Goal: Task Accomplishment & Management: Manage account settings

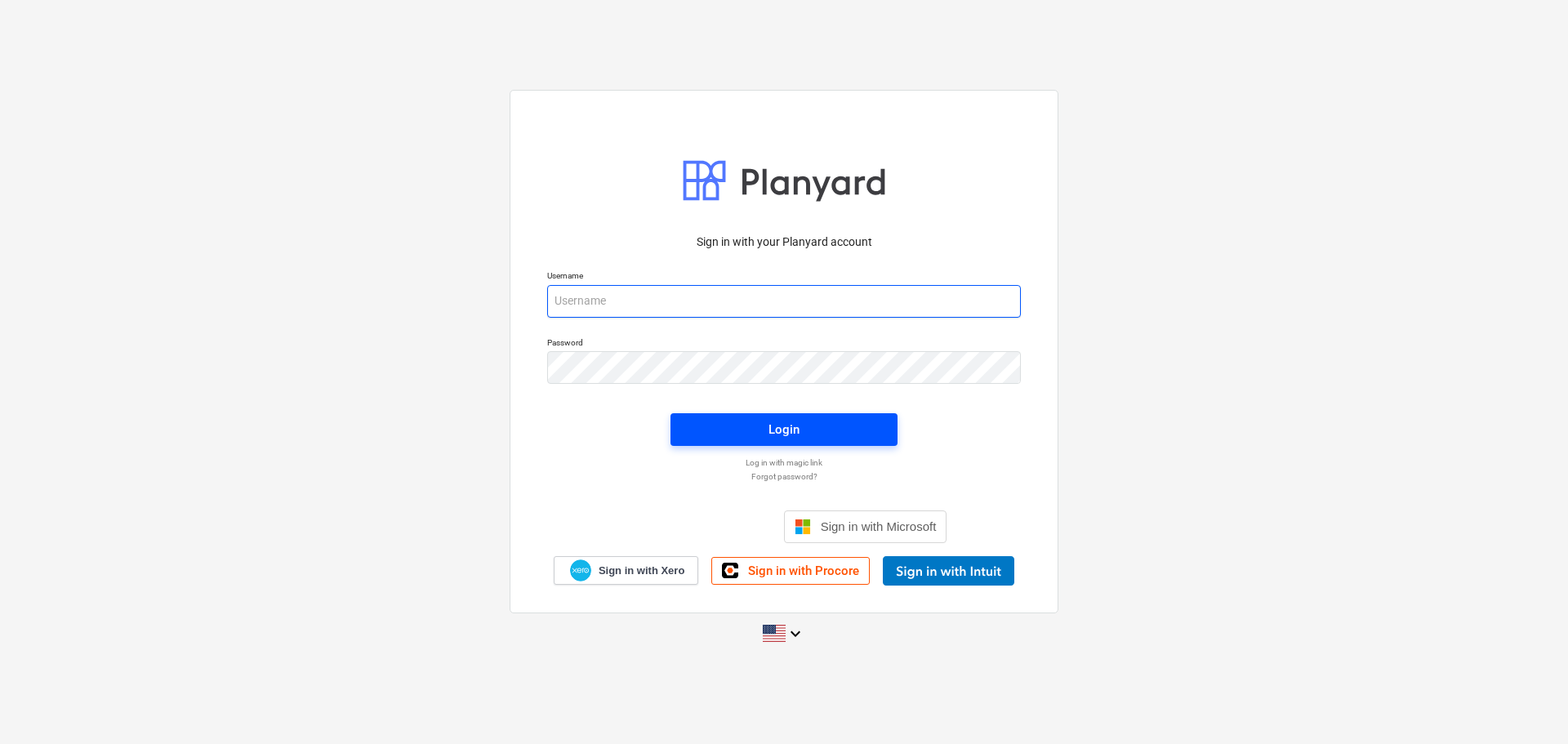
type input "[EMAIL_ADDRESS][DOMAIN_NAME]"
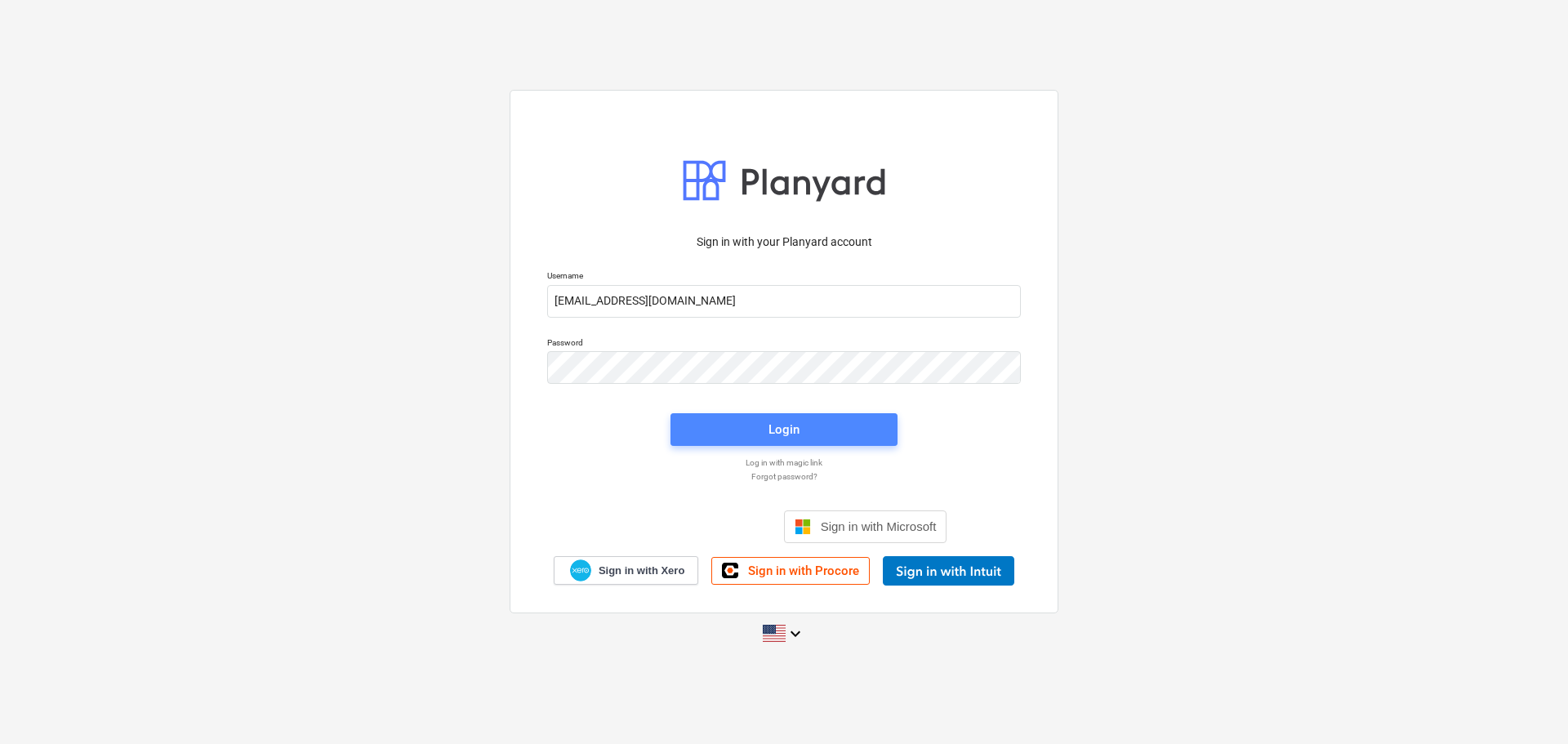
click at [775, 429] on div "Login" at bounding box center [784, 429] width 31 height 21
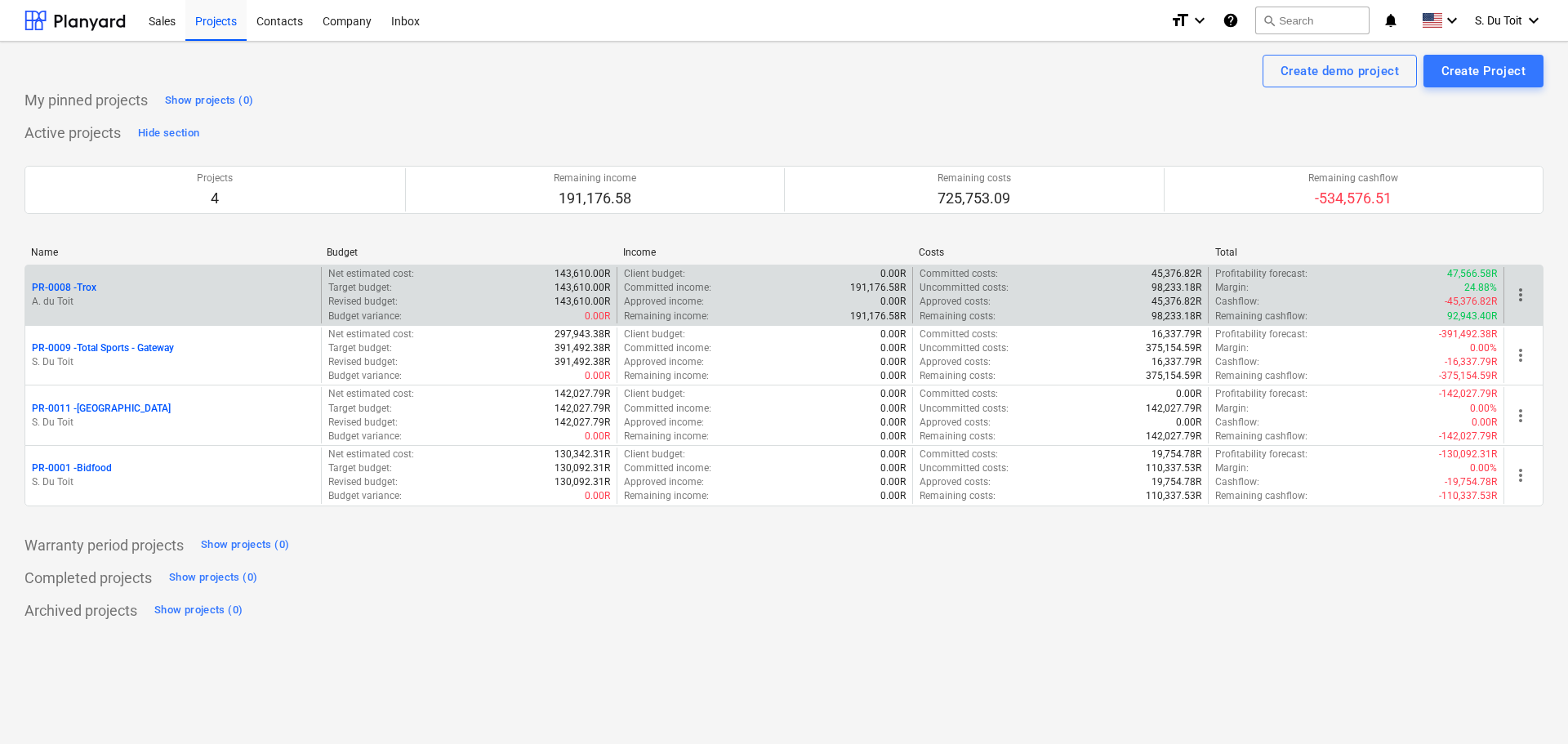
click at [380, 308] on p "Revised budget :" at bounding box center [363, 302] width 70 height 14
click at [91, 289] on p "PR-0008 - Trox" at bounding box center [64, 288] width 65 height 14
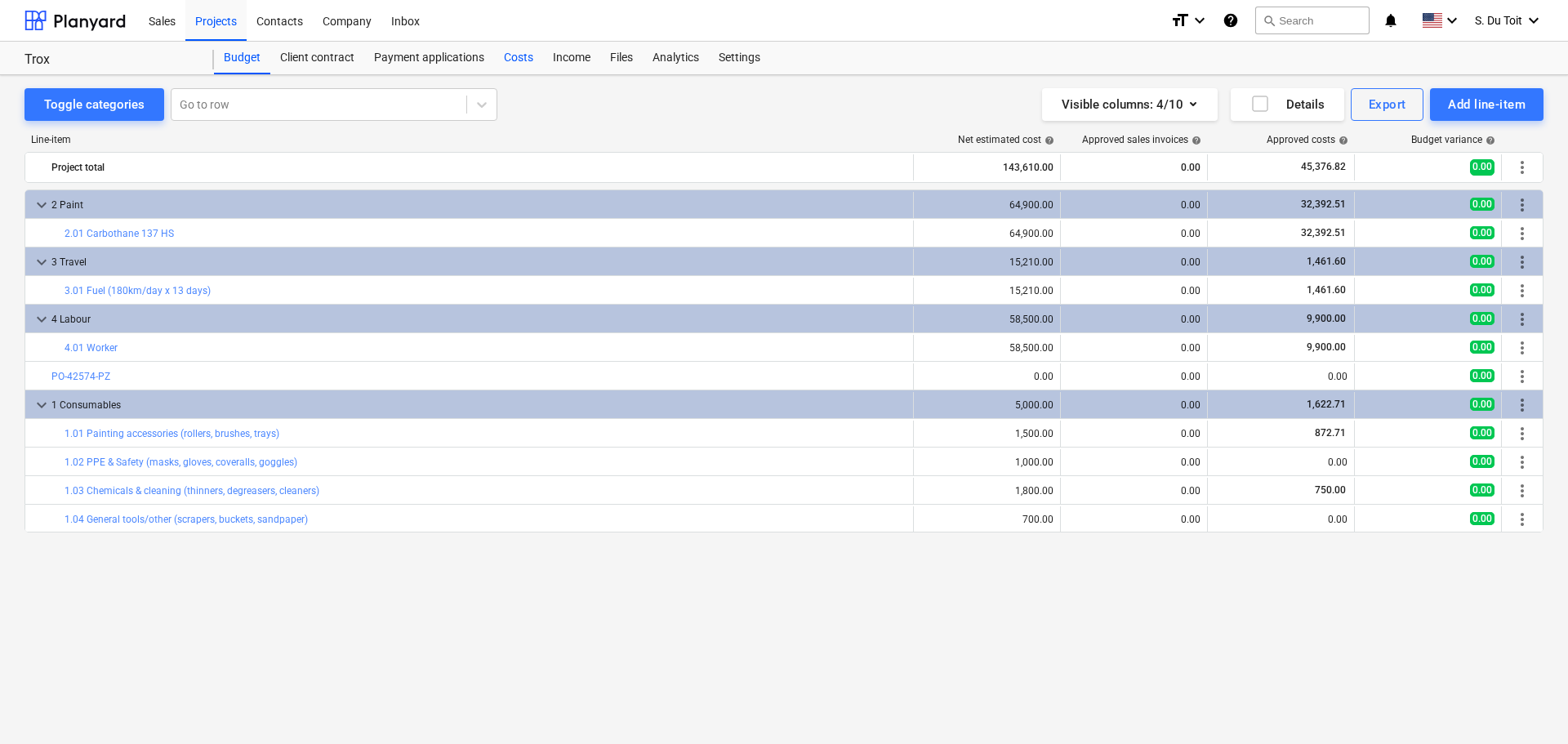
click at [522, 54] on div "Costs" at bounding box center [518, 58] width 49 height 33
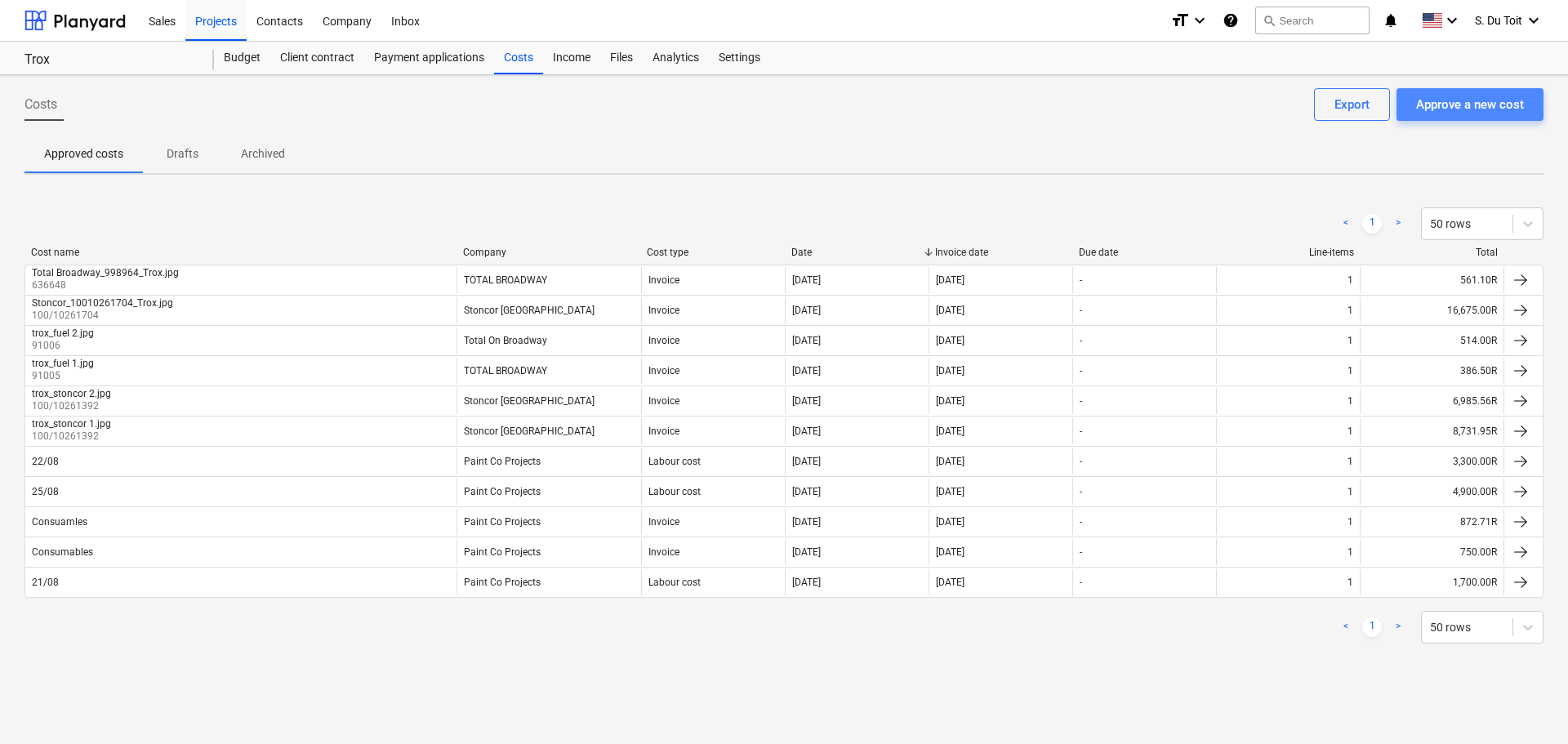
click at [1477, 107] on div "Approve a new cost" at bounding box center [1470, 104] width 108 height 21
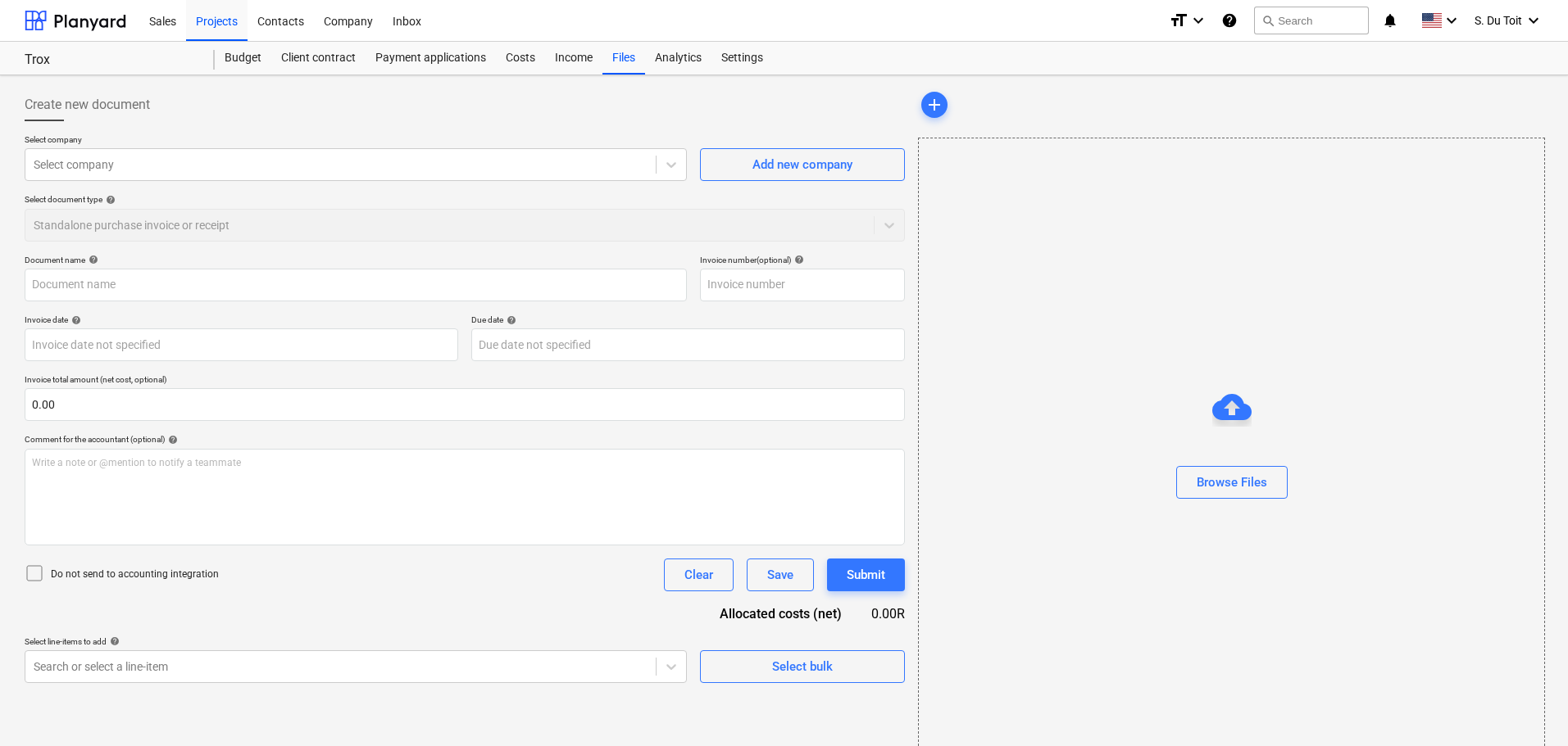
click at [75, 576] on p "Do not send to accounting integration" at bounding box center [135, 574] width 168 height 14
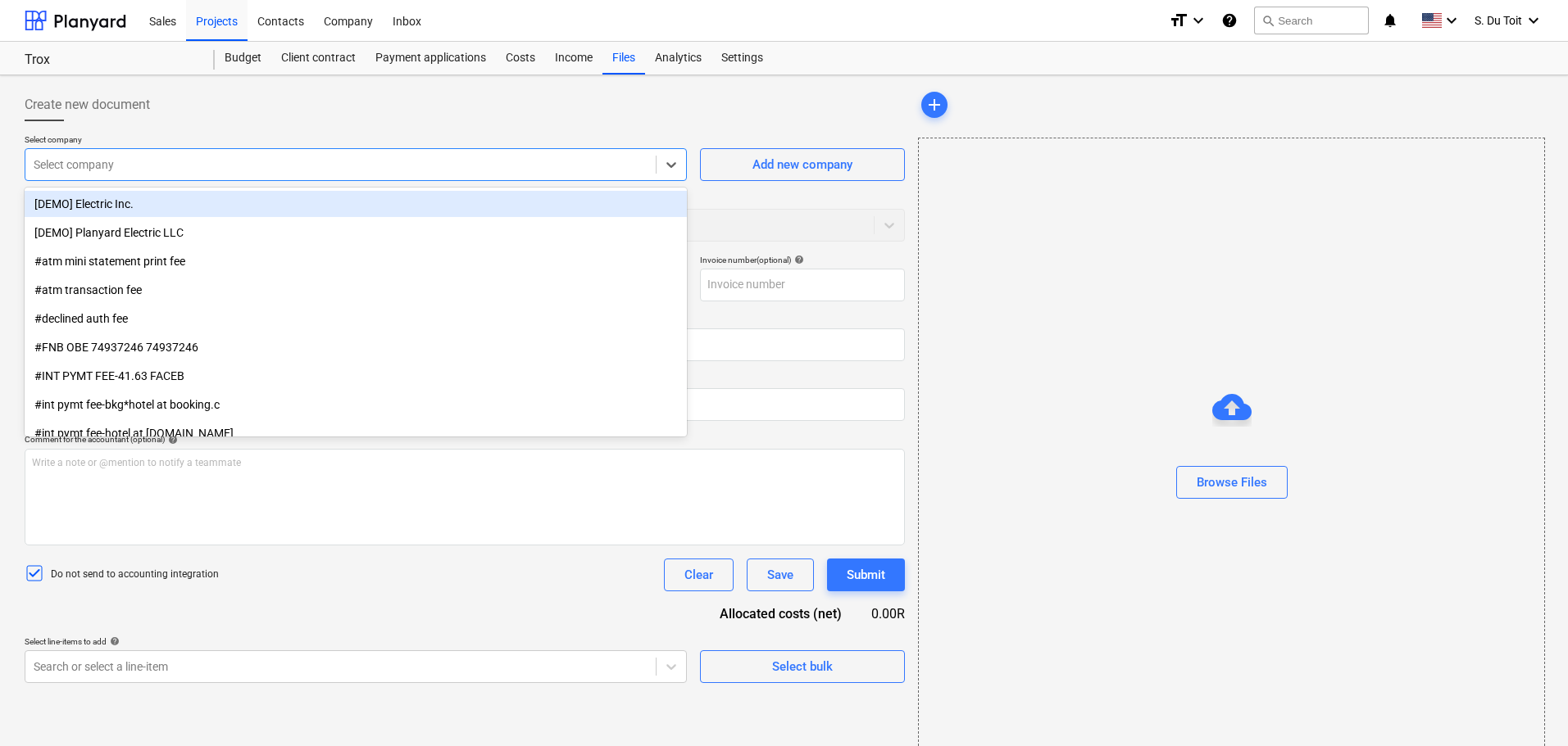
click at [108, 169] on div at bounding box center [341, 164] width 614 height 16
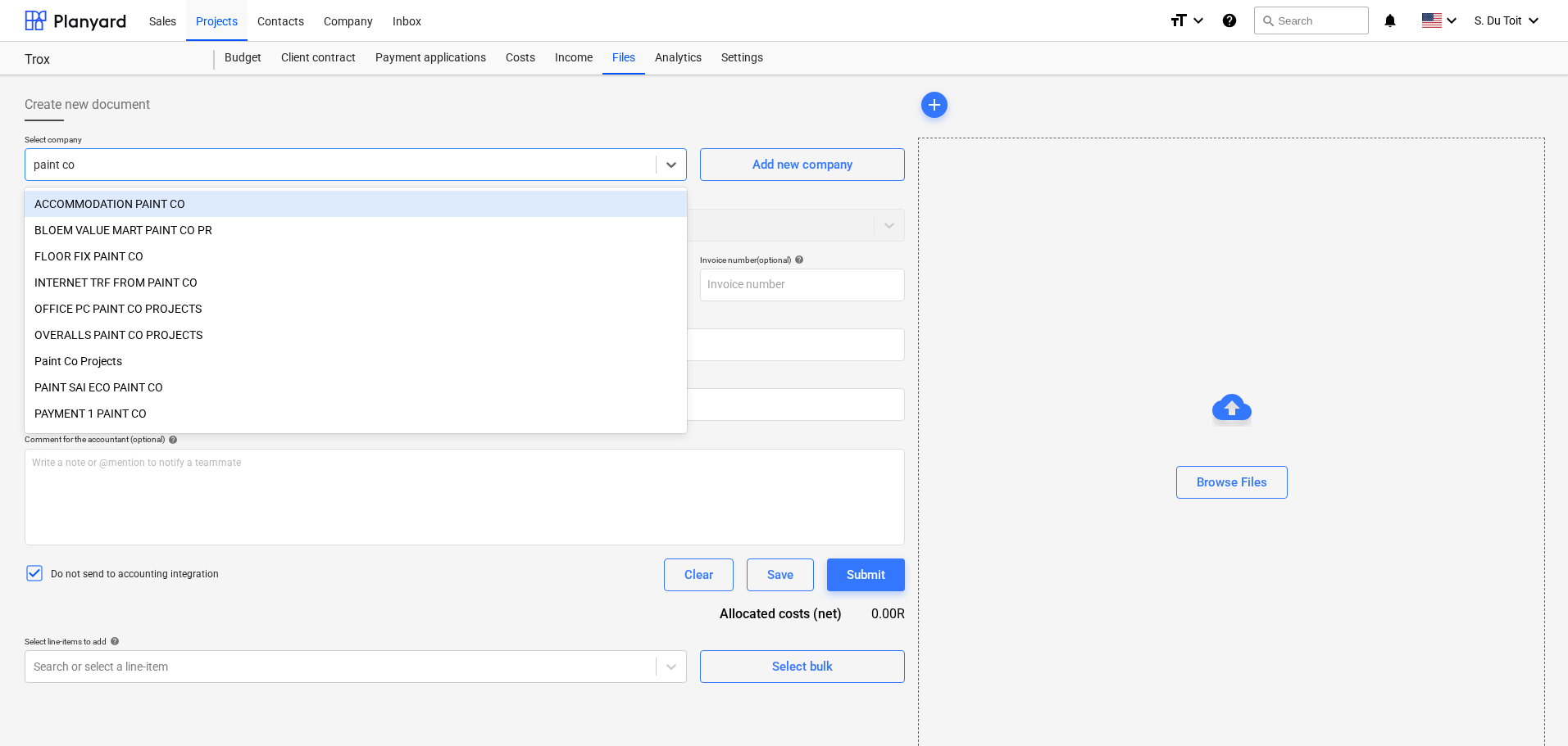
type input "paint co"
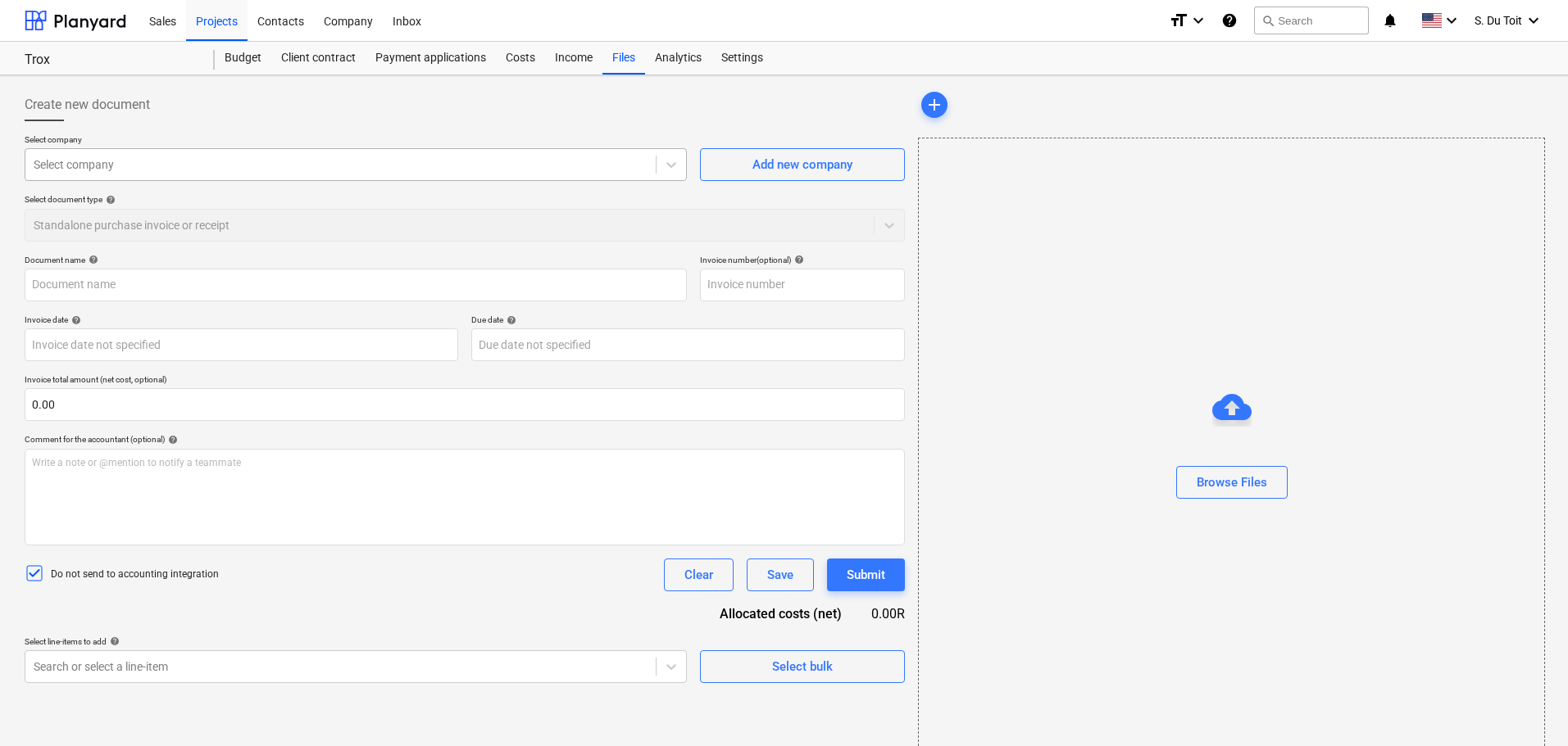
click at [133, 174] on div "Select company" at bounding box center [340, 164] width 630 height 23
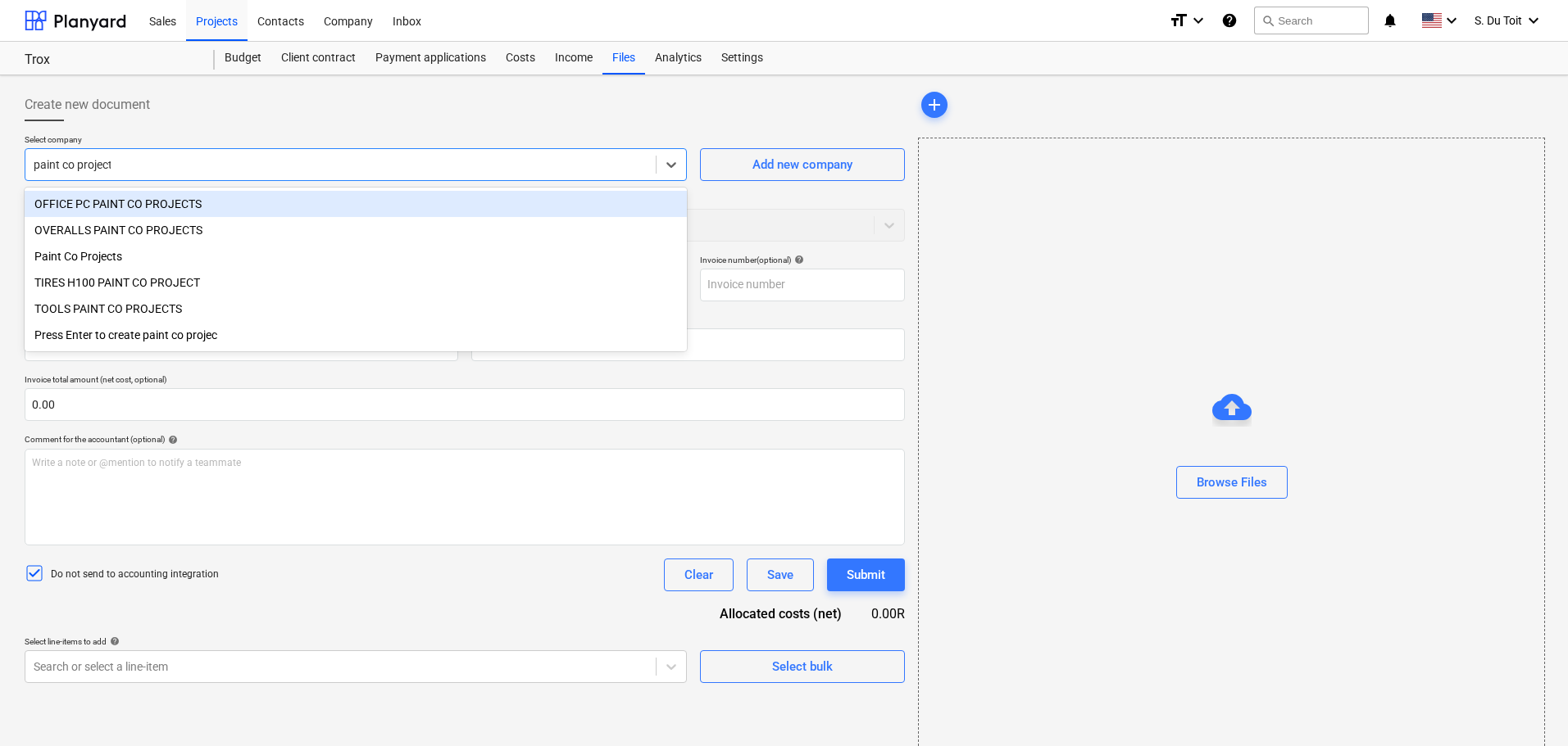
type input "paint co projects"
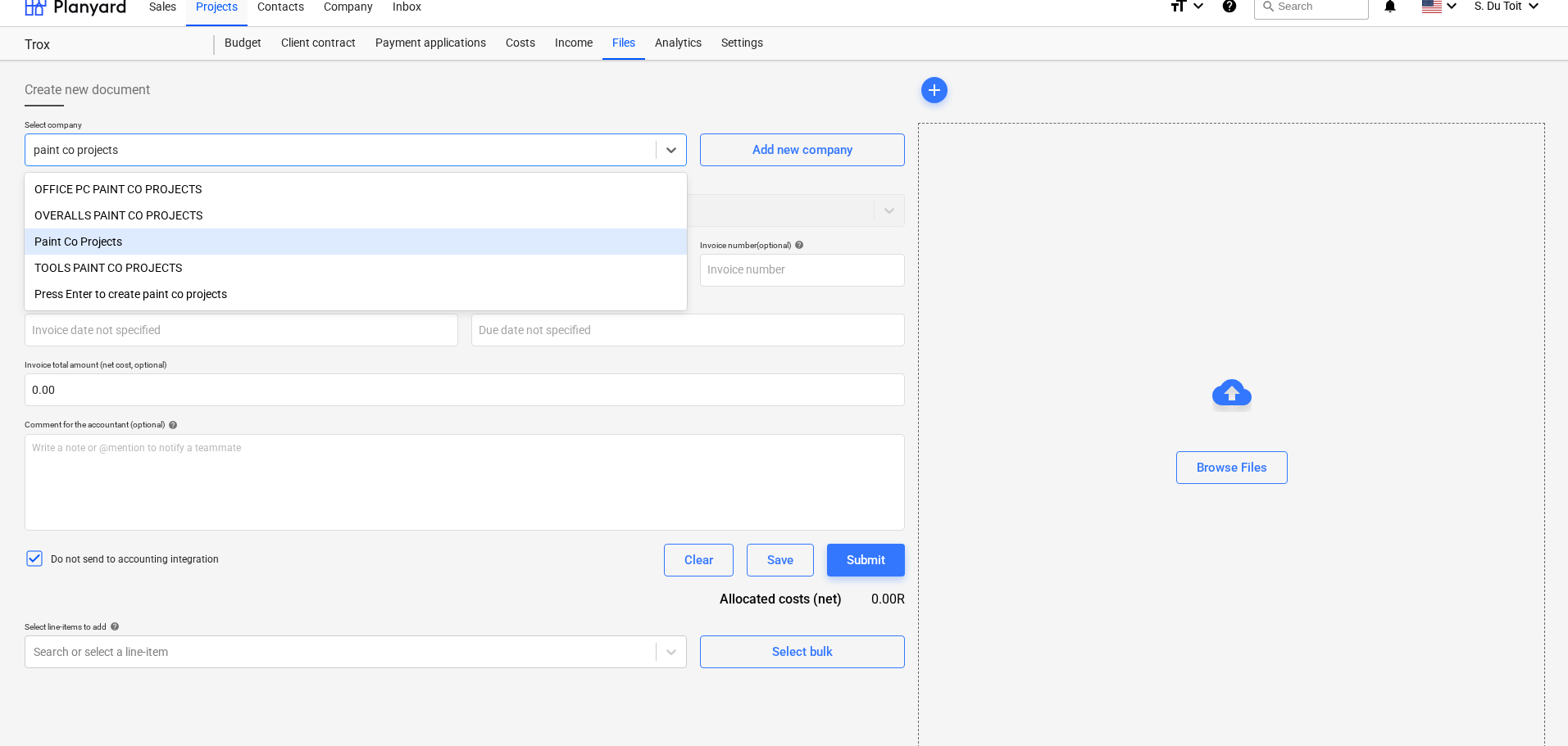
scroll to position [29, 0]
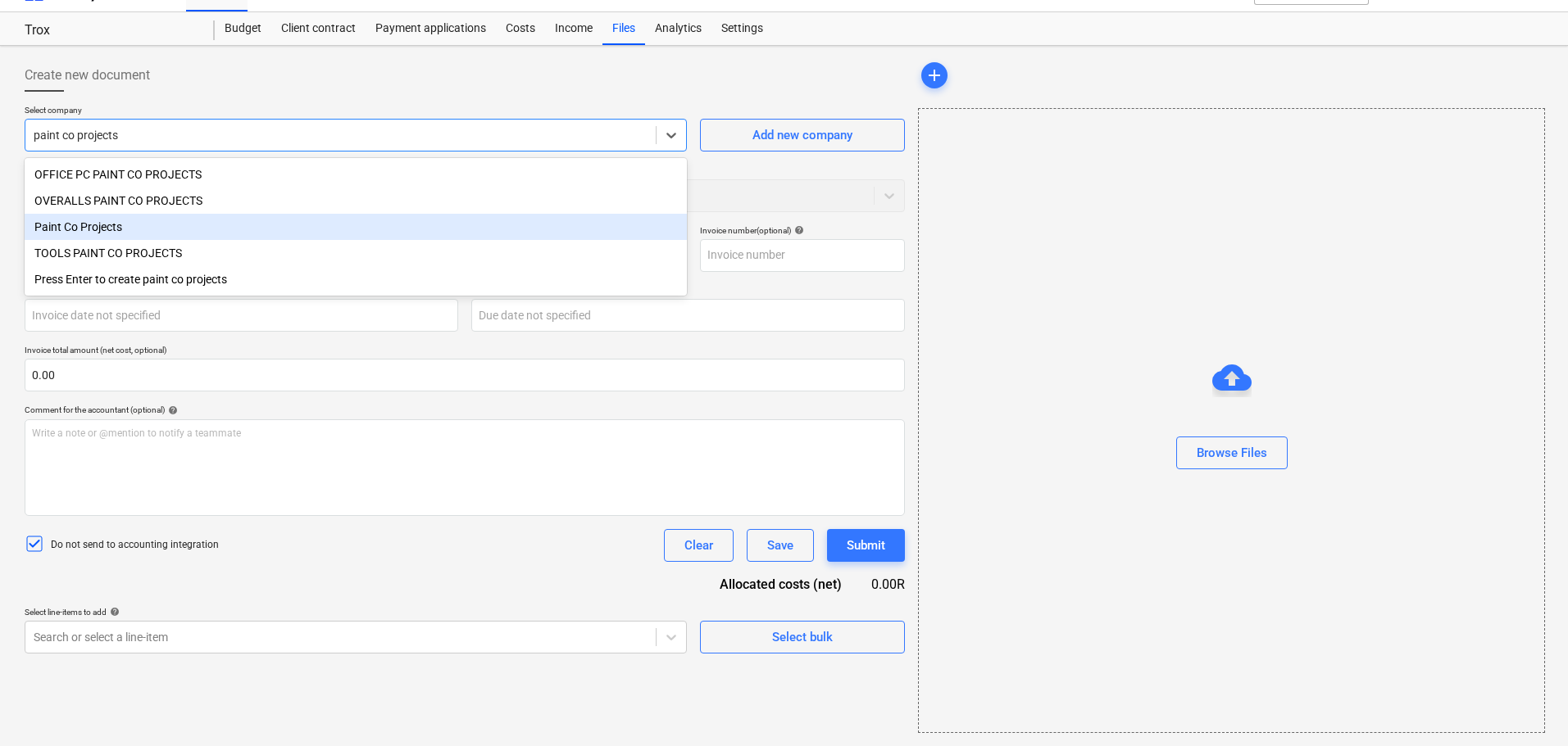
click at [112, 234] on div "Paint Co Projects" at bounding box center [355, 226] width 662 height 26
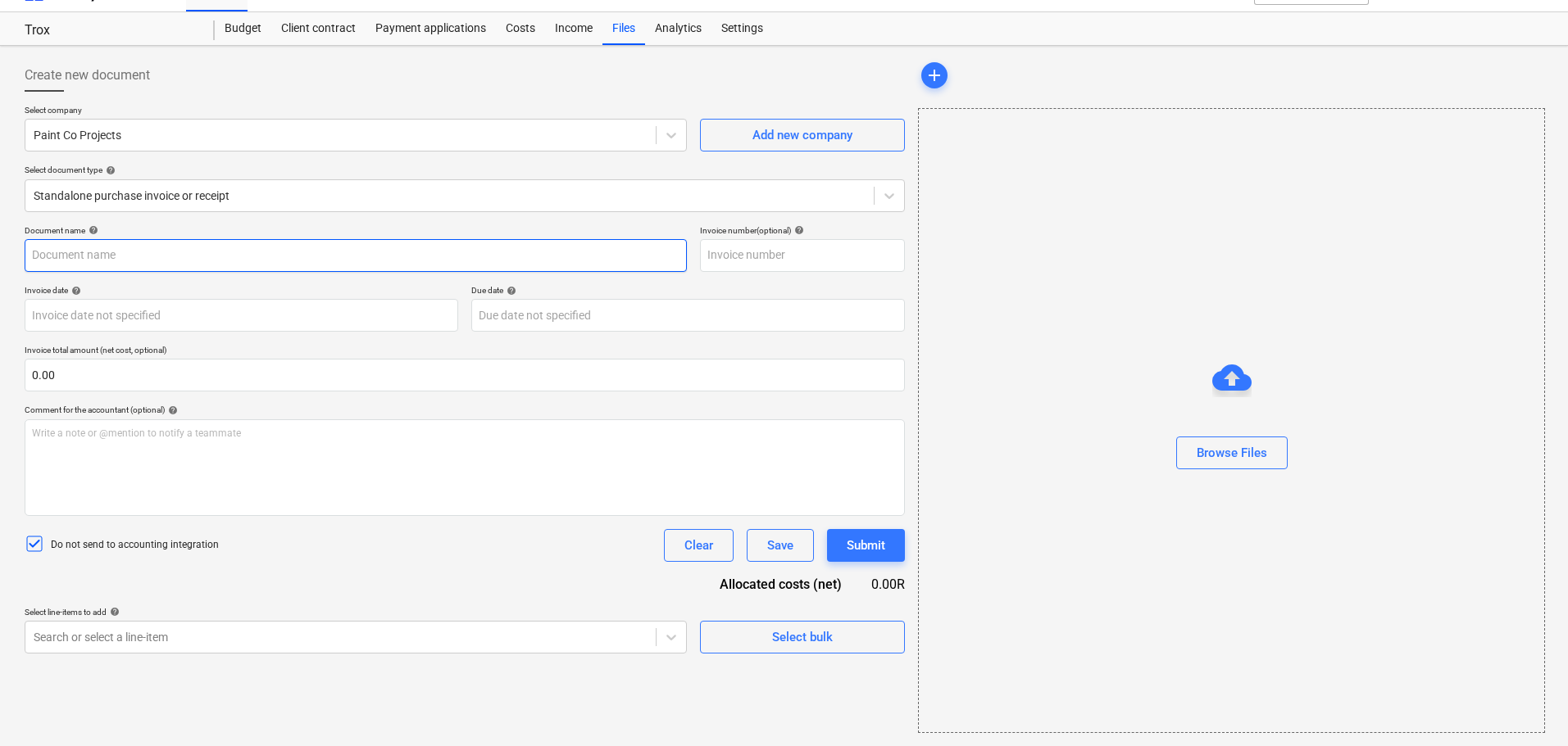
click at [131, 251] on input "text" at bounding box center [355, 255] width 662 height 33
type input "26/08 Labour"
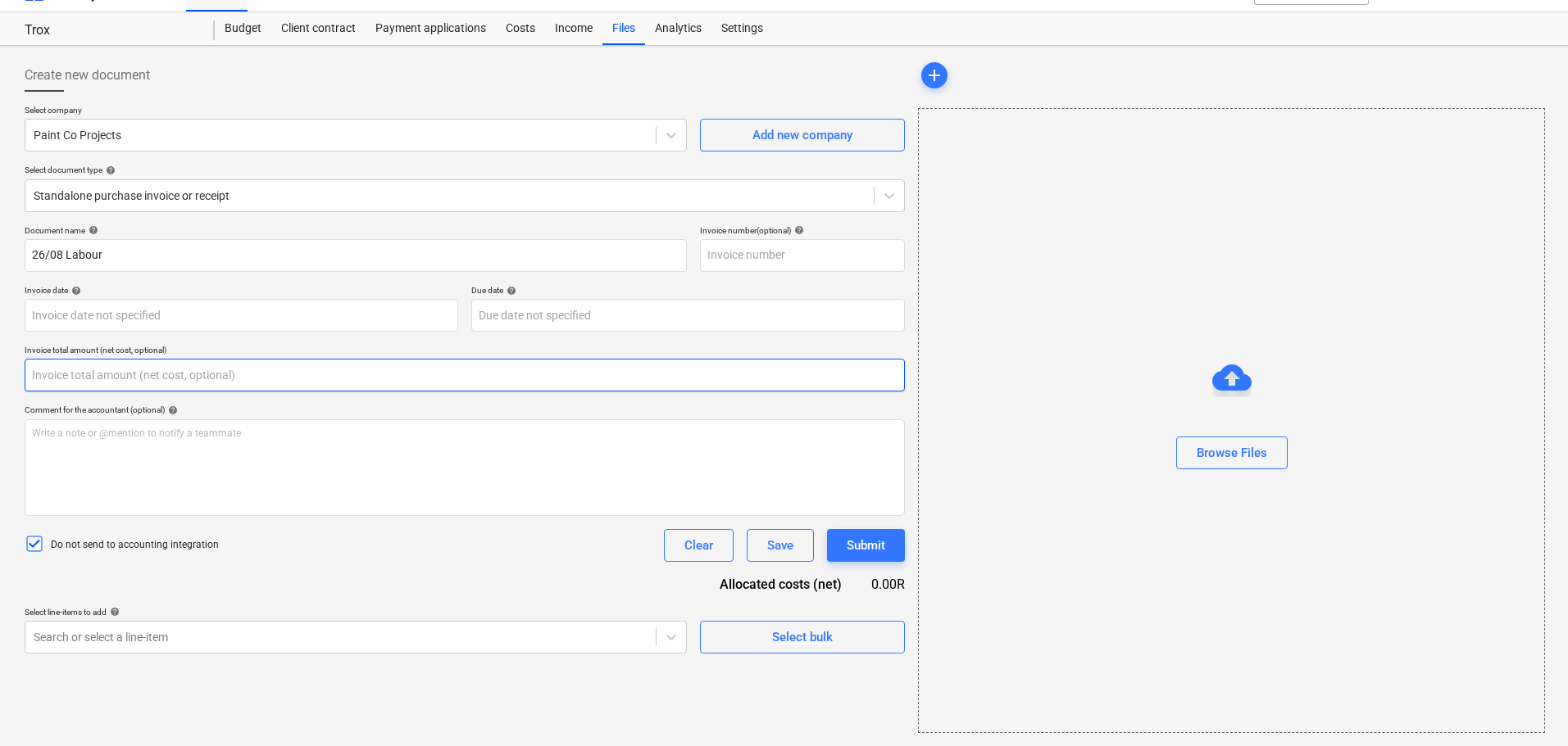
click at [111, 373] on input "text" at bounding box center [464, 375] width 880 height 33
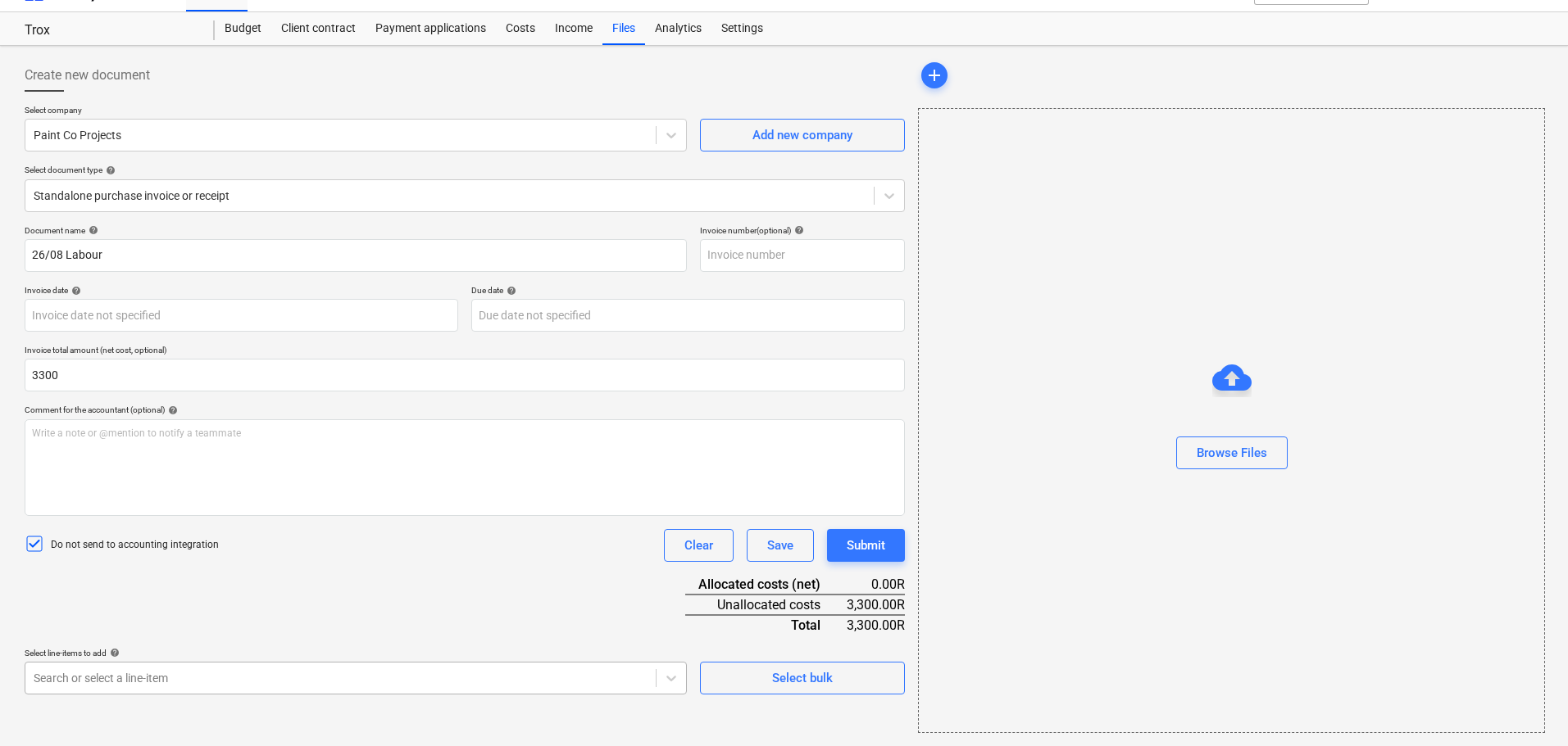
type input "3,300.00"
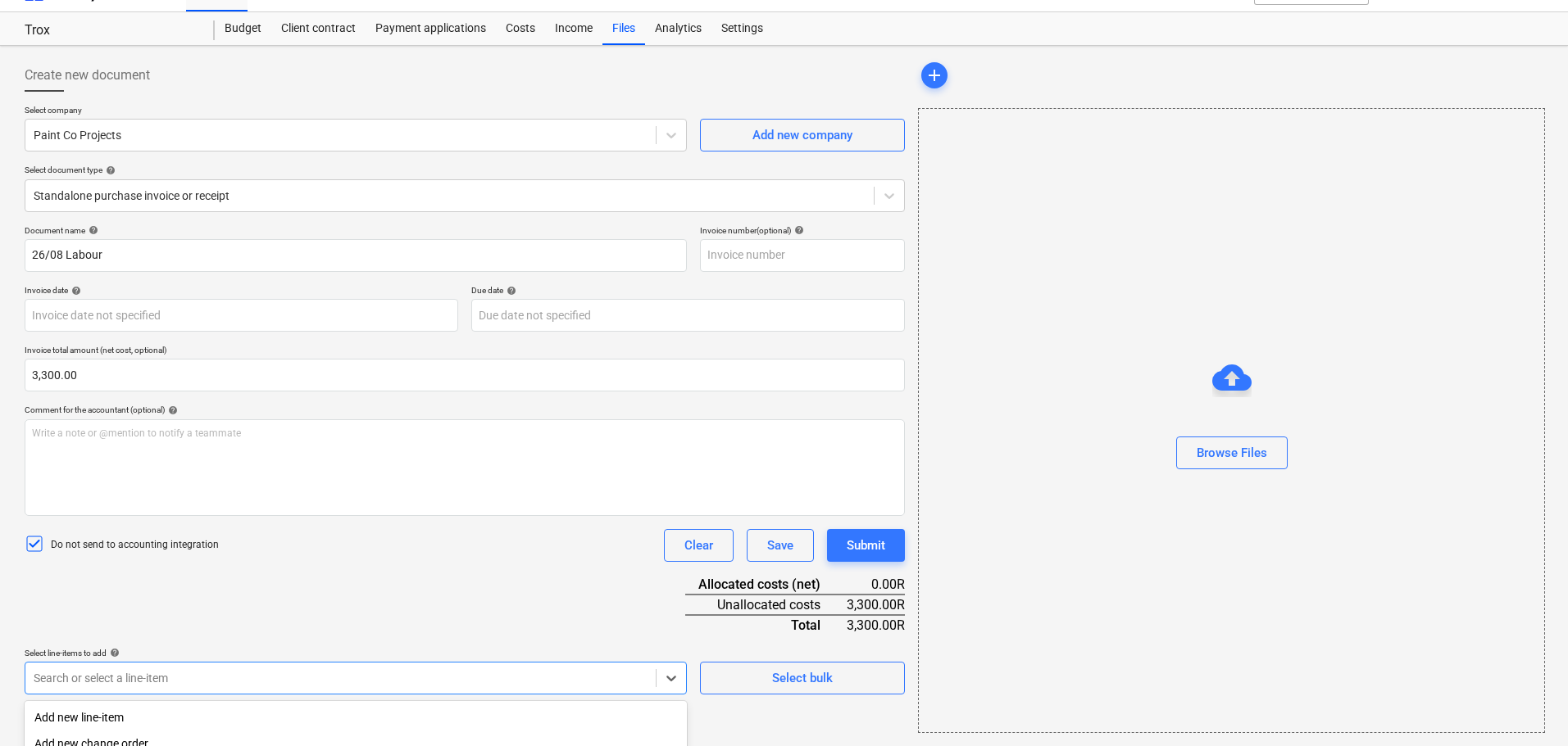
click at [214, 680] on body "Sales Projects Contacts Company Inbox format_size keyboard_arrow_down help sear…" at bounding box center [784, 343] width 1568 height 746
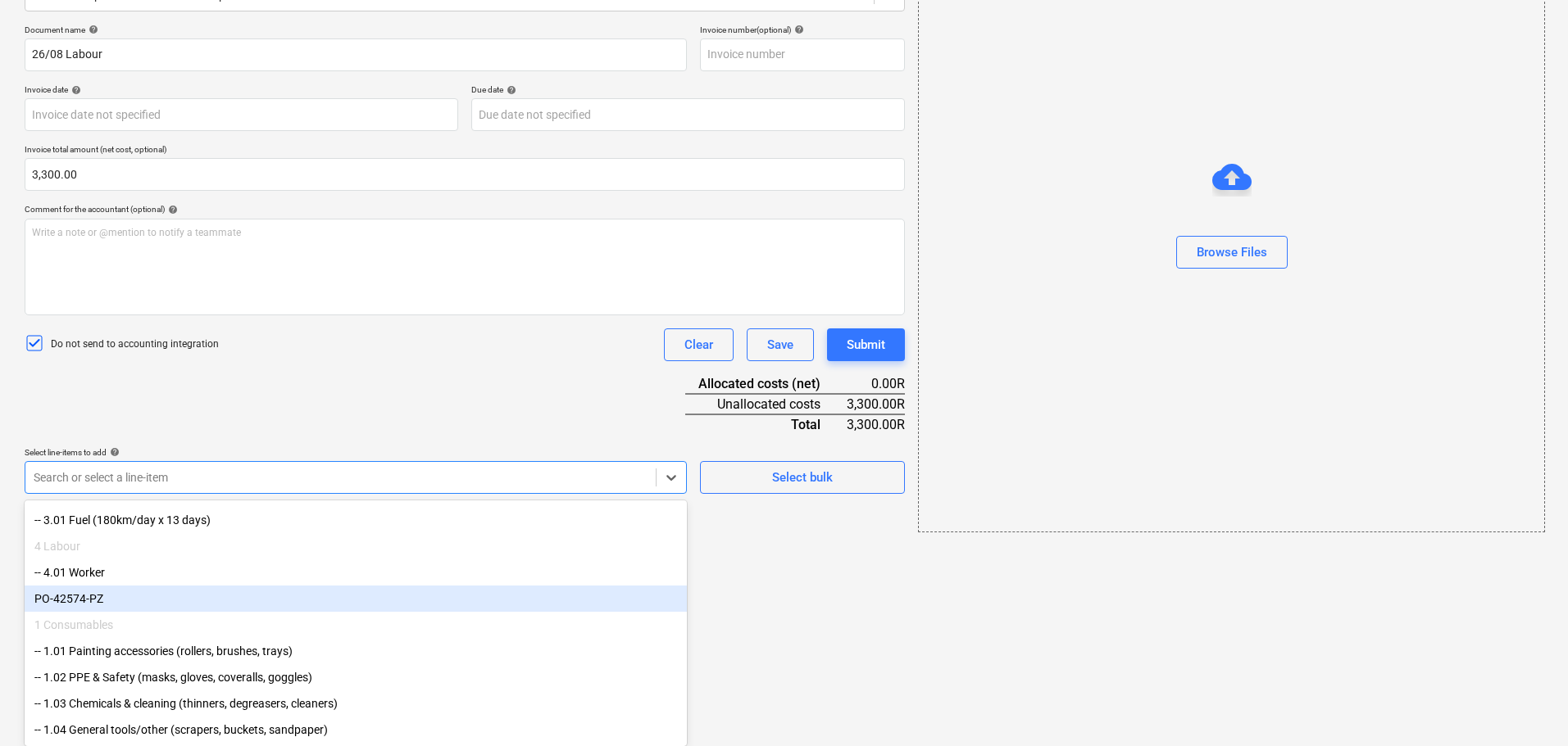
scroll to position [167, 0]
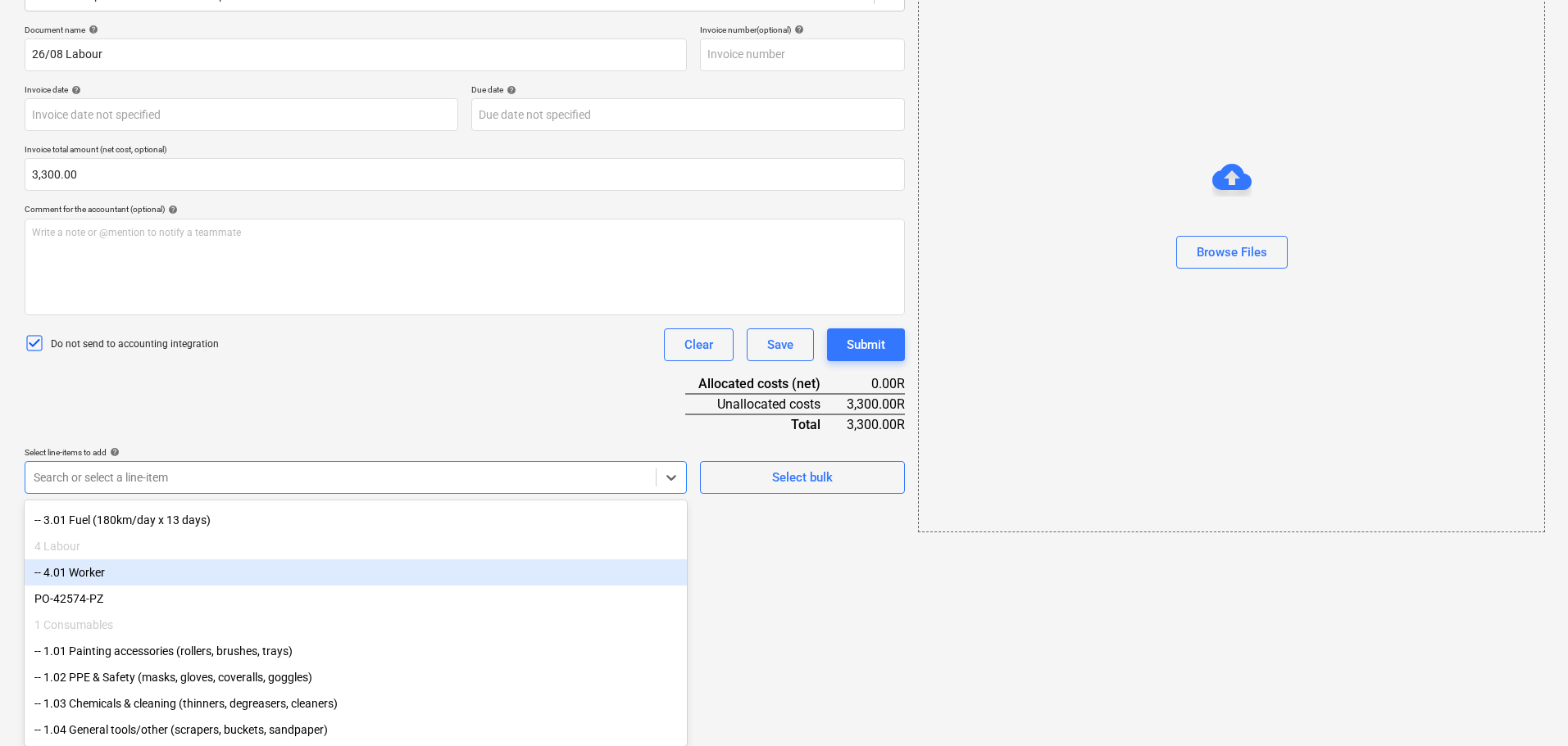
click at [269, 565] on div "-- 4.01 Worker" at bounding box center [355, 572] width 662 height 26
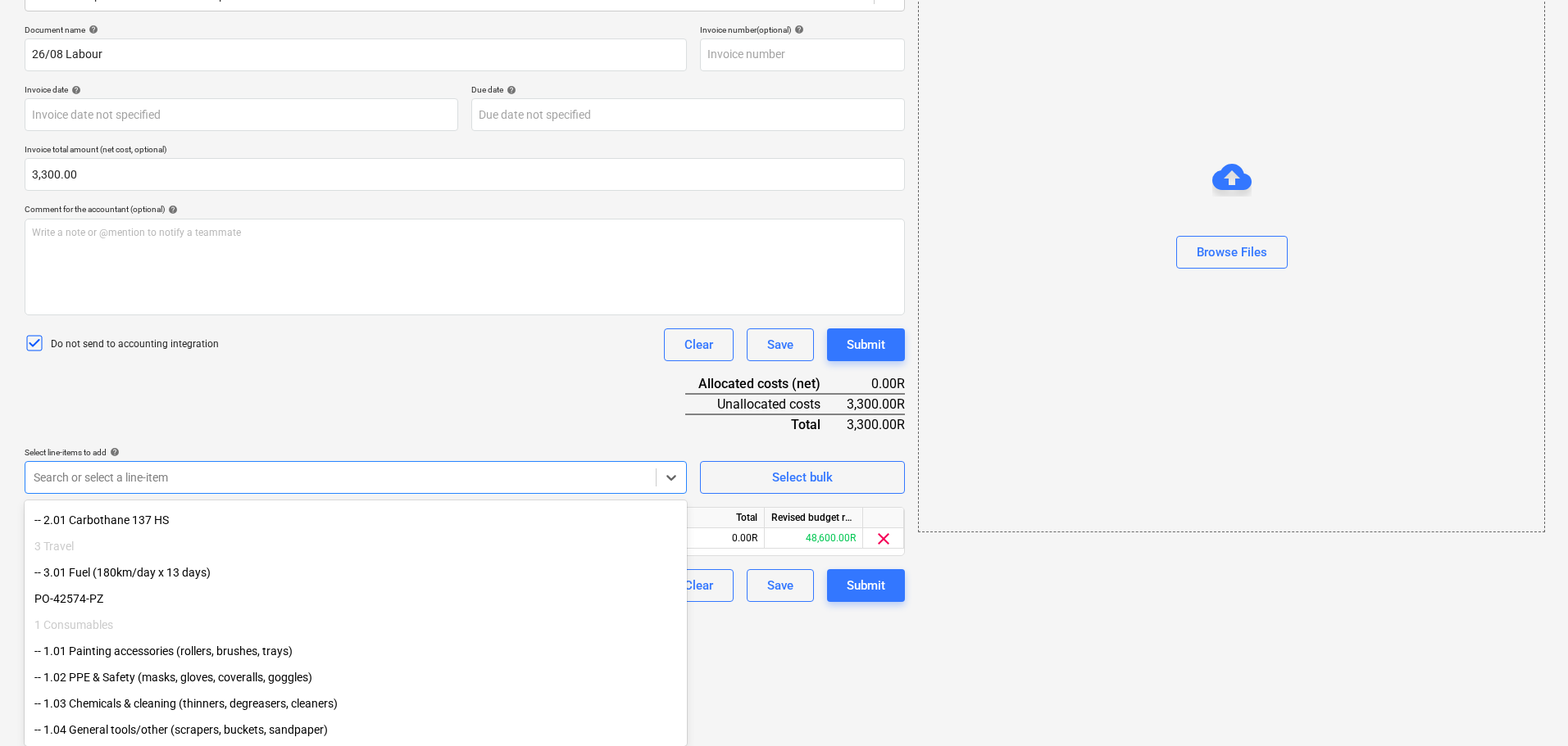
scroll to position [99, 0]
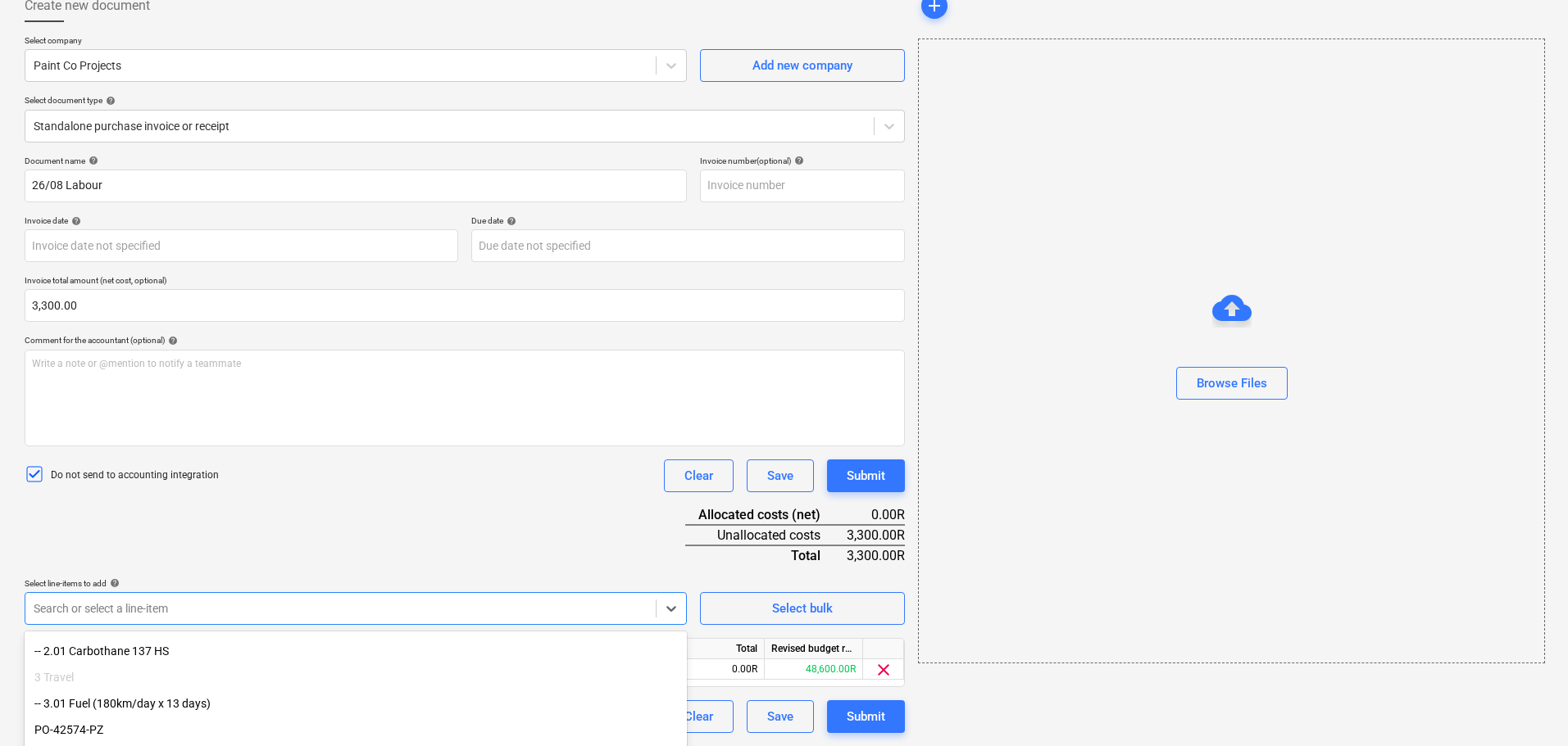
click at [829, 648] on html "Sales Projects Contacts Company Inbox format_size keyboard_arrow_down help sear…" at bounding box center [784, 273] width 1568 height 746
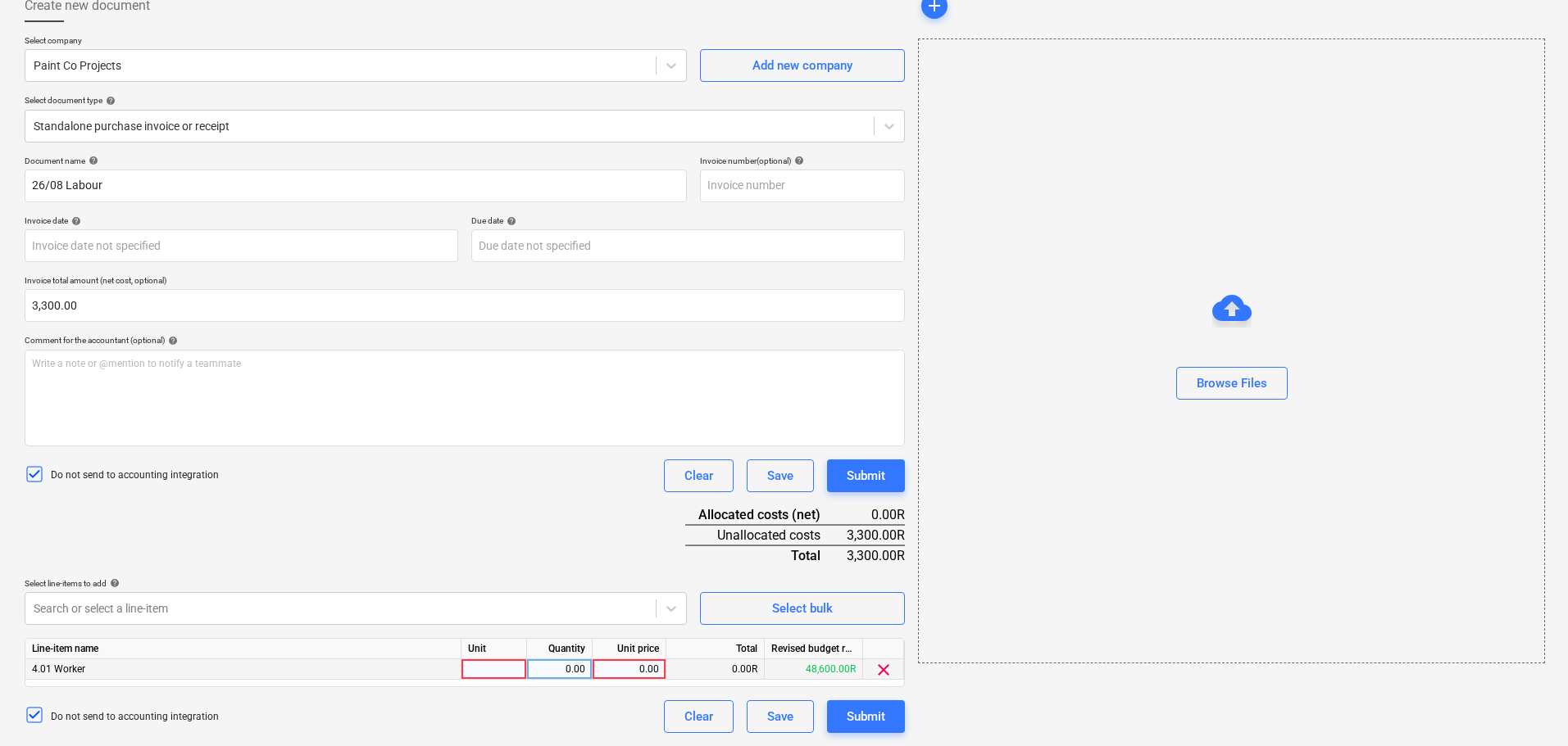
click at [517, 670] on div at bounding box center [494, 669] width 66 height 20
type input "1"
click at [570, 662] on div "0.00" at bounding box center [559, 669] width 51 height 20
type input "1"
drag, startPoint x: 624, startPoint y: 669, endPoint x: 694, endPoint y: 669, distance: 70.0
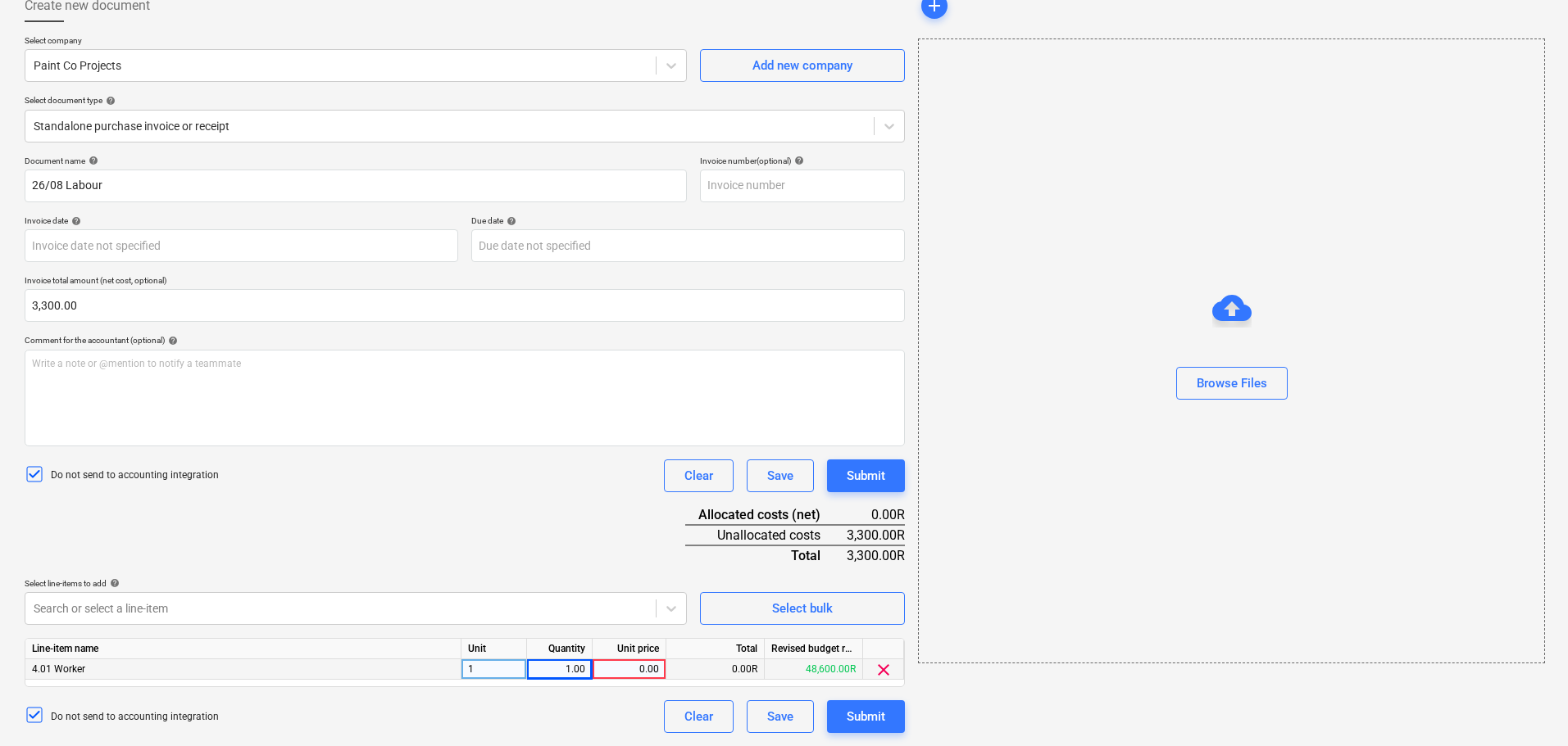
click at [0, 0] on div "4.01 Worker 1 1.00 0.00 0.00R 48,600.00R clear" at bounding box center [0, 0] width 0 height 0
click at [641, 664] on div "0.00" at bounding box center [628, 669] width 60 height 20
type input "3300"
click at [872, 714] on div "Submit" at bounding box center [866, 717] width 39 height 21
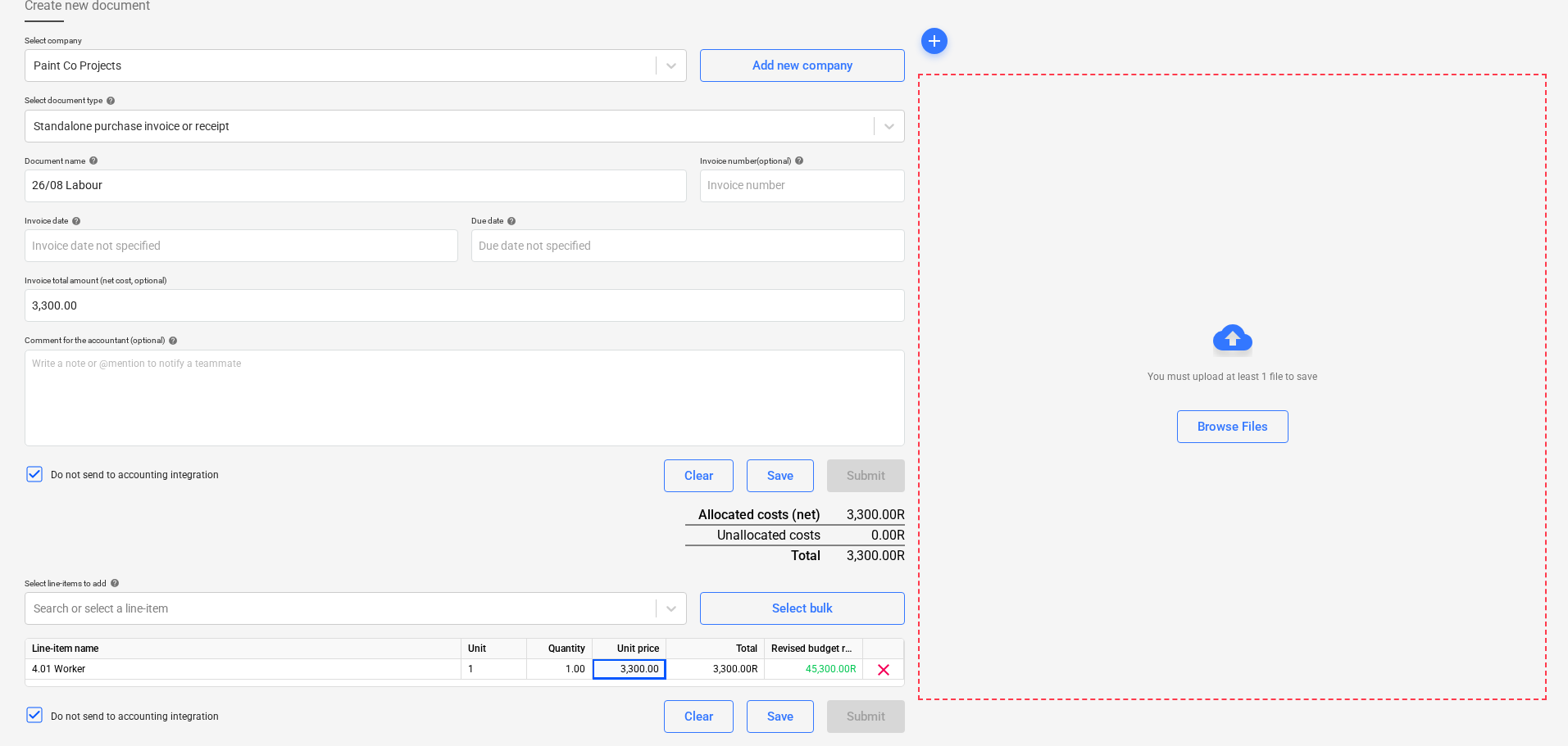
click at [662, 568] on div "Document name help 26/08 Labour Invoice number (optional) help Invoice date hel…" at bounding box center [464, 444] width 880 height 578
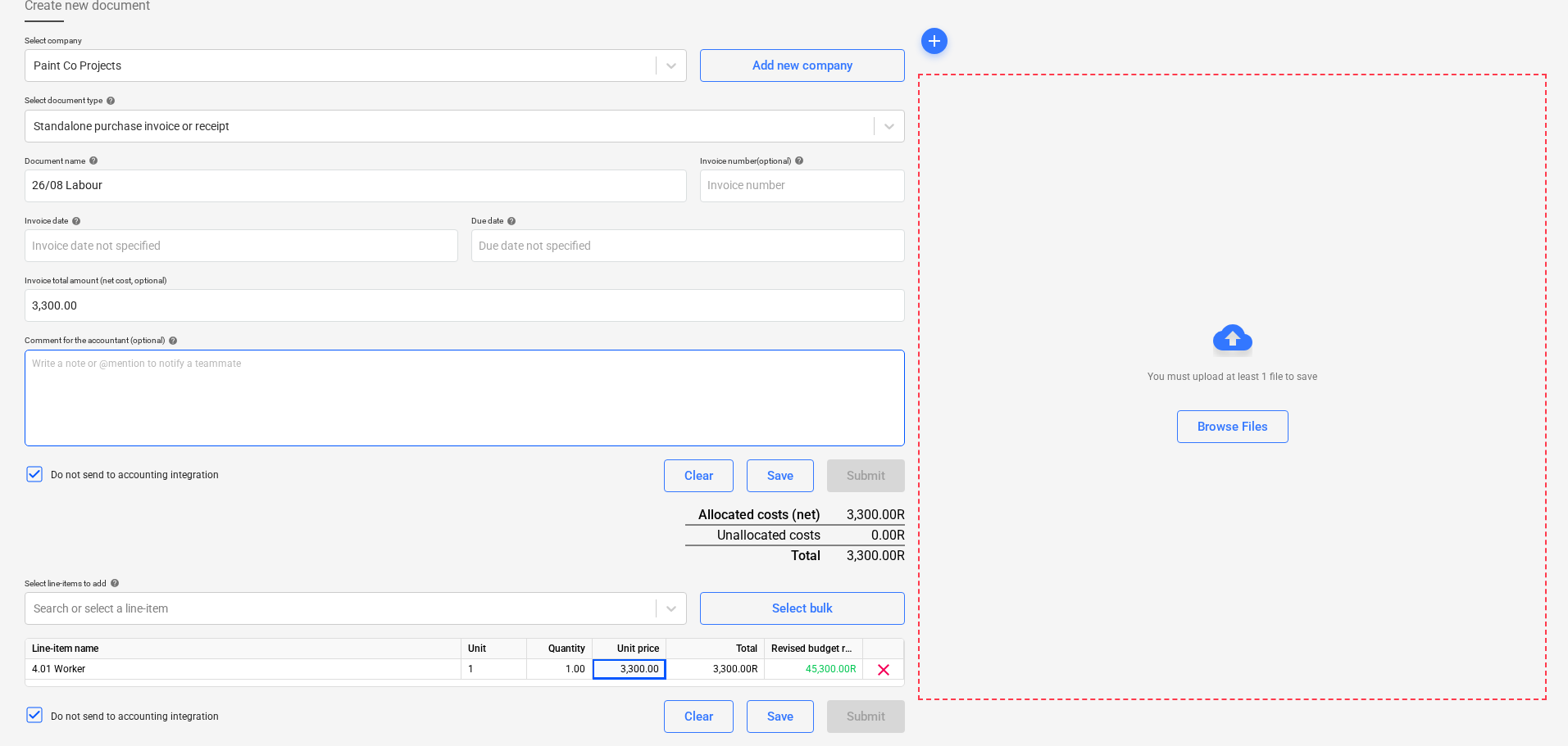
click at [494, 437] on div "Write a note or @mention to notify a teammate [PERSON_NAME]" at bounding box center [464, 398] width 880 height 97
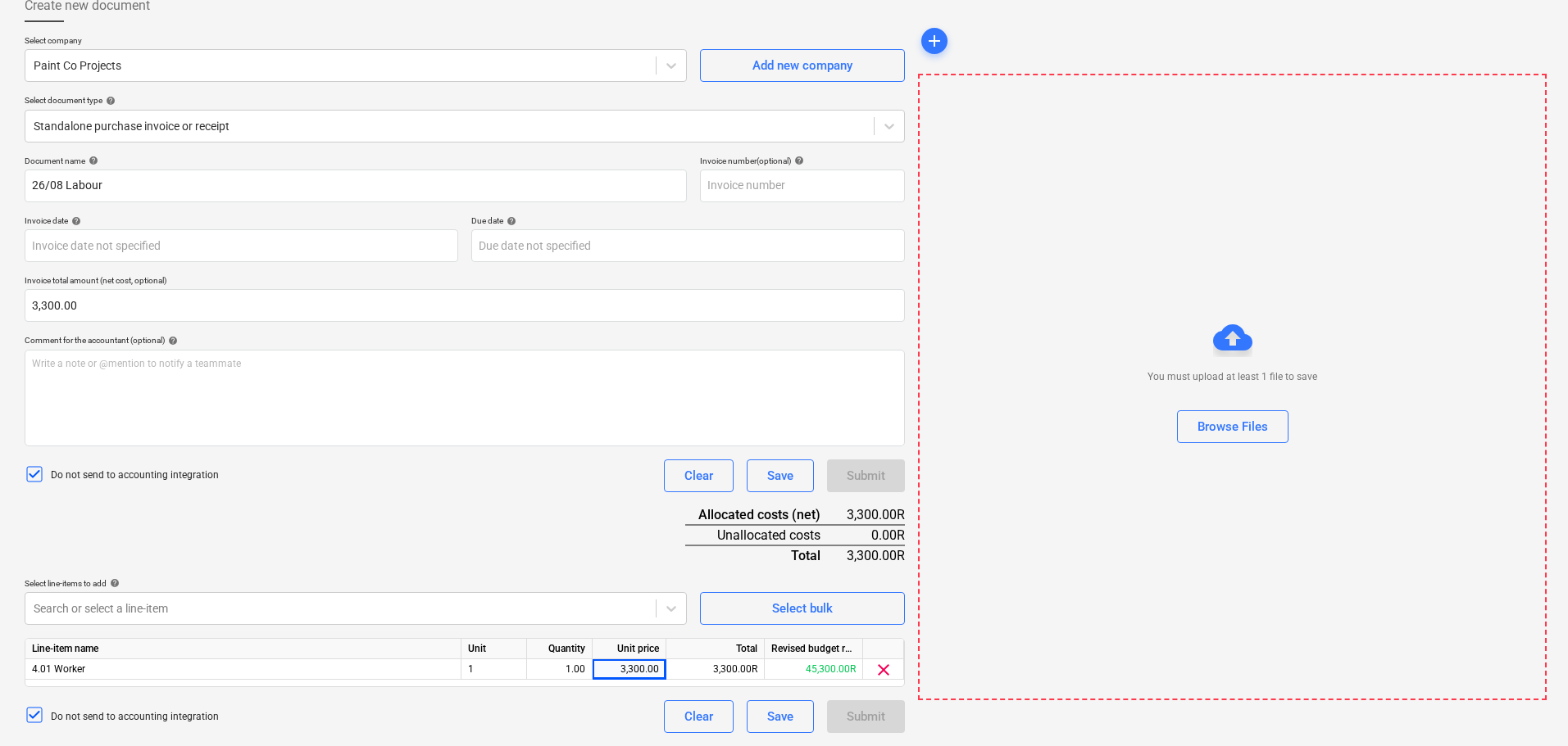
click at [1194, 242] on div "You must upload at least 1 file to save Browse Files" at bounding box center [1232, 387] width 628 height 627
click at [478, 105] on div "Select document type help" at bounding box center [464, 100] width 880 height 11
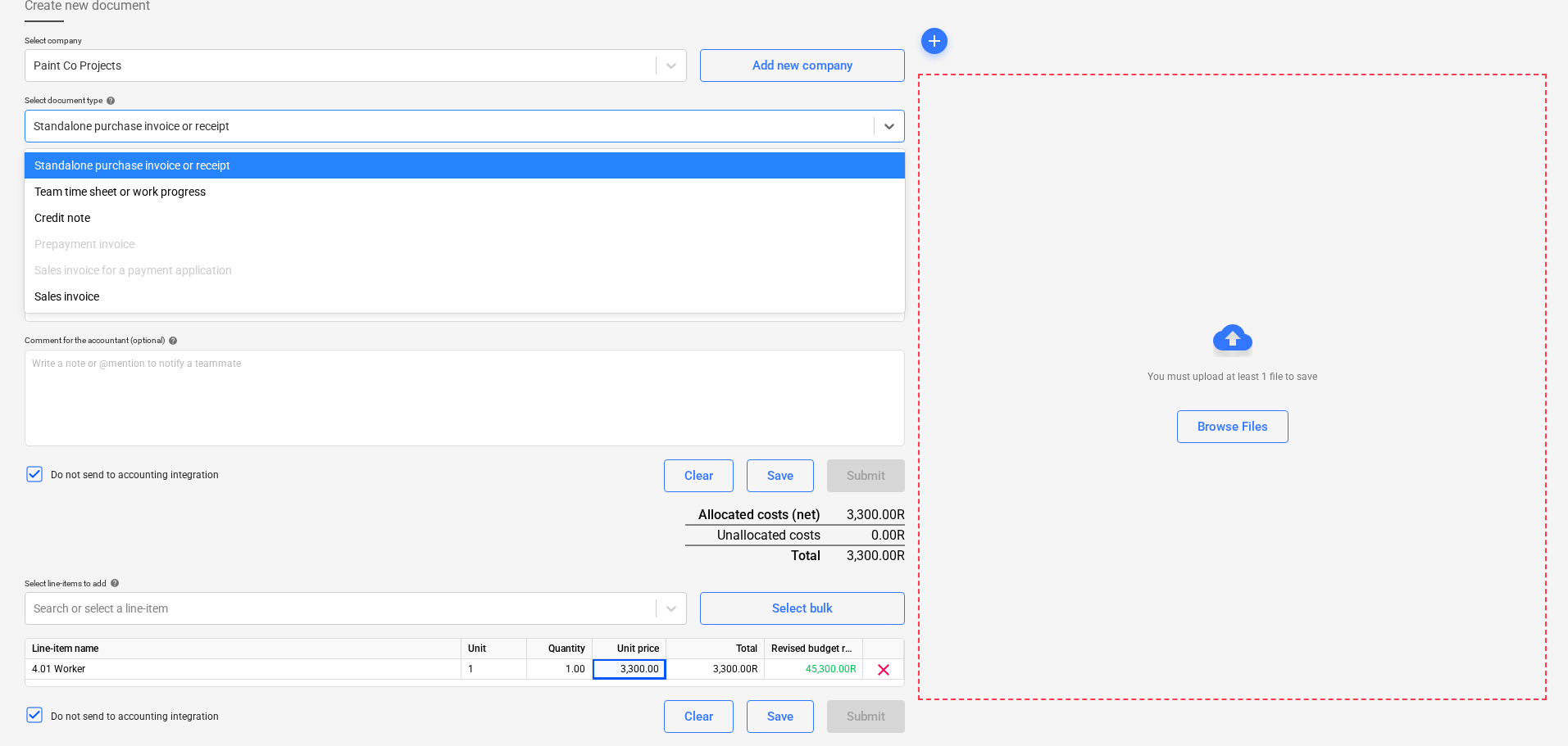
click at [479, 116] on div "Standalone purchase invoice or receipt" at bounding box center [449, 125] width 848 height 23
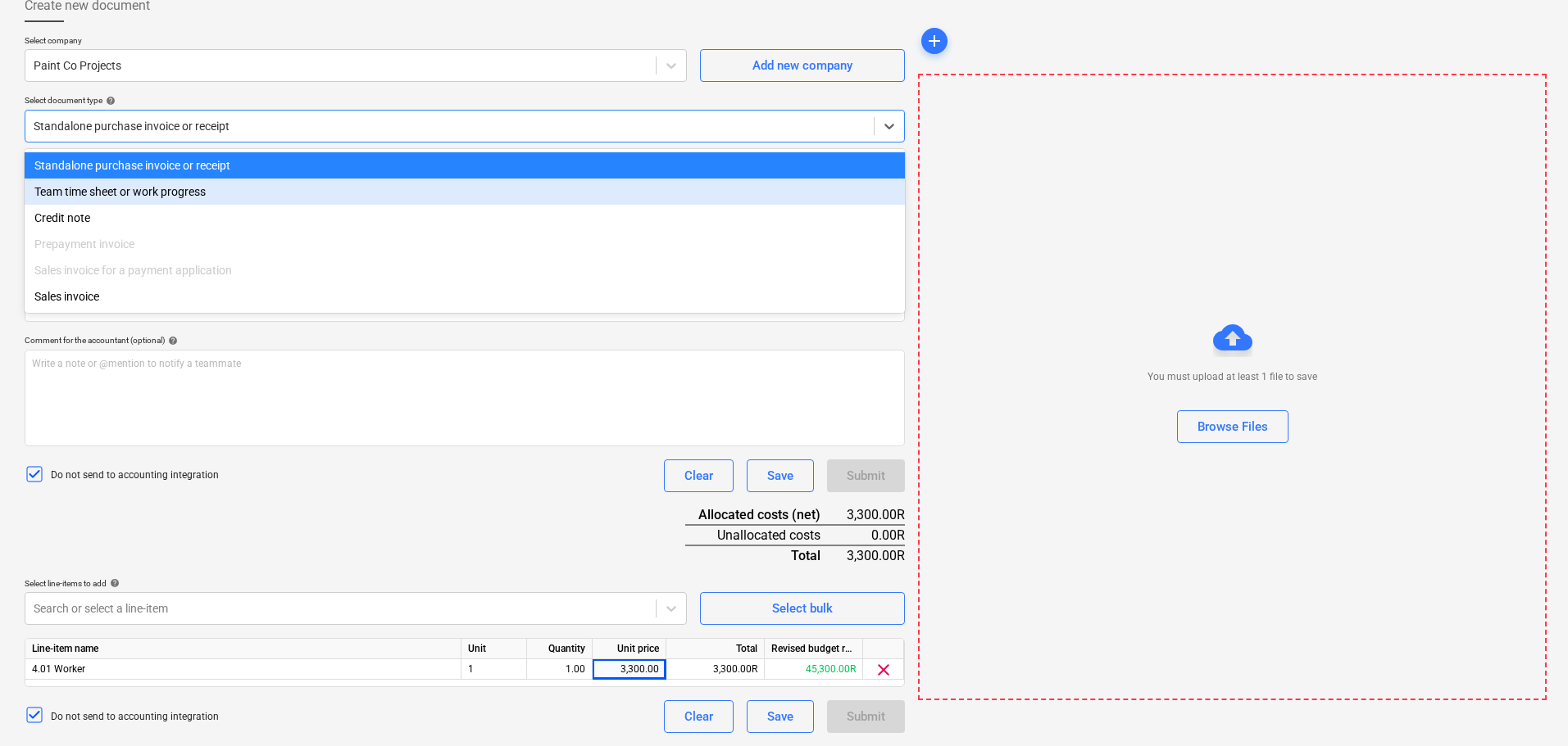
click at [448, 193] on div "Team time sheet or work progress" at bounding box center [464, 191] width 880 height 26
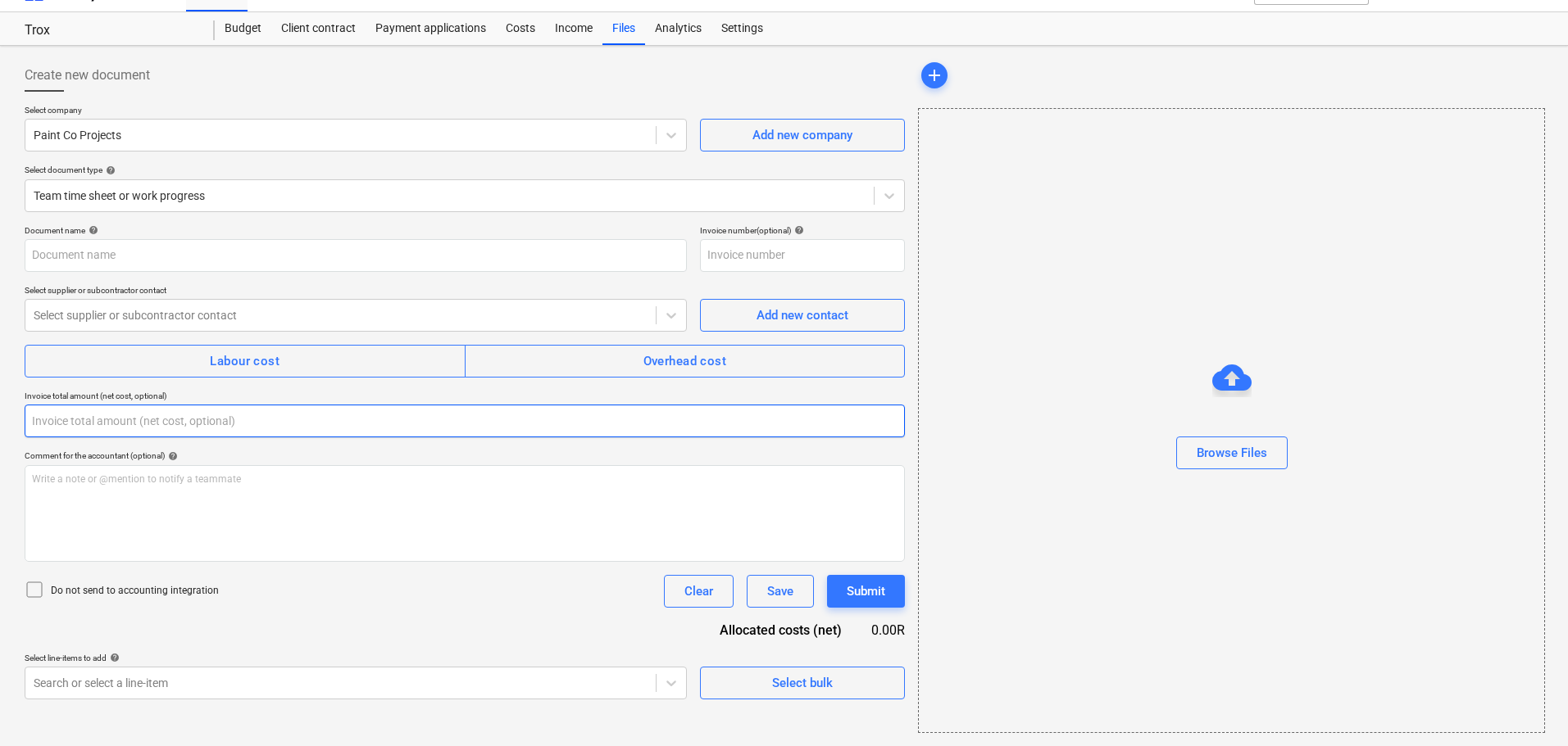
click at [287, 405] on input "text" at bounding box center [464, 421] width 880 height 33
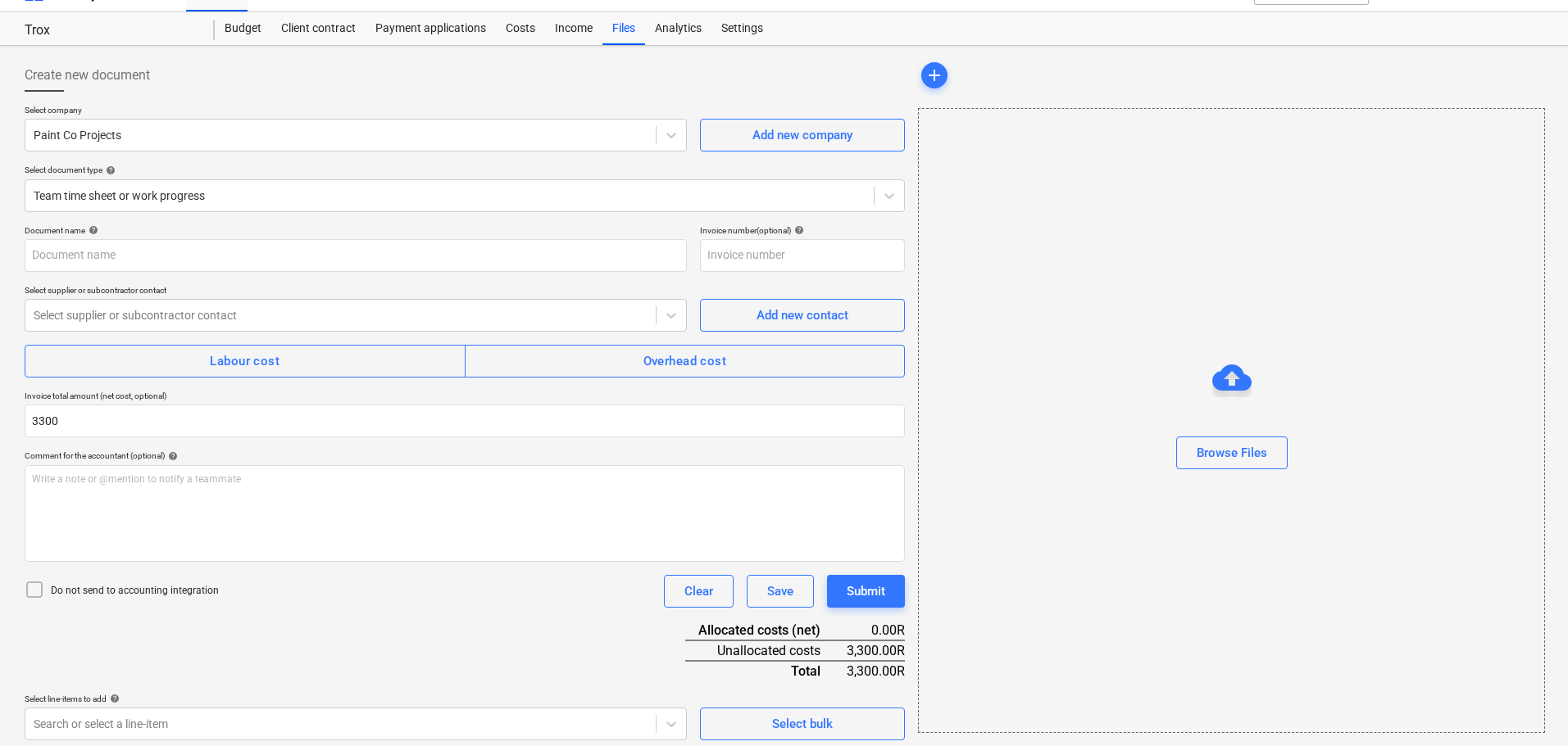
type input "3,300.00"
click at [32, 590] on icon at bounding box center [34, 590] width 19 height 19
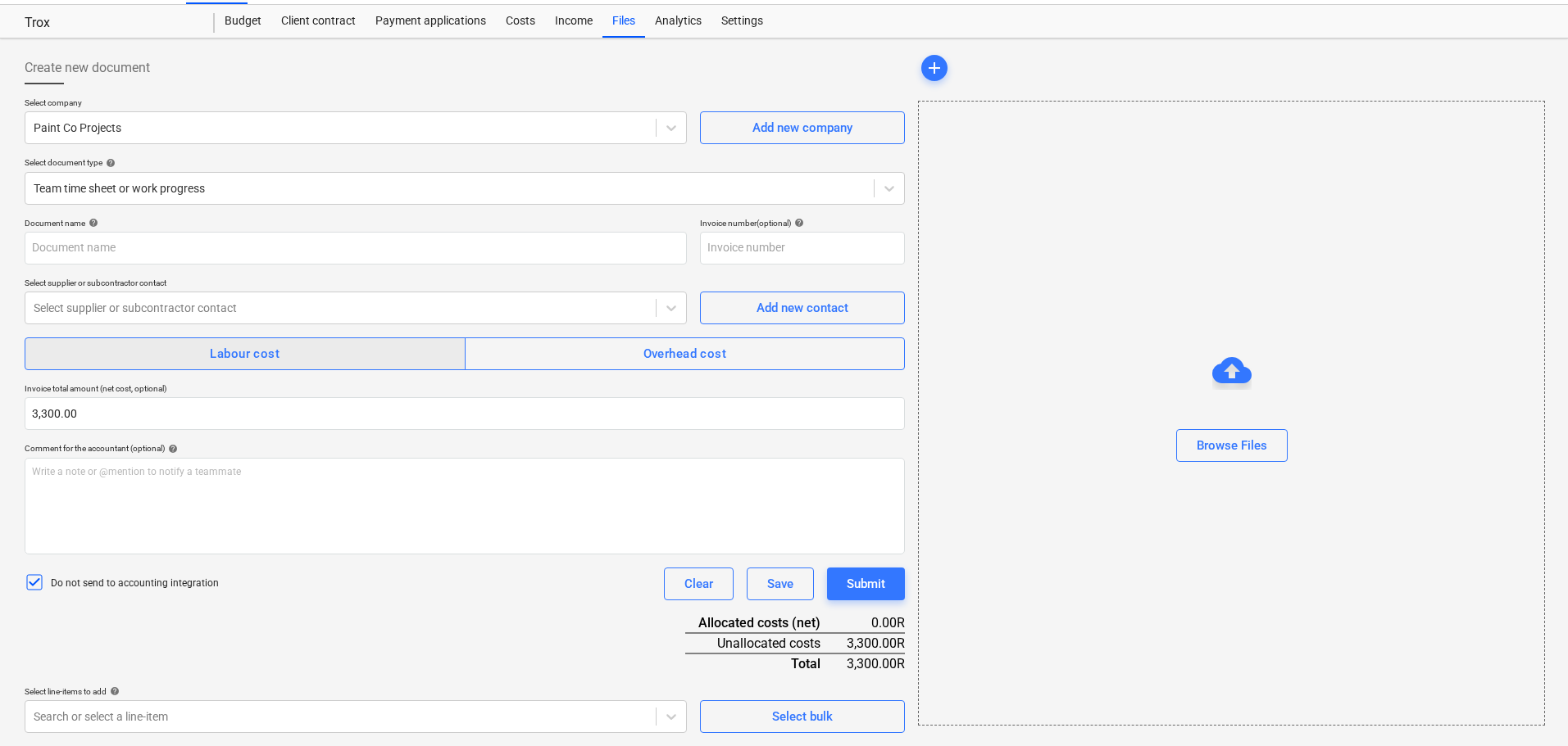
click at [278, 351] on div "Labour cost" at bounding box center [244, 353] width 70 height 21
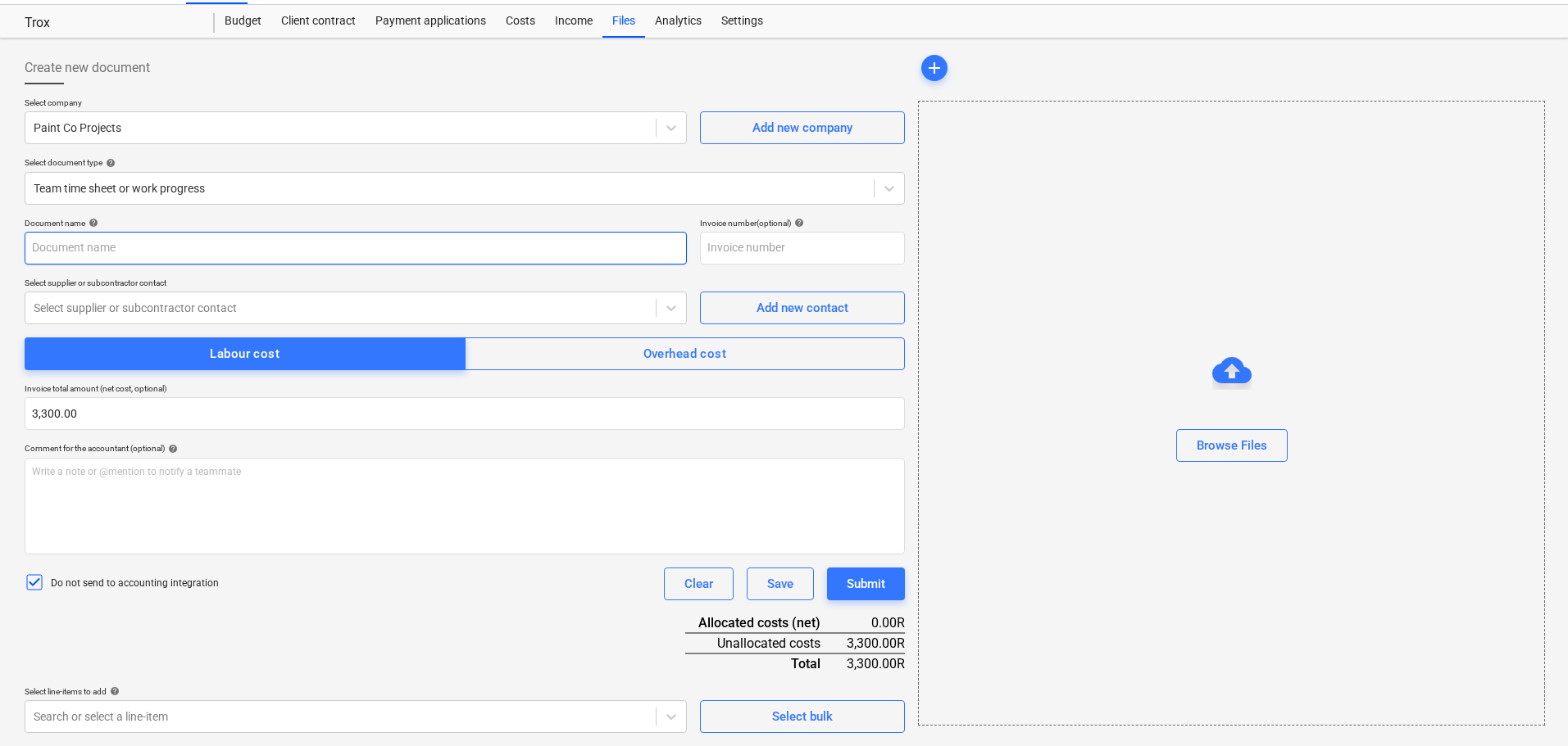
click at [252, 248] on input "text" at bounding box center [355, 248] width 662 height 33
type input "[DATE] Labour"
click at [225, 710] on body "Sales Projects Contacts Company Inbox format_size keyboard_arrow_down help sear…" at bounding box center [784, 336] width 1568 height 746
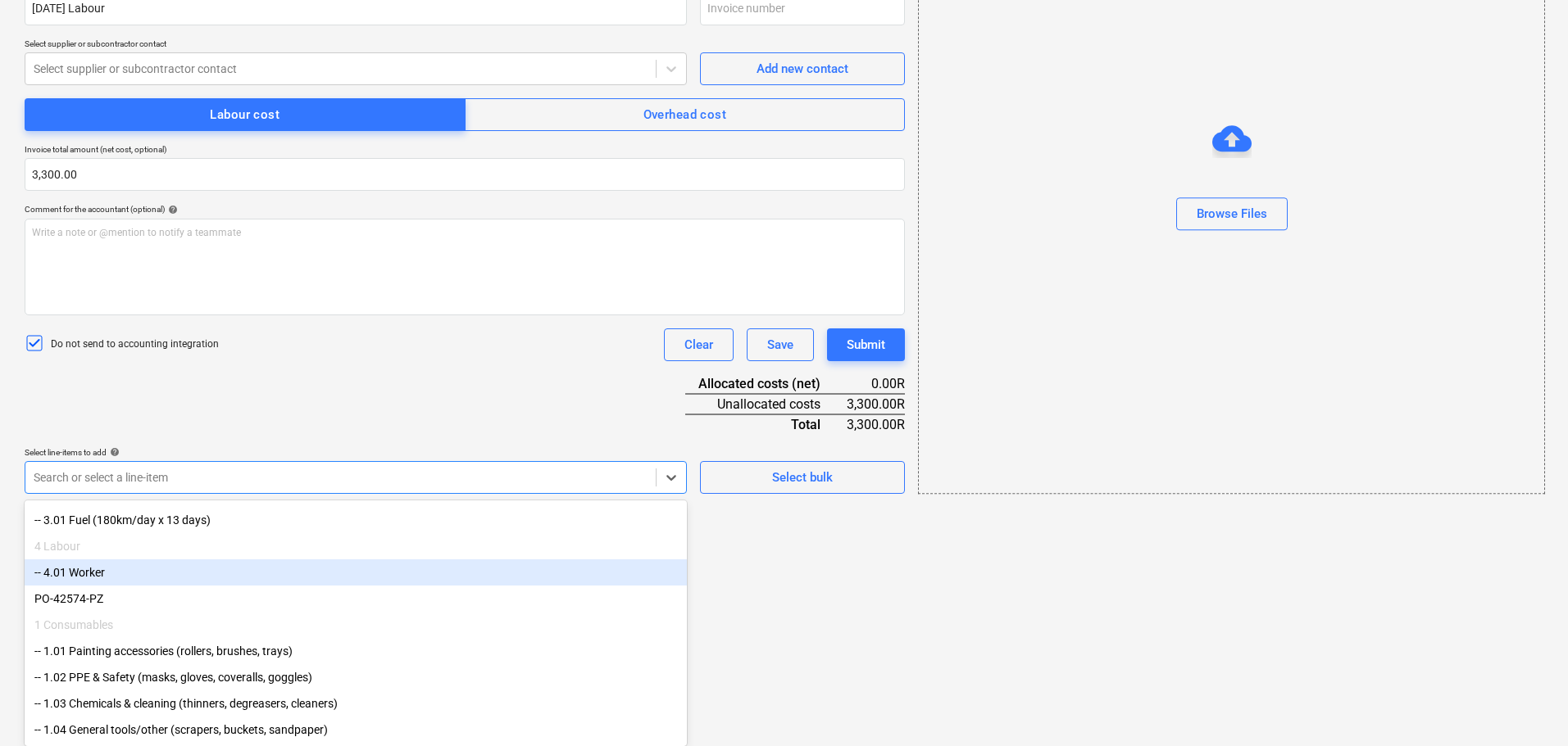
click at [289, 575] on div "-- 4.01 Worker" at bounding box center [355, 572] width 662 height 26
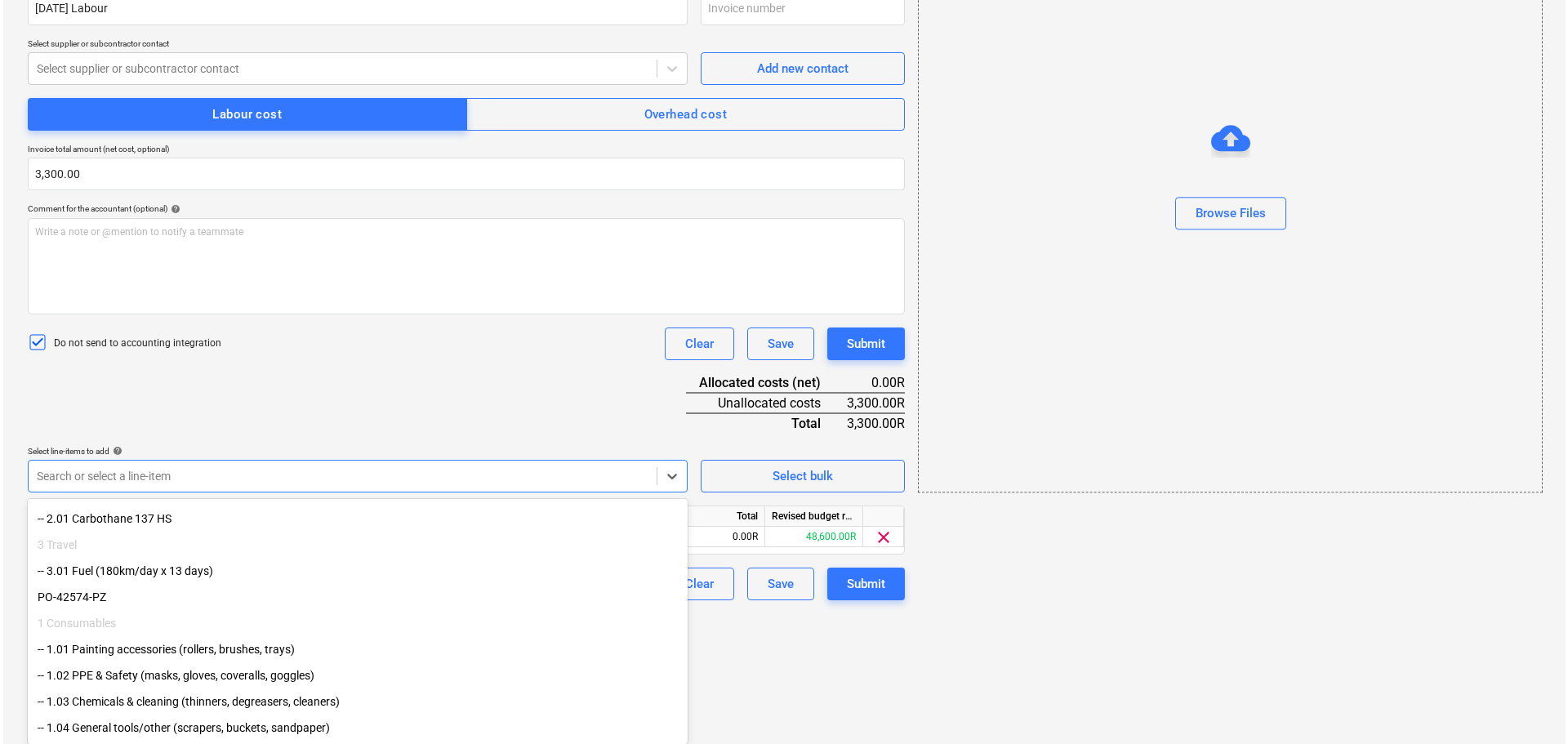
scroll to position [144, 0]
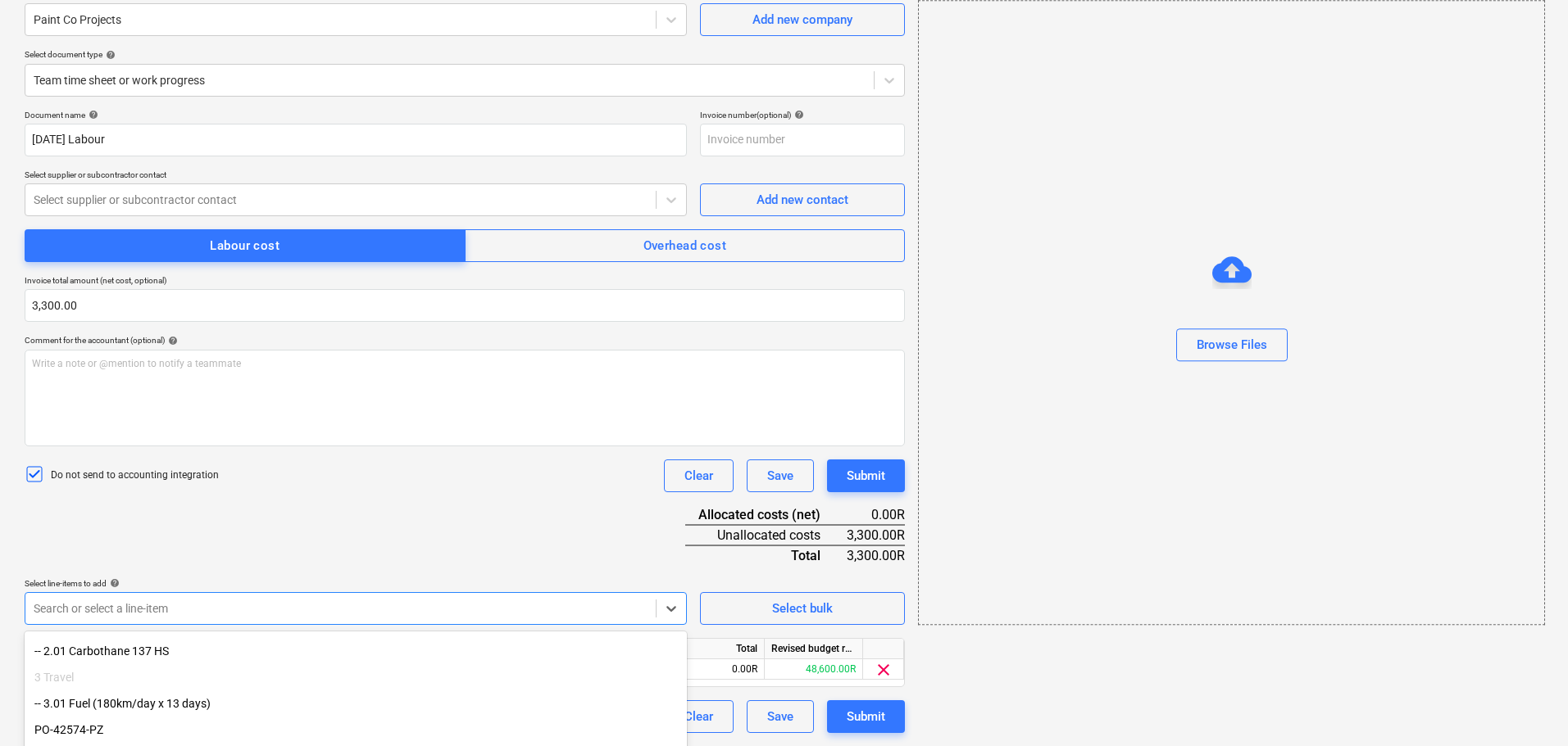
click at [733, 527] on div "Document name help [DATE] Labour Invoice number (optional) help Select supplier…" at bounding box center [464, 421] width 880 height 623
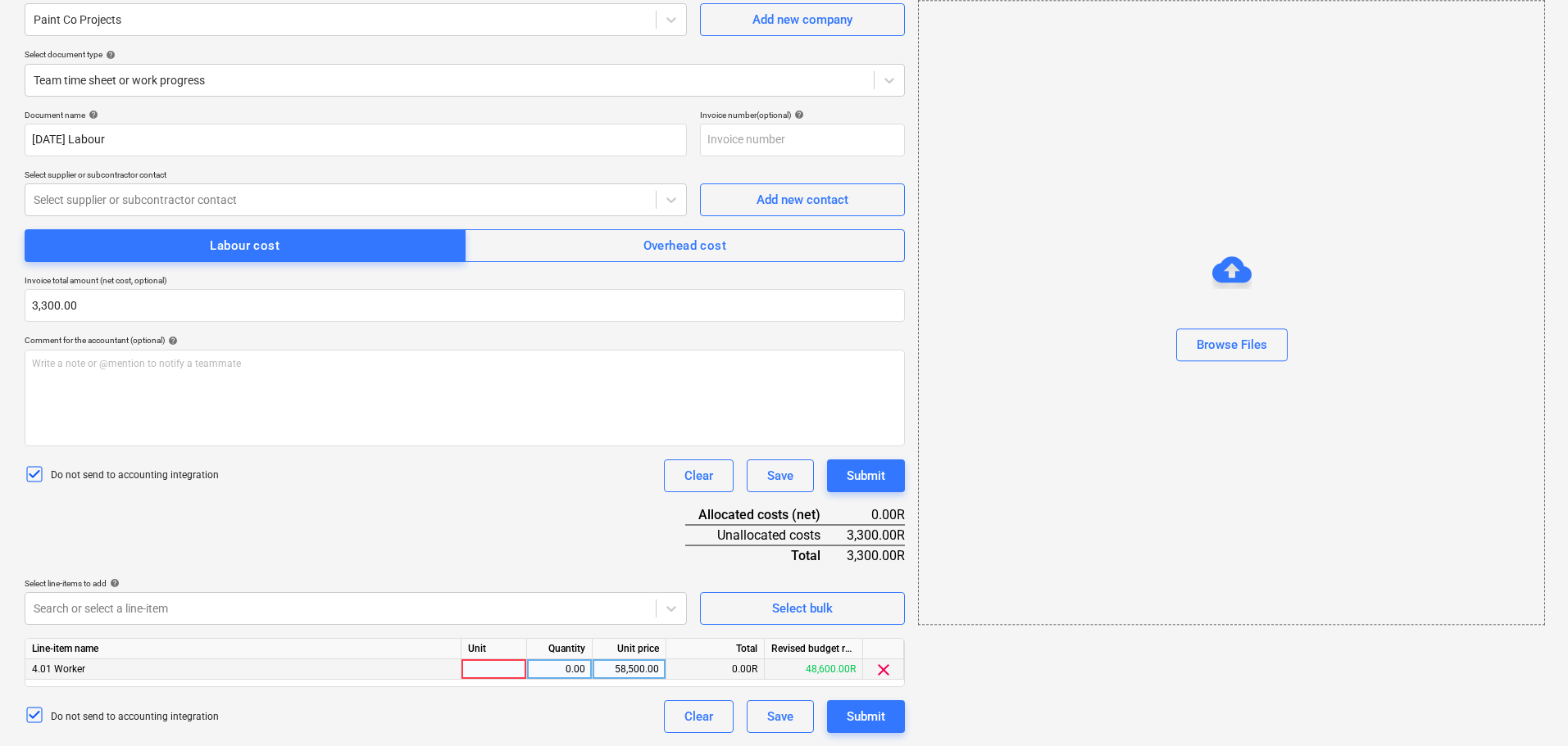
click at [479, 666] on div at bounding box center [494, 669] width 66 height 20
type input "1"
click at [569, 664] on div "0.00" at bounding box center [559, 669] width 51 height 20
click at [639, 668] on div "58,500.00" at bounding box center [628, 669] width 60 height 20
type input "3300"
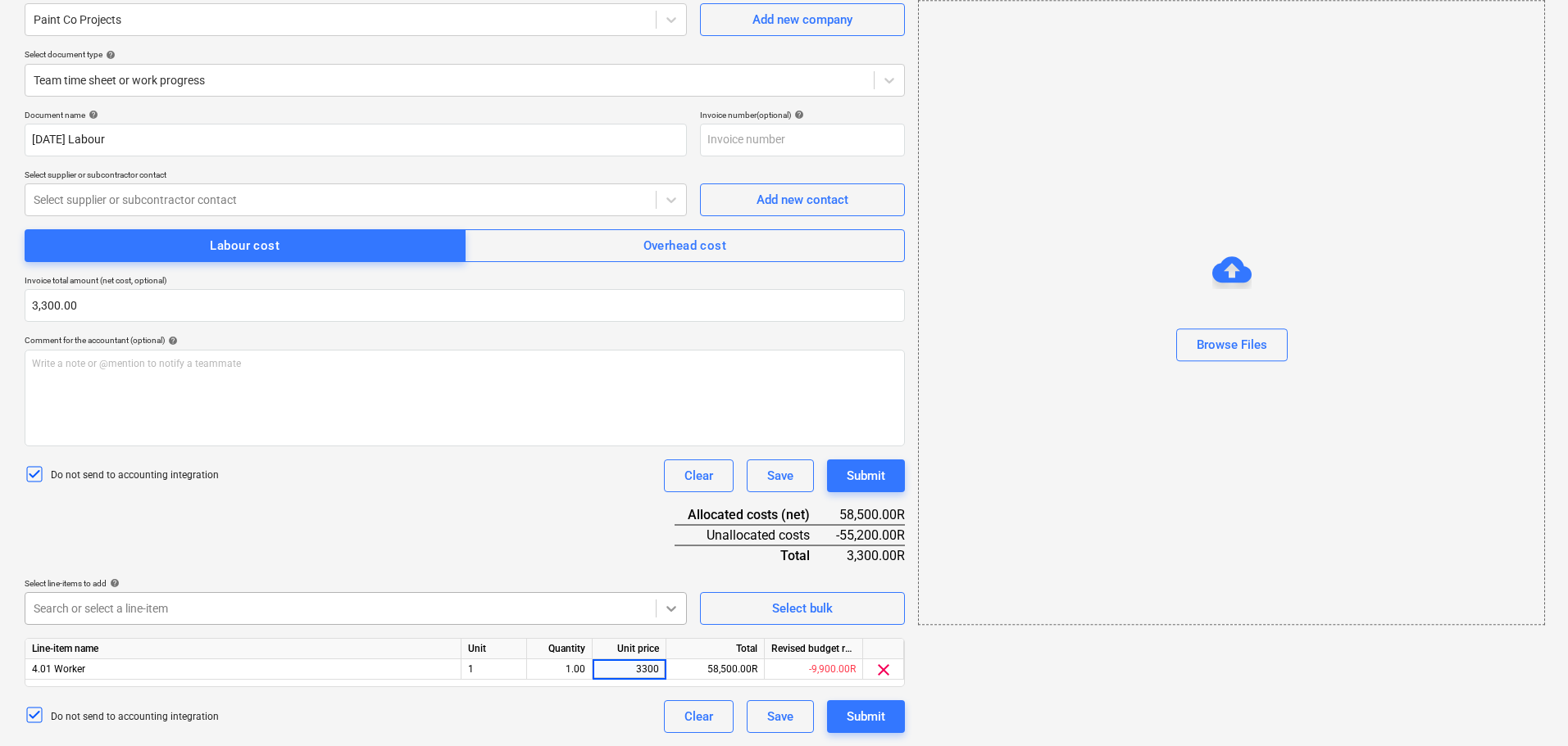
click at [663, 598] on div at bounding box center [670, 608] width 29 height 29
click at [891, 714] on button "Submit" at bounding box center [866, 717] width 78 height 33
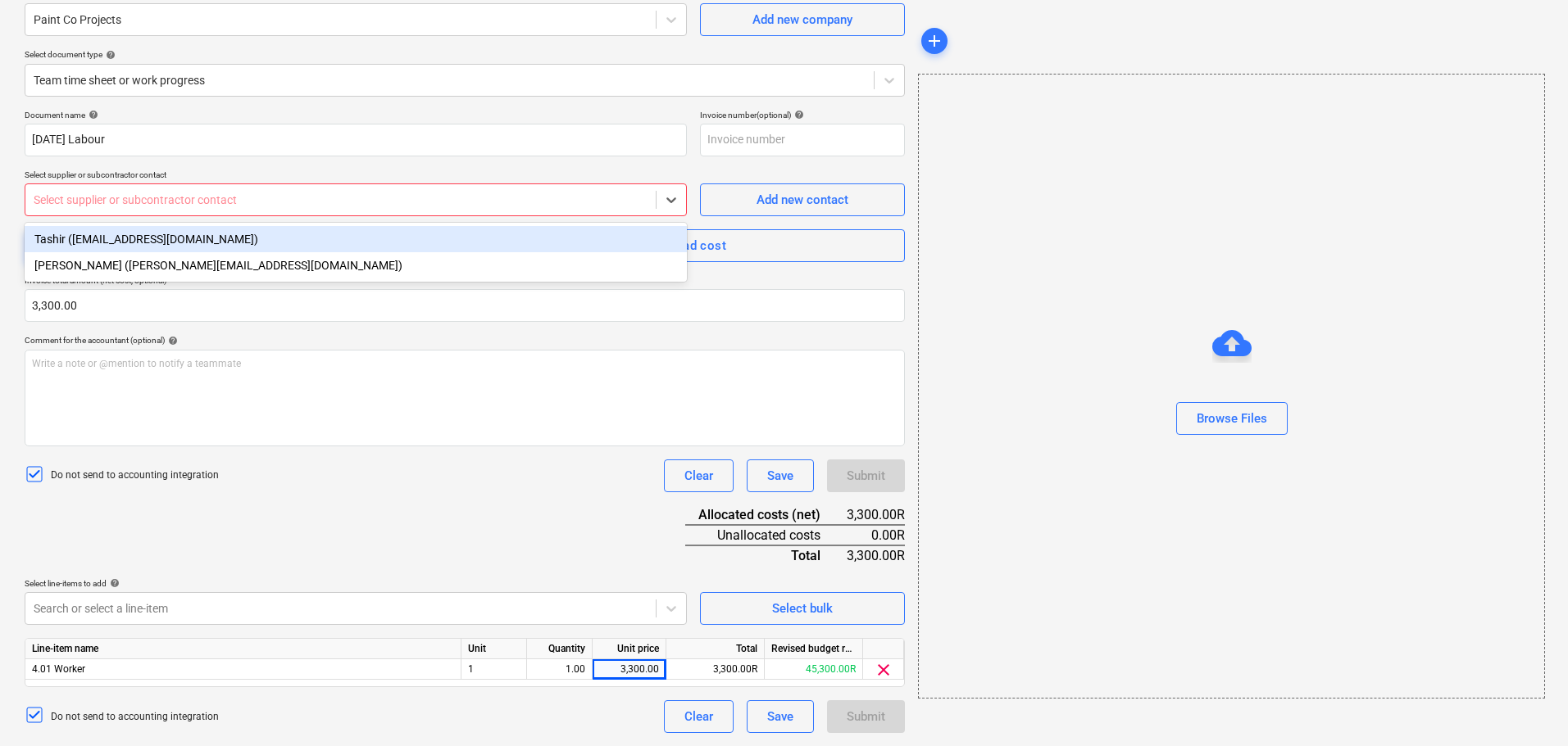
click at [438, 200] on div at bounding box center [341, 199] width 614 height 16
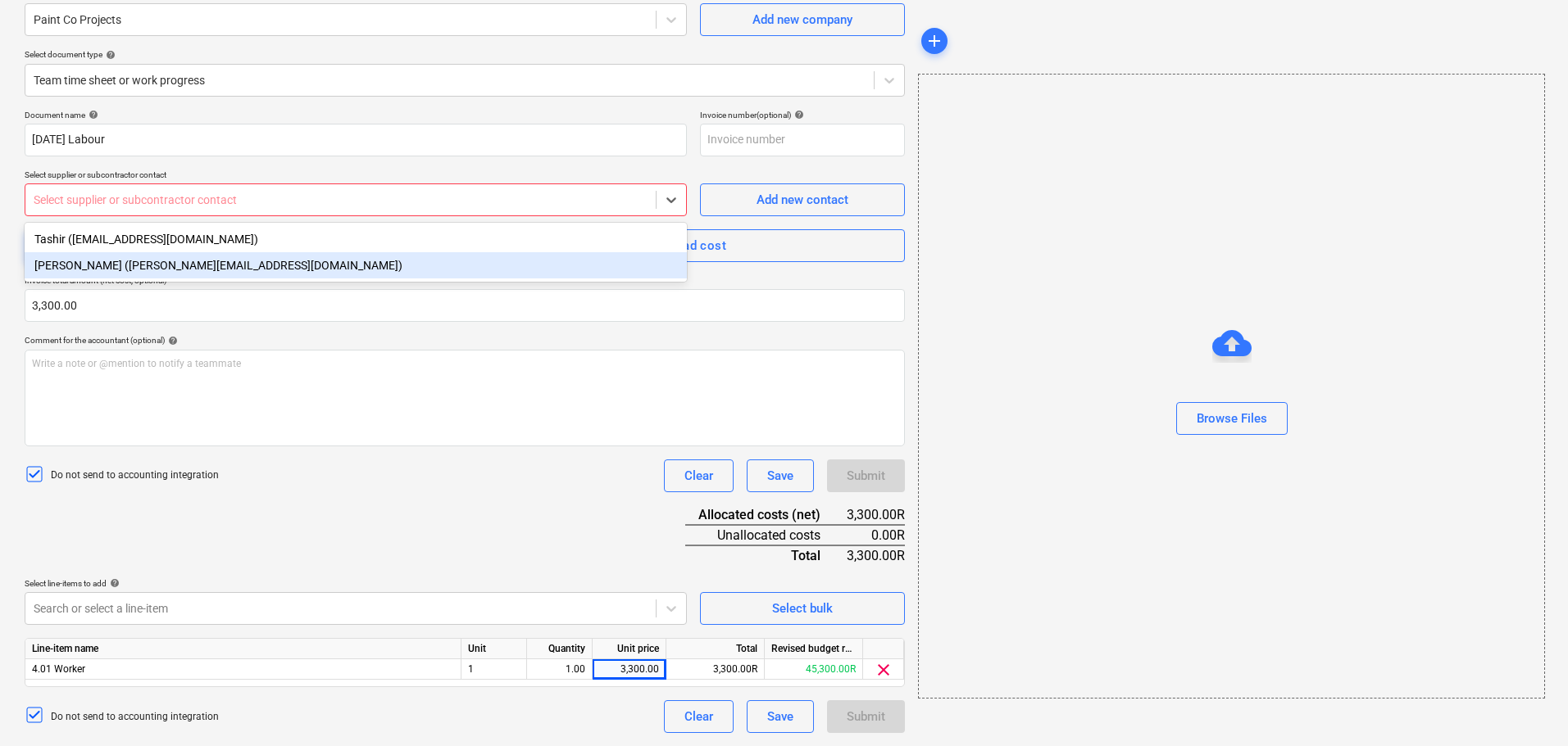
click at [366, 262] on div "[PERSON_NAME] ([PERSON_NAME][EMAIL_ADDRESS][DOMAIN_NAME])" at bounding box center [355, 265] width 662 height 26
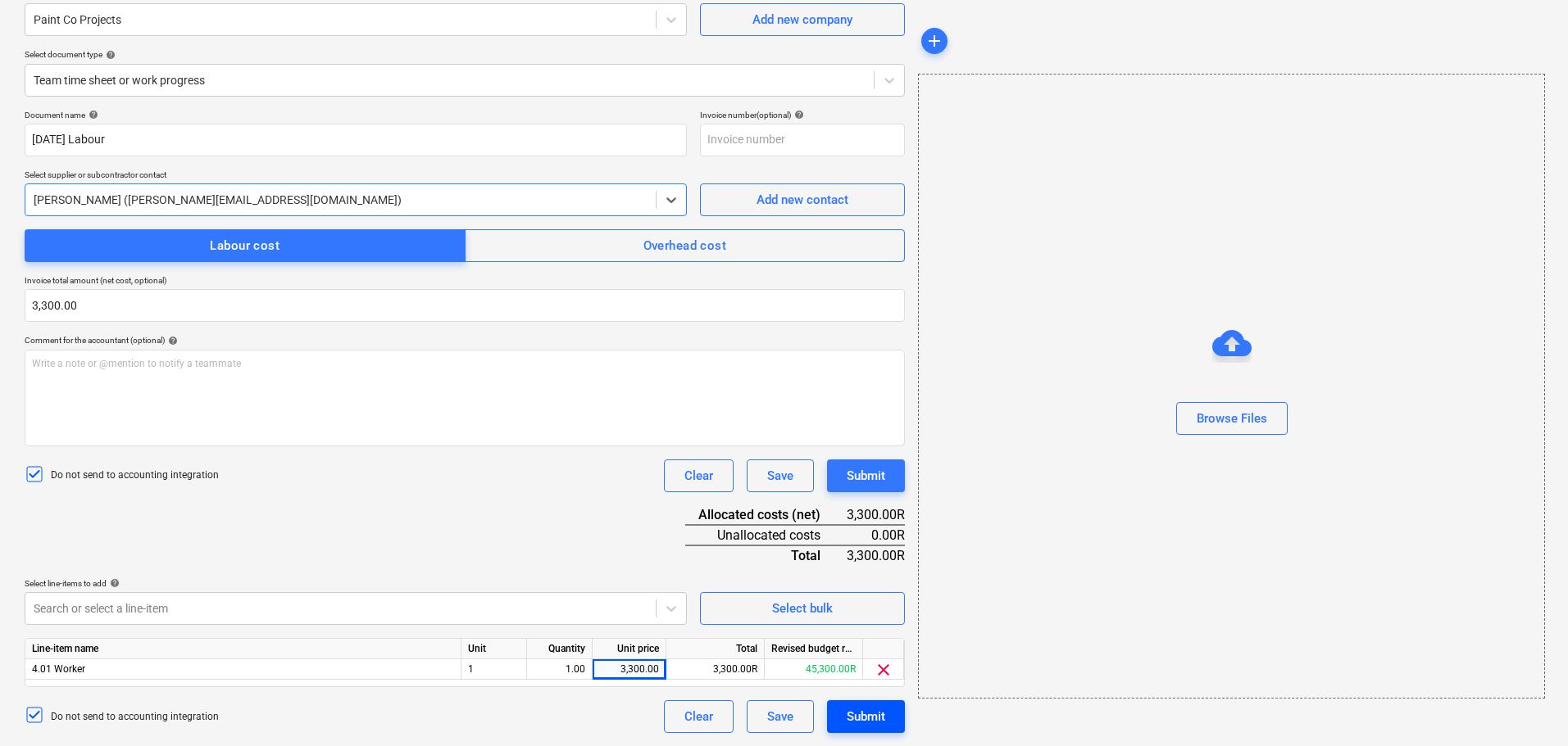
click at [874, 713] on div "Submit" at bounding box center [866, 717] width 39 height 21
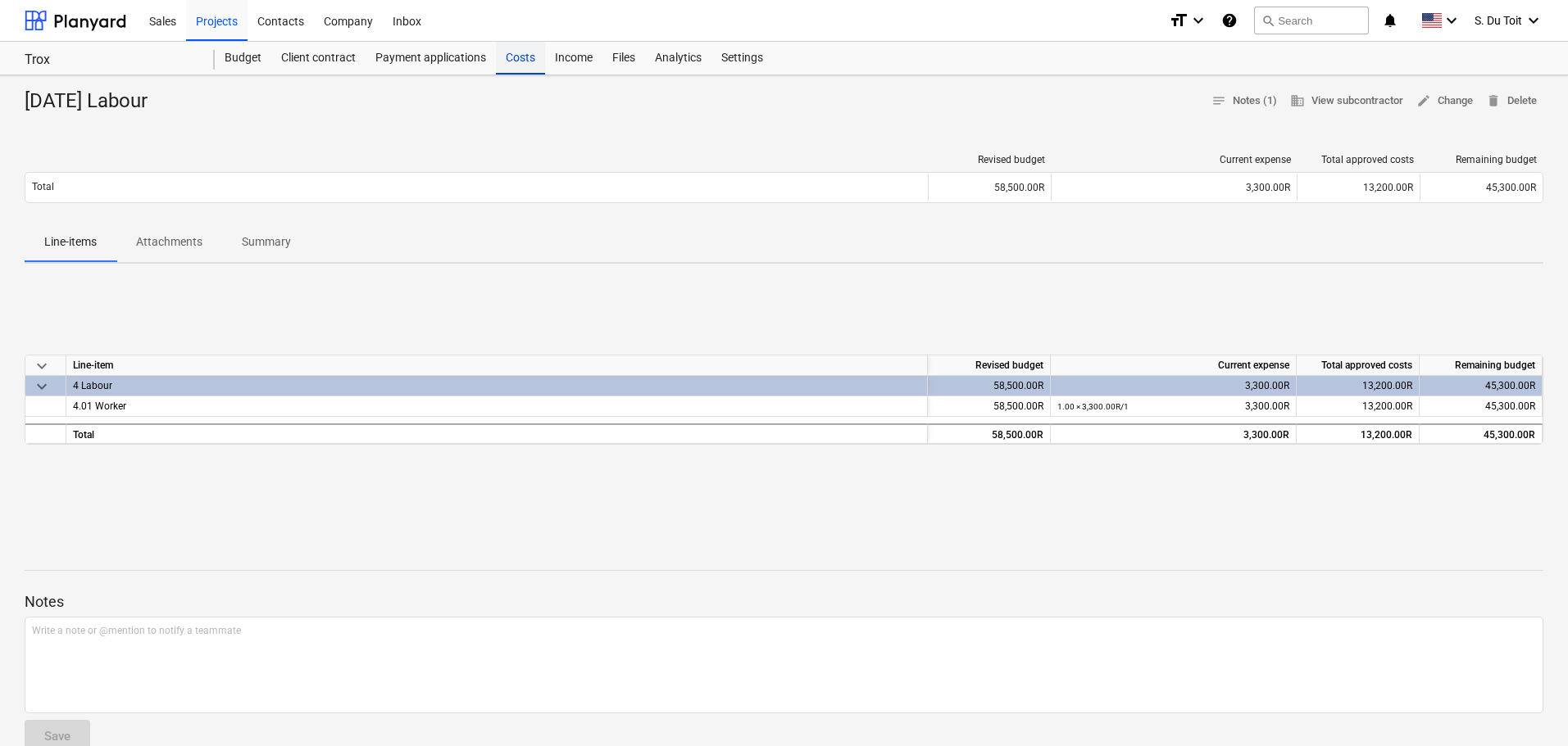
click at [534, 58] on div "Costs" at bounding box center [520, 58] width 49 height 33
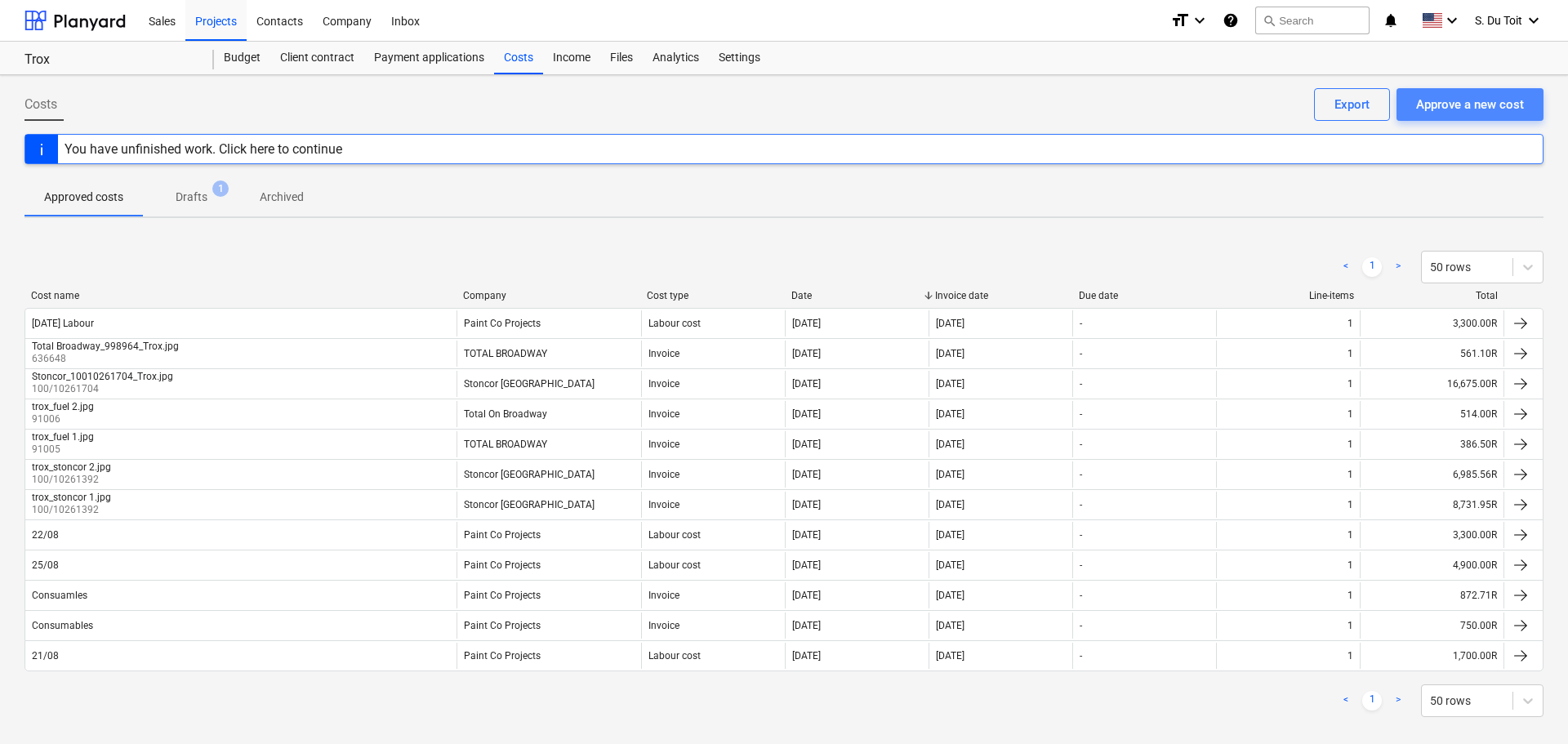
click at [1473, 101] on div "Approve a new cost" at bounding box center [1470, 104] width 108 height 21
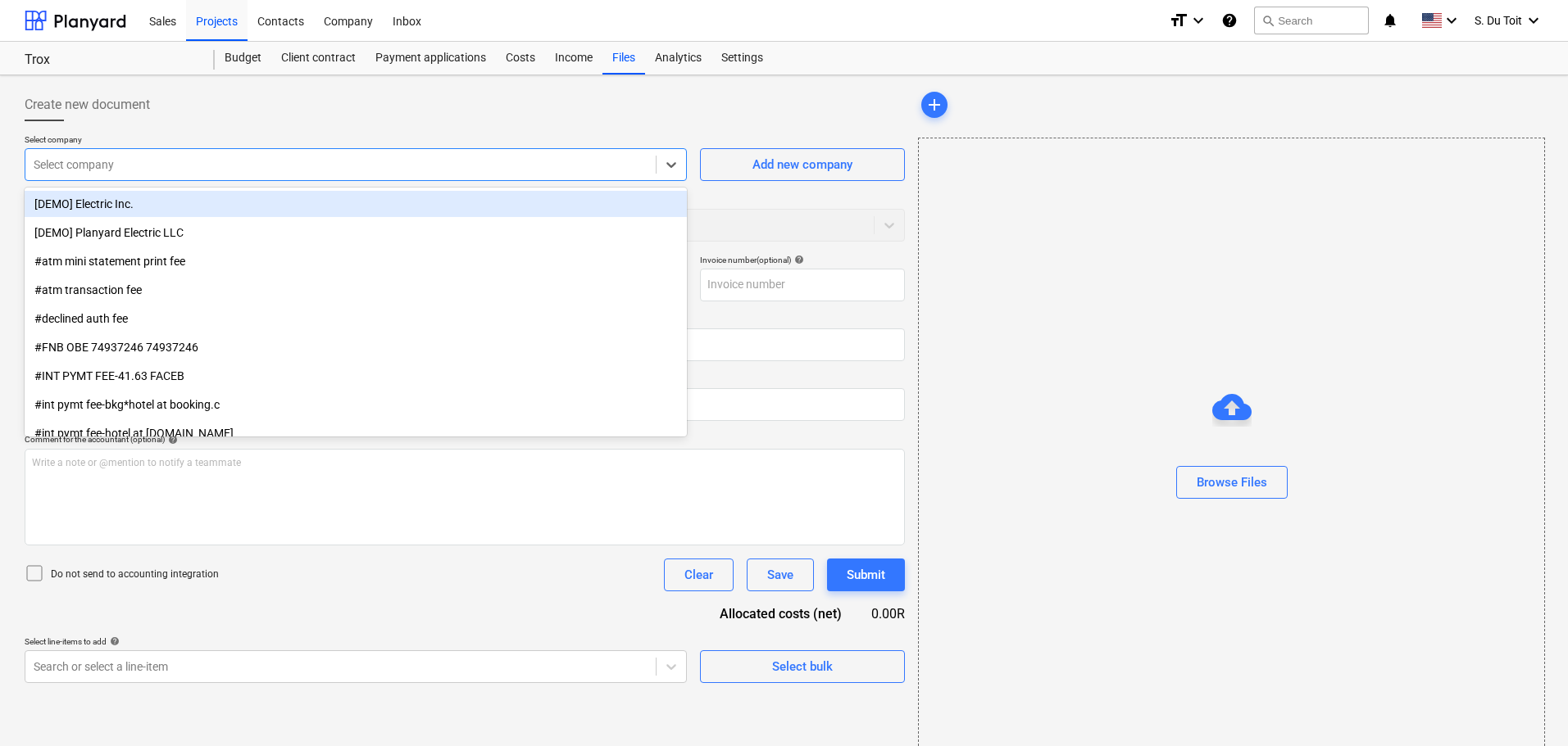
click at [348, 158] on div at bounding box center [341, 164] width 614 height 16
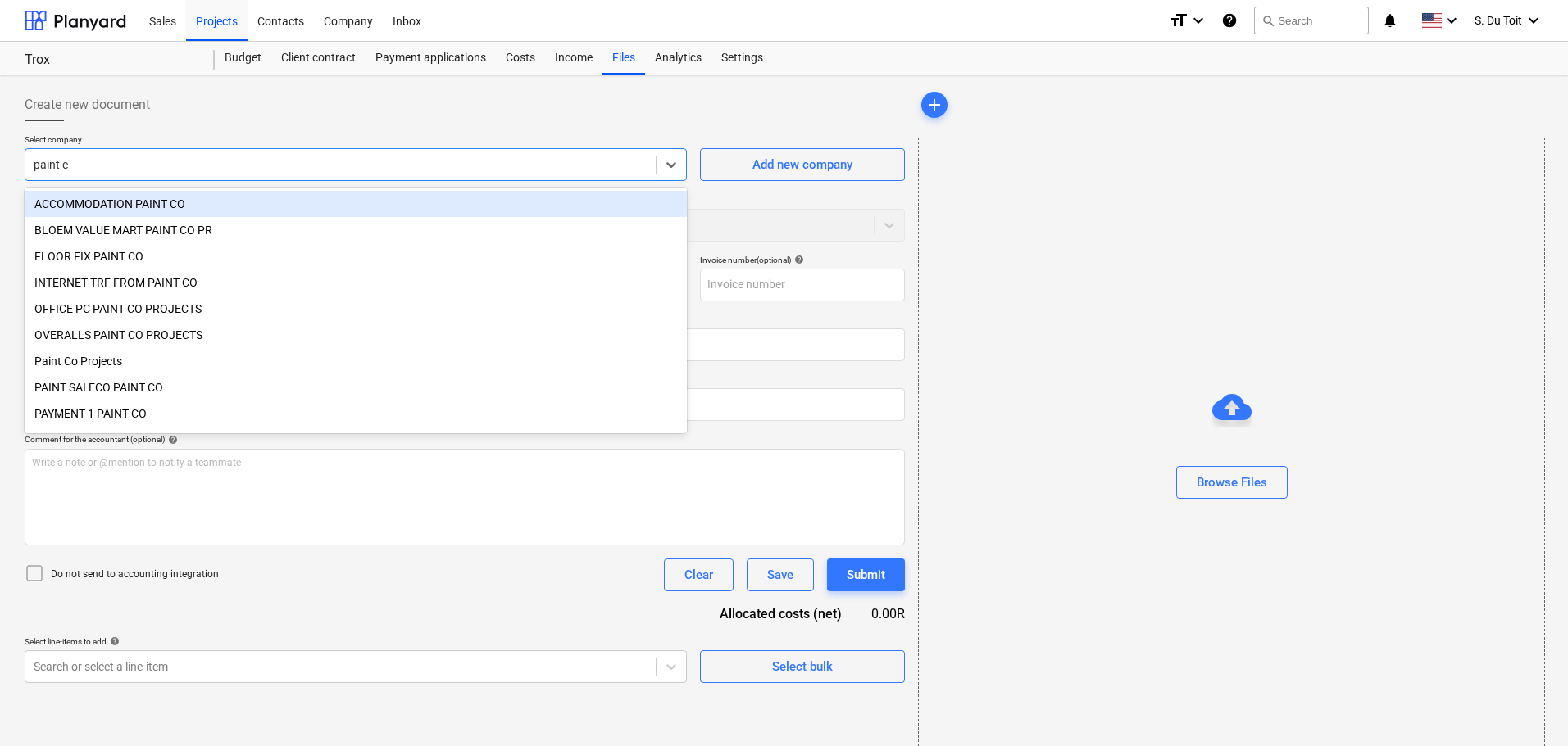
type input "paint co"
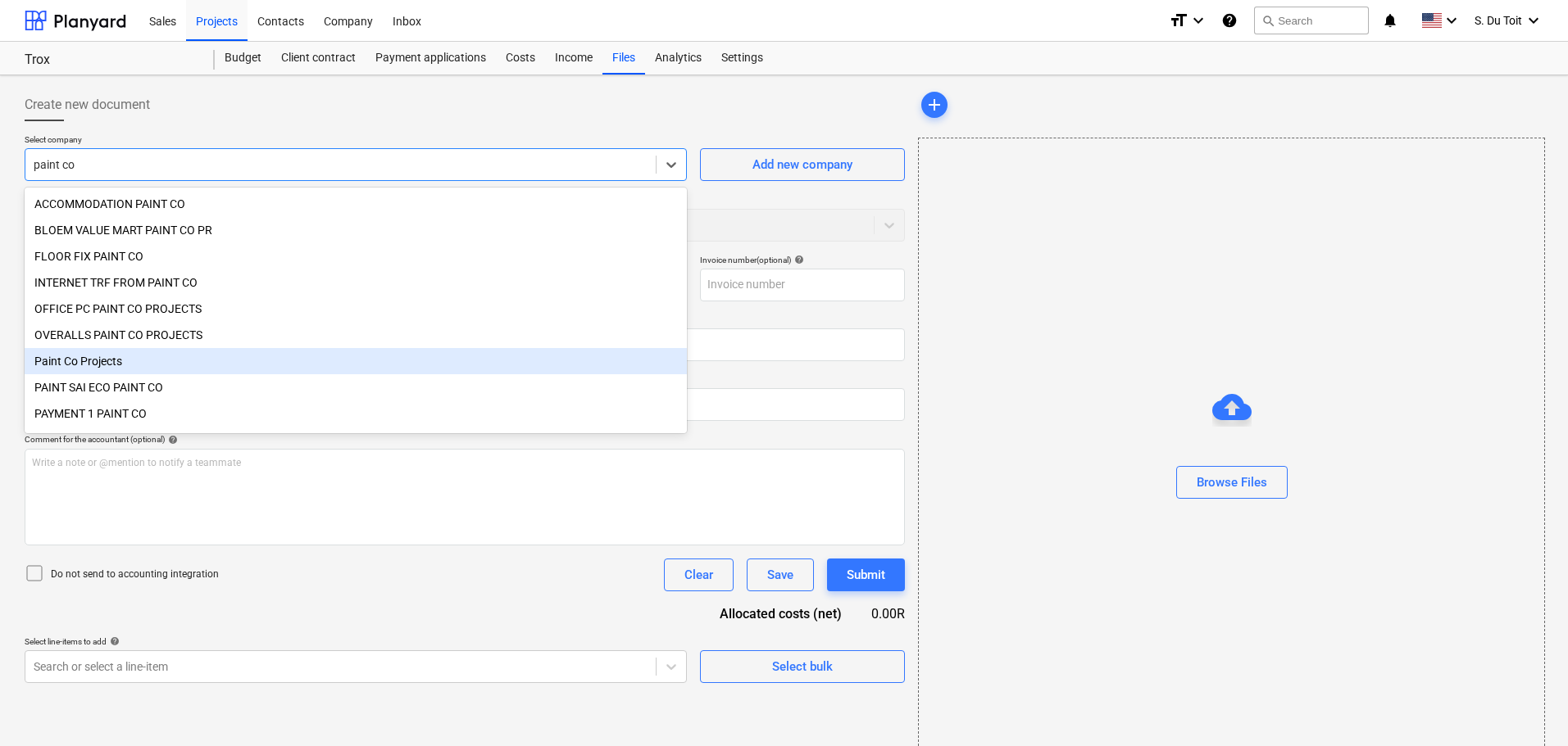
click at [320, 364] on div "Paint Co Projects" at bounding box center [355, 361] width 662 height 26
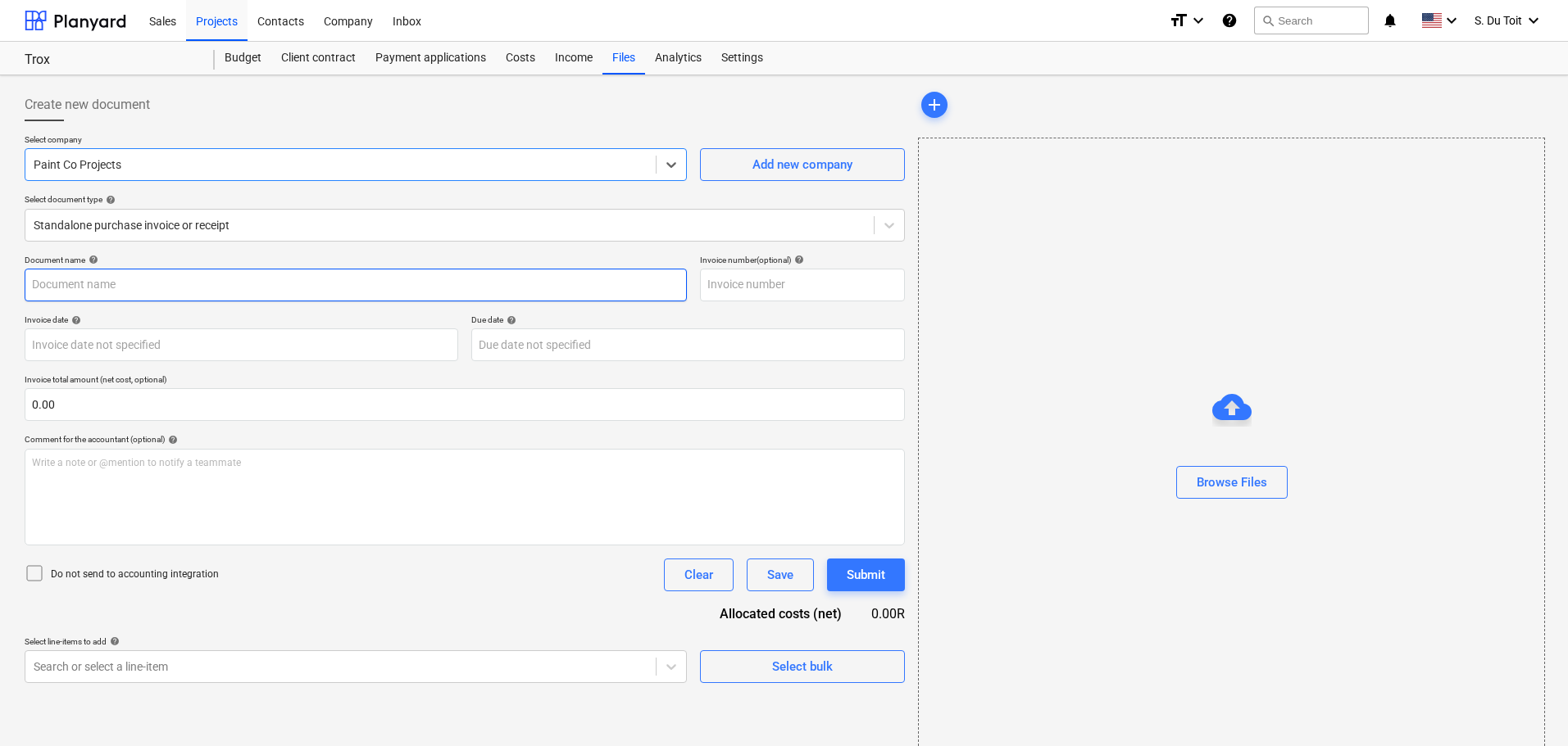
click at [209, 281] on input "text" at bounding box center [355, 285] width 662 height 33
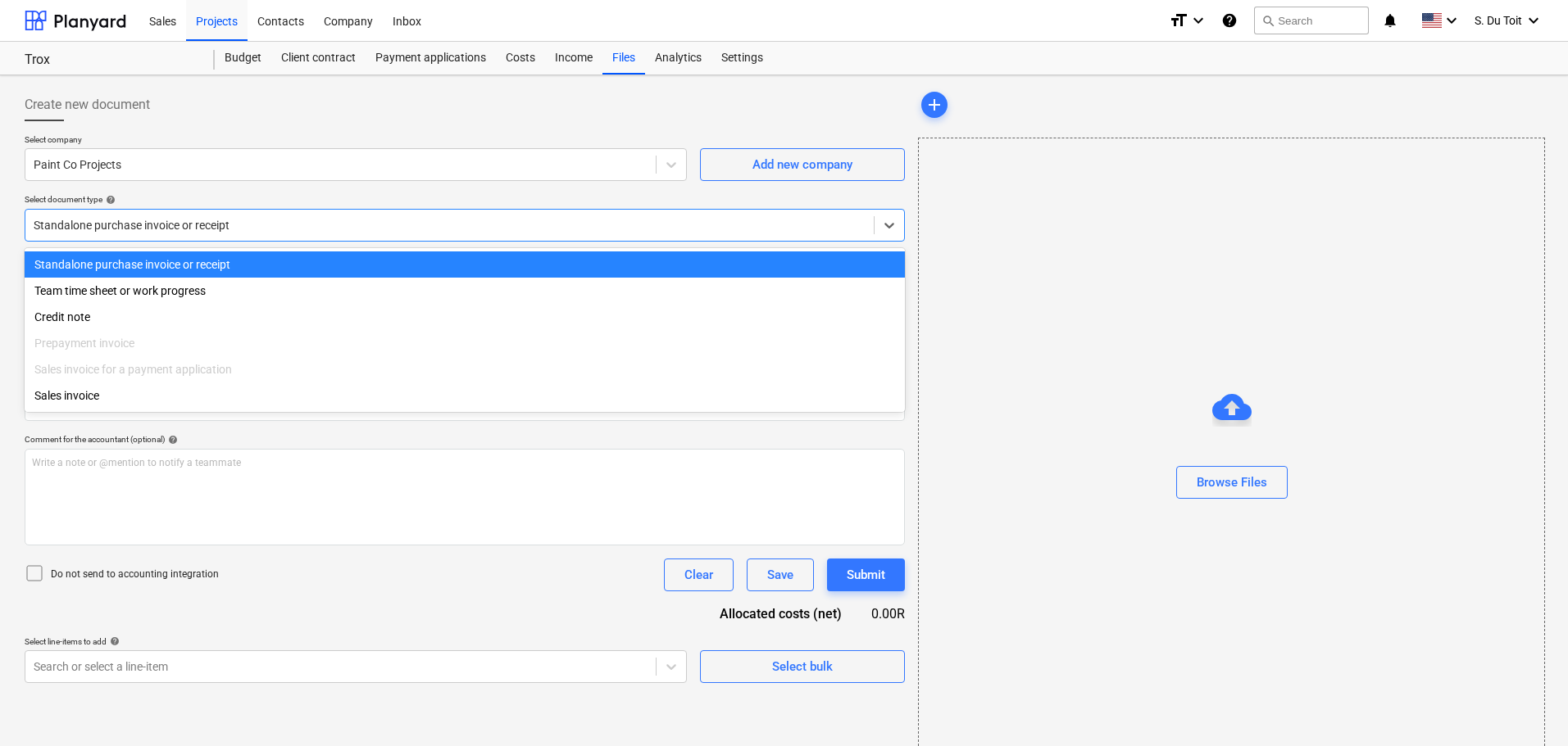
click at [208, 225] on div at bounding box center [449, 225] width 832 height 16
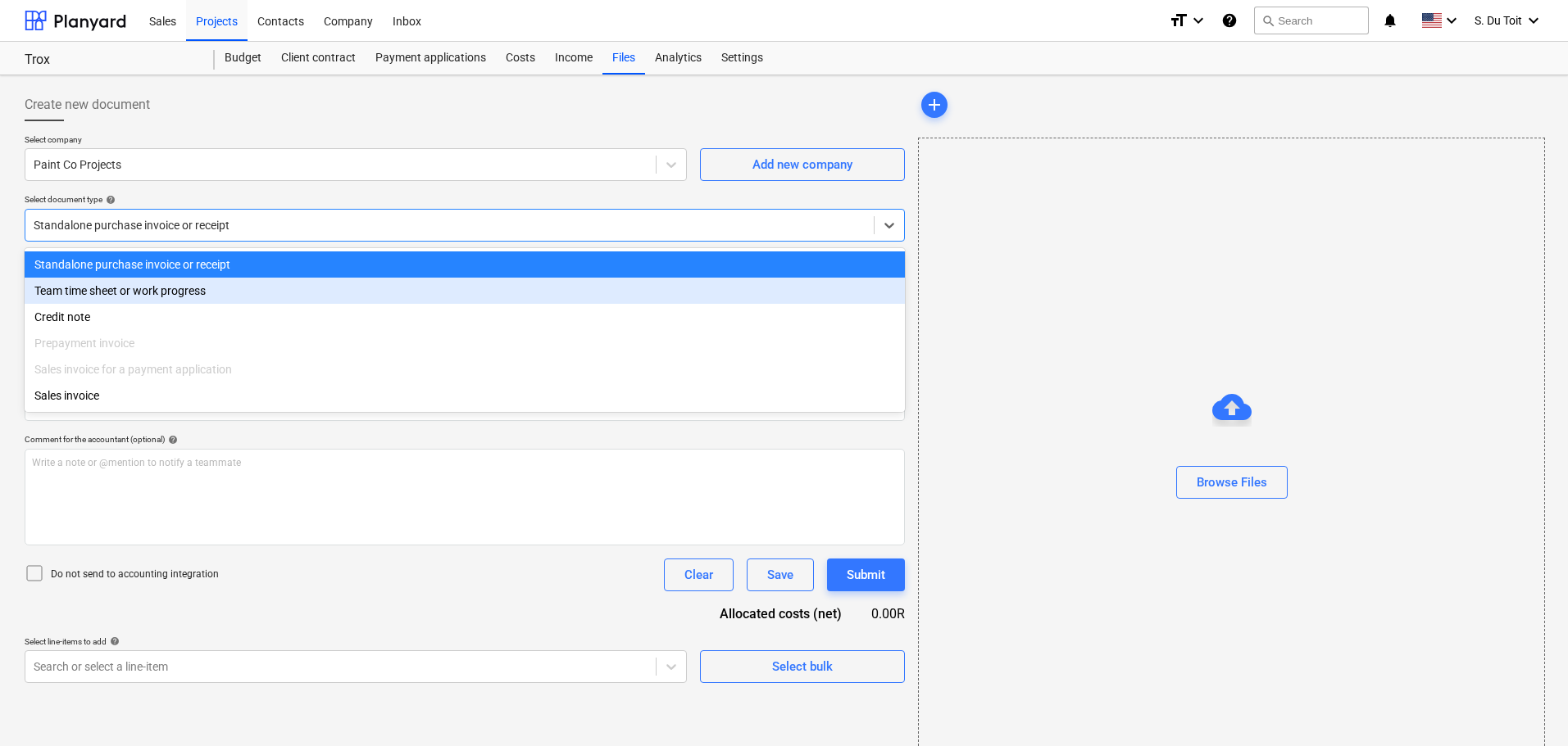
click at [208, 299] on div "Team time sheet or work progress" at bounding box center [464, 290] width 880 height 26
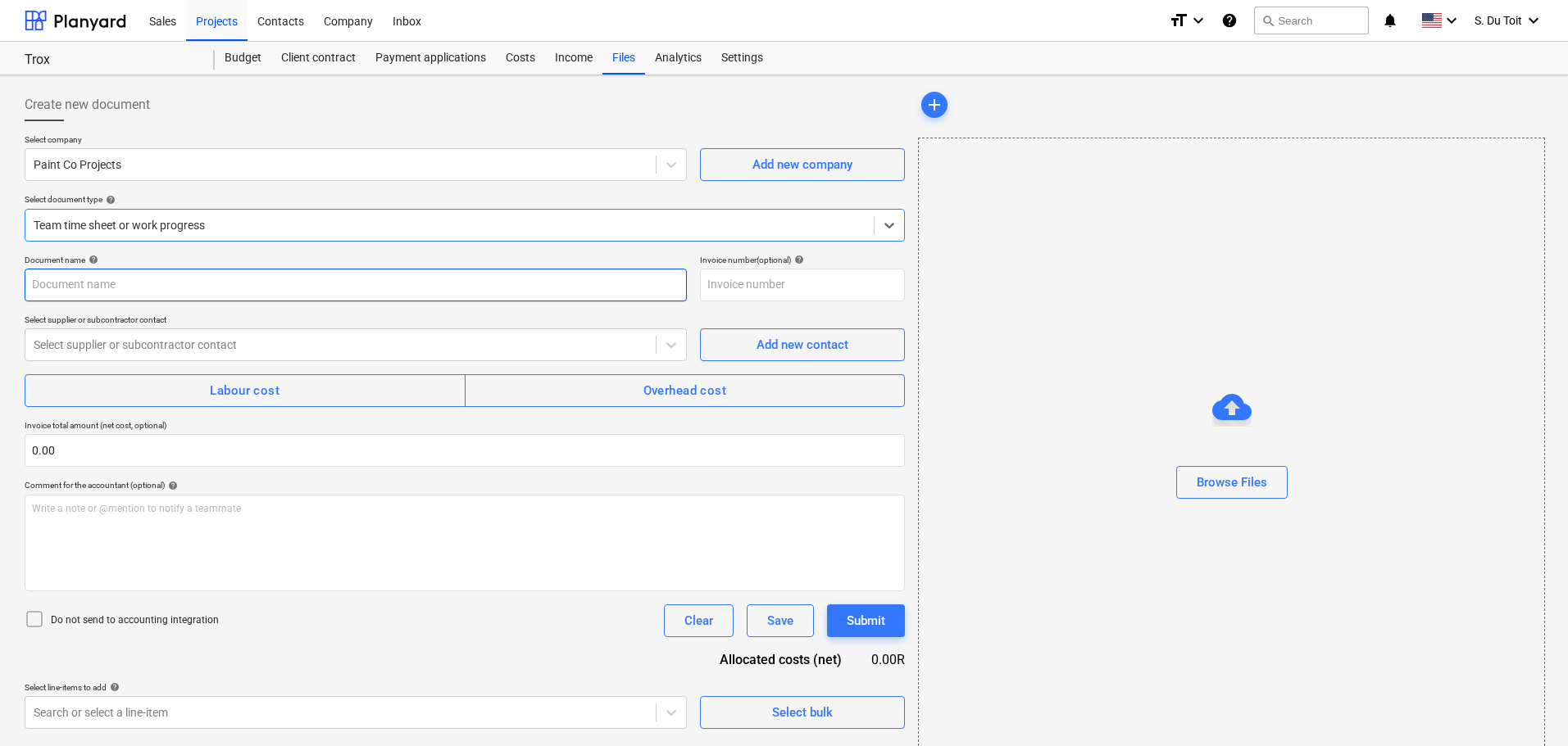
click at [124, 283] on input "text" at bounding box center [355, 285] width 662 height 33
type input "[DATE] Labour"
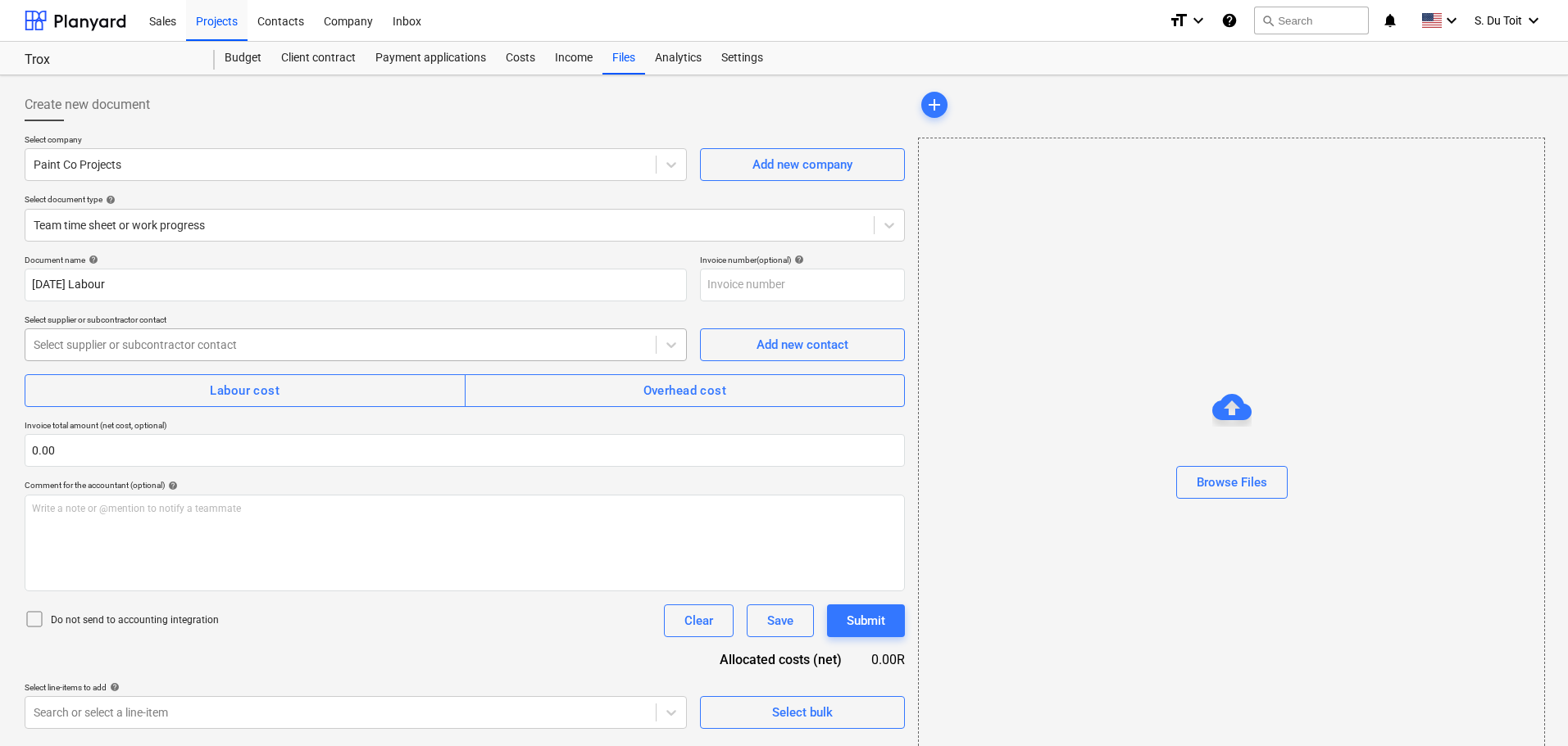
click at [188, 356] on div "Select supplier or subcontractor contact" at bounding box center [340, 344] width 630 height 23
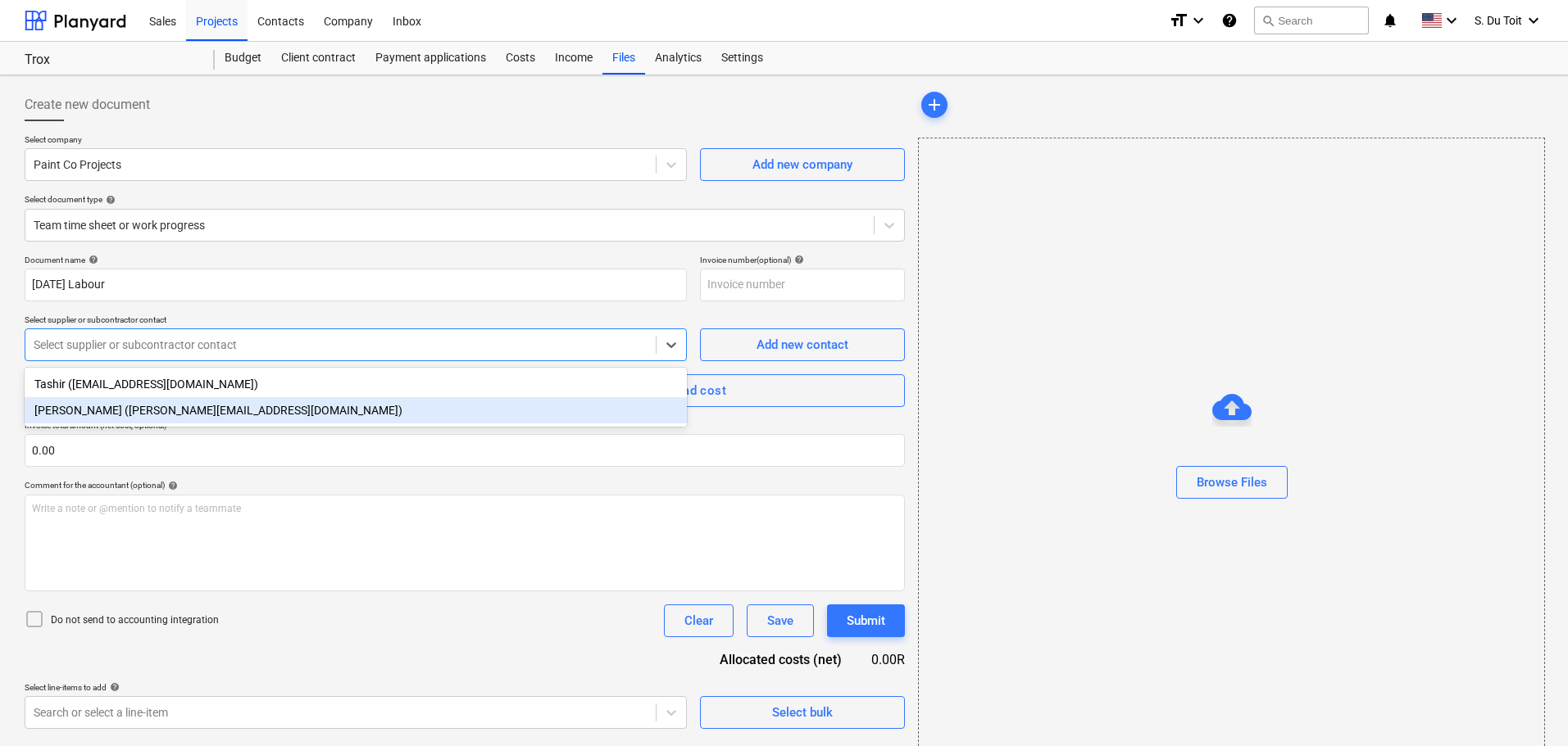
click at [241, 422] on div "[PERSON_NAME] ([PERSON_NAME][EMAIL_ADDRESS][DOMAIN_NAME])" at bounding box center [355, 410] width 662 height 26
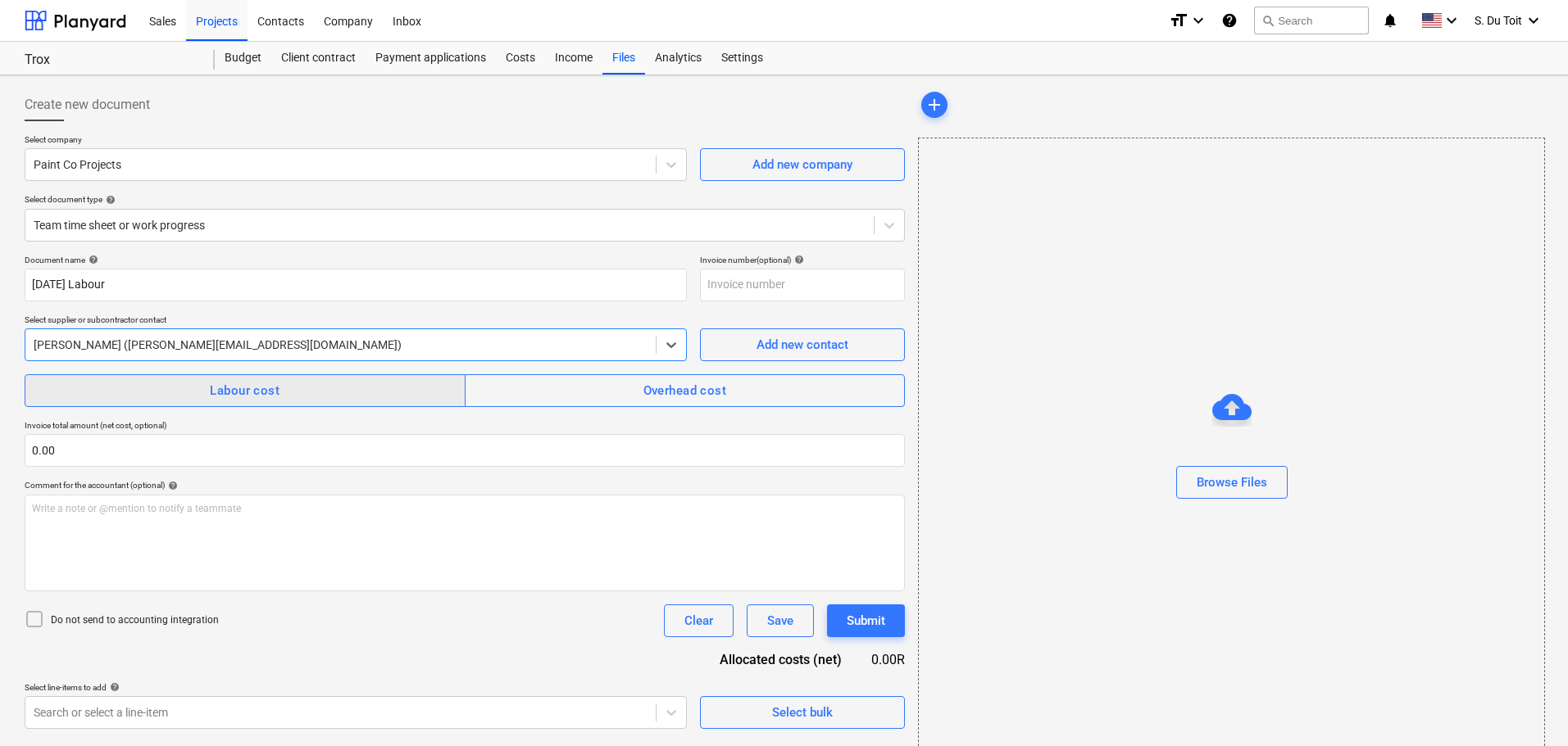
click at [230, 392] on div "Labour cost" at bounding box center [244, 390] width 70 height 21
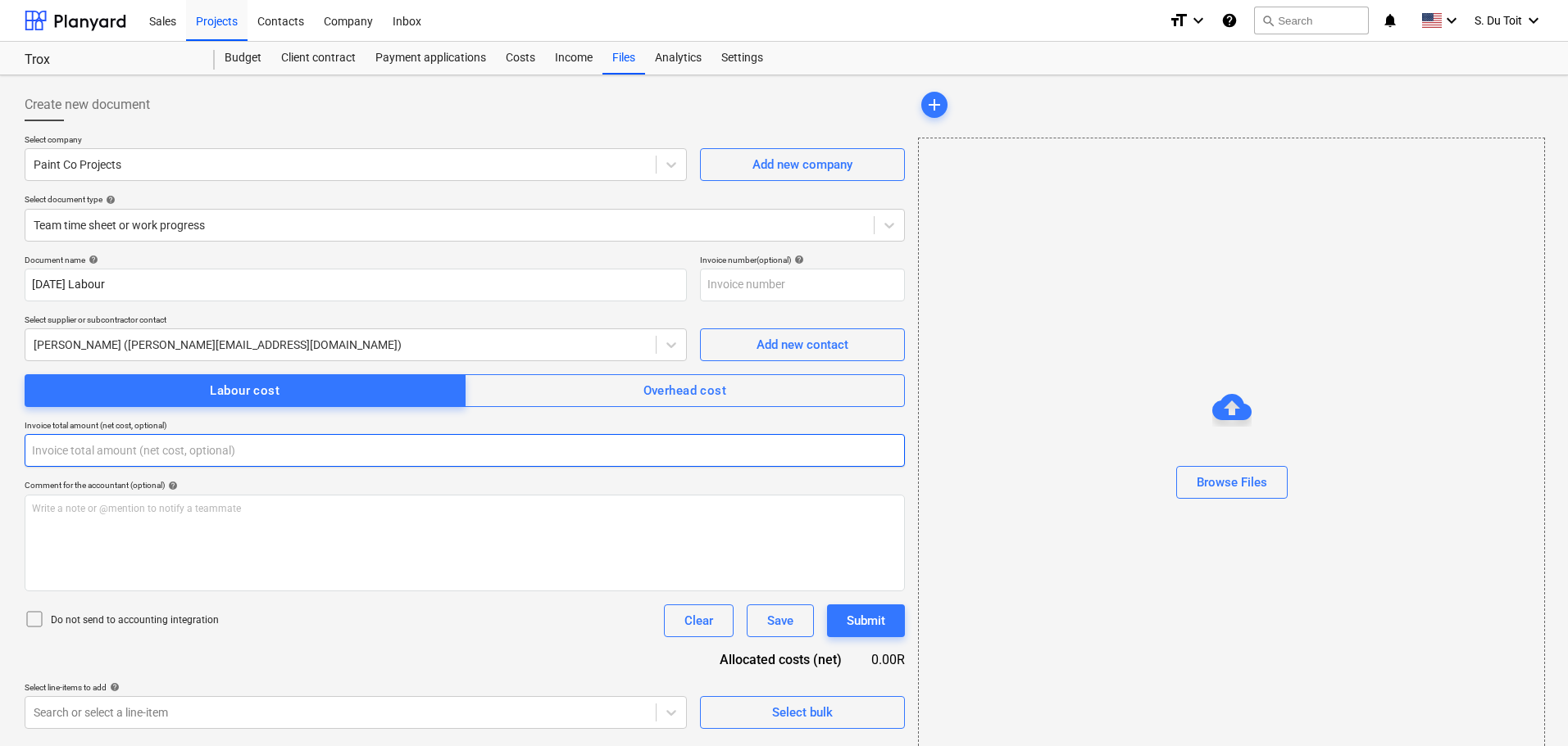
click at [177, 450] on input "text" at bounding box center [464, 450] width 880 height 33
click at [206, 451] on input "text" at bounding box center [464, 450] width 880 height 33
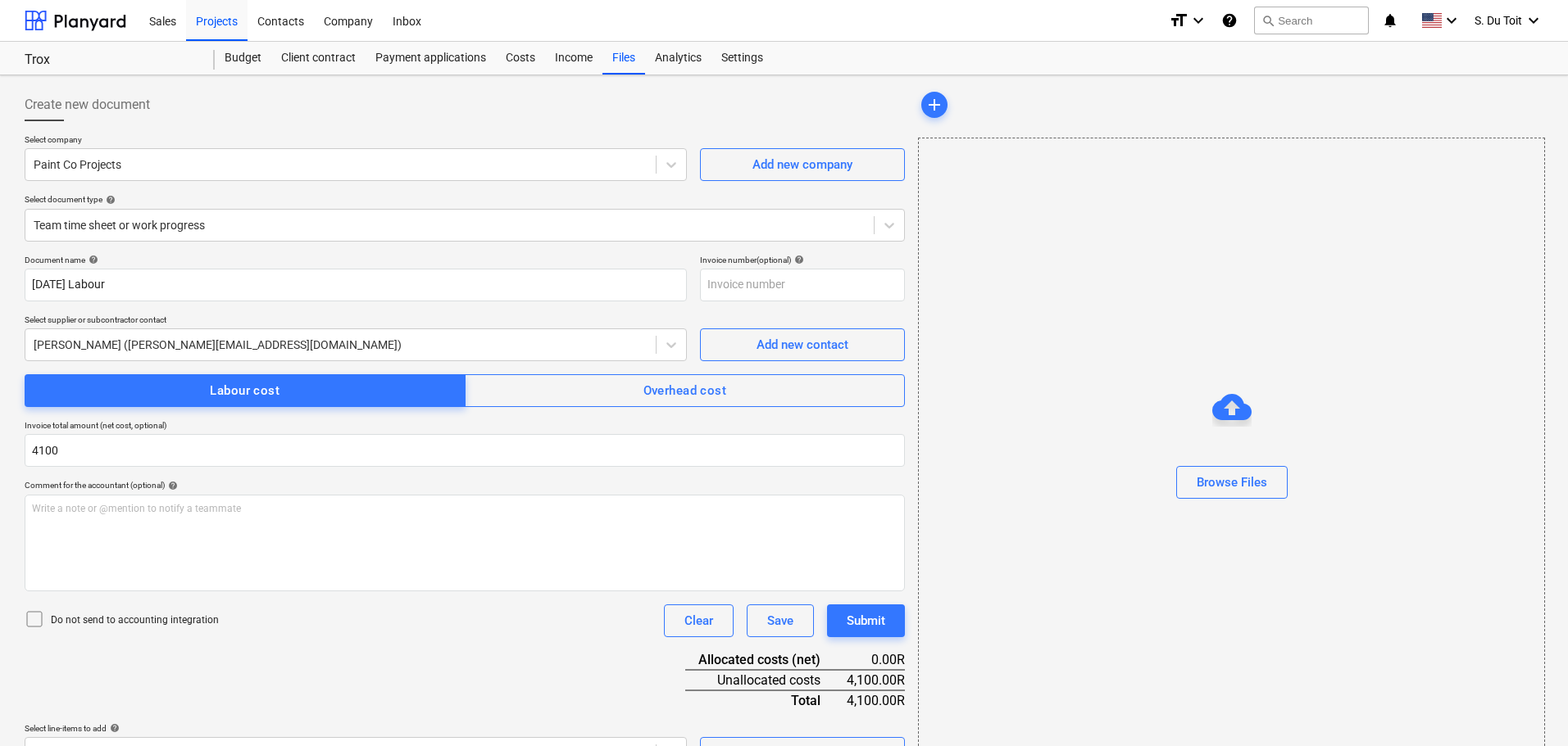
type input "4,100.00"
click at [40, 622] on icon at bounding box center [34, 619] width 19 height 19
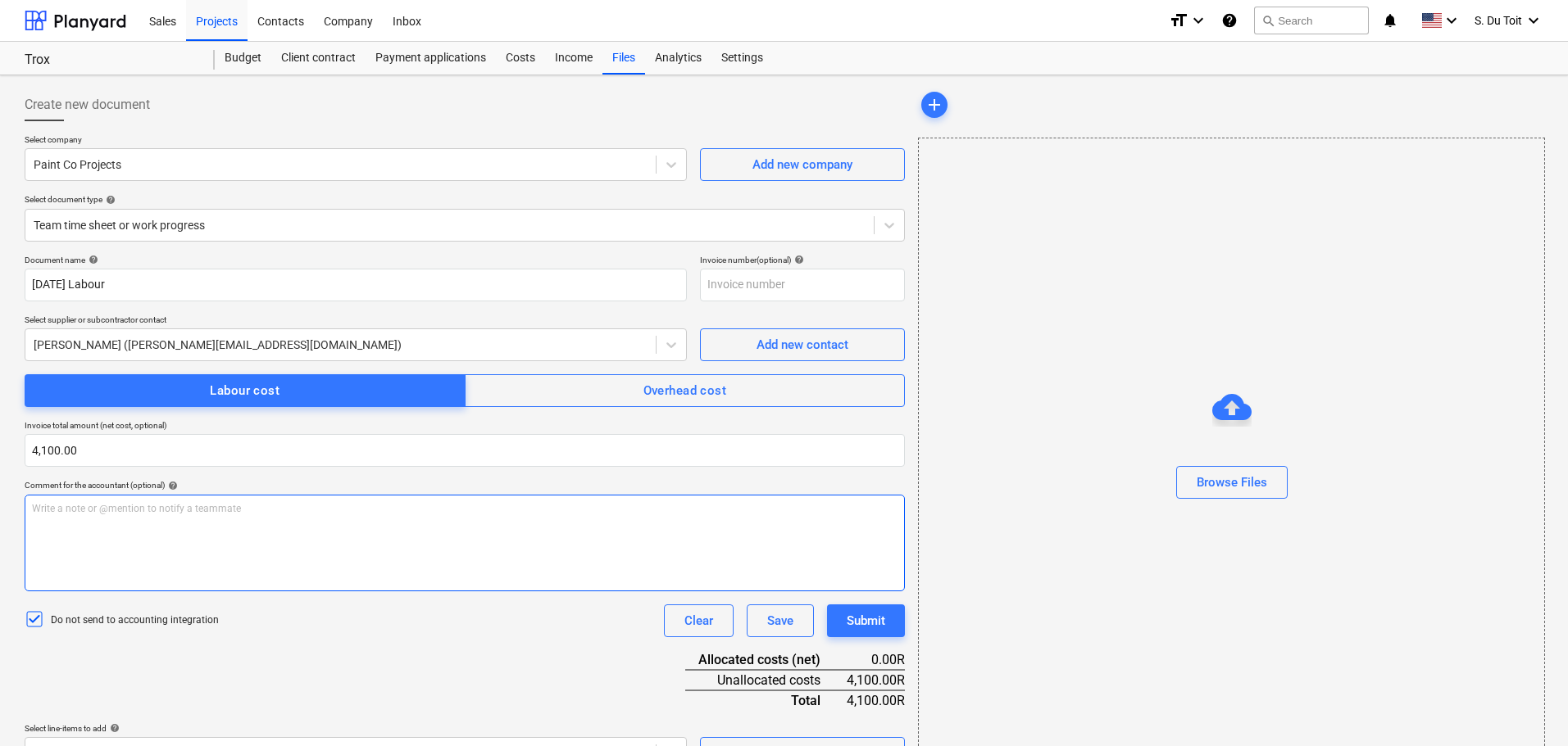
scroll to position [37, 0]
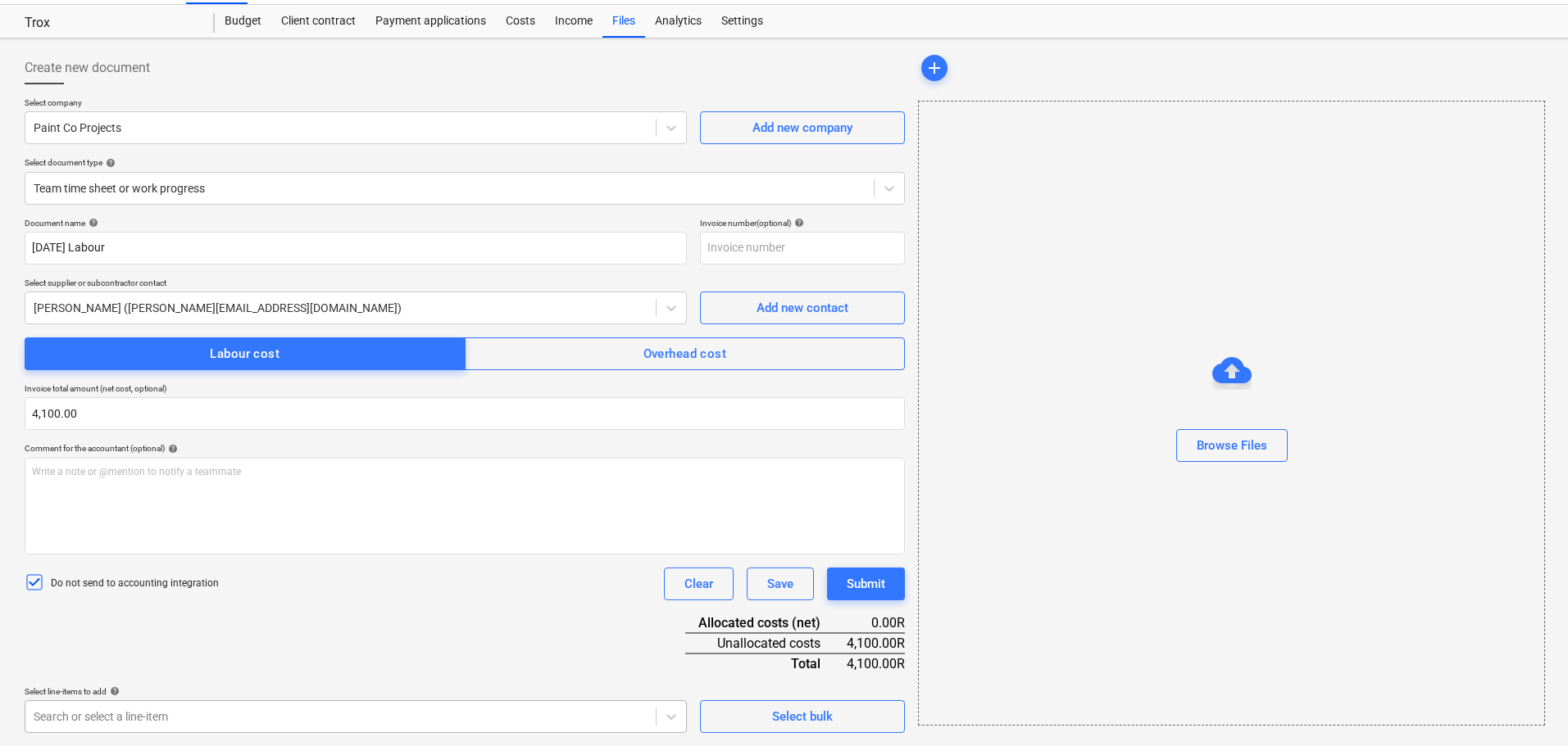
click at [617, 706] on body "Sales Projects Contacts Company Inbox format_size keyboard_arrow_down help sear…" at bounding box center [784, 336] width 1568 height 746
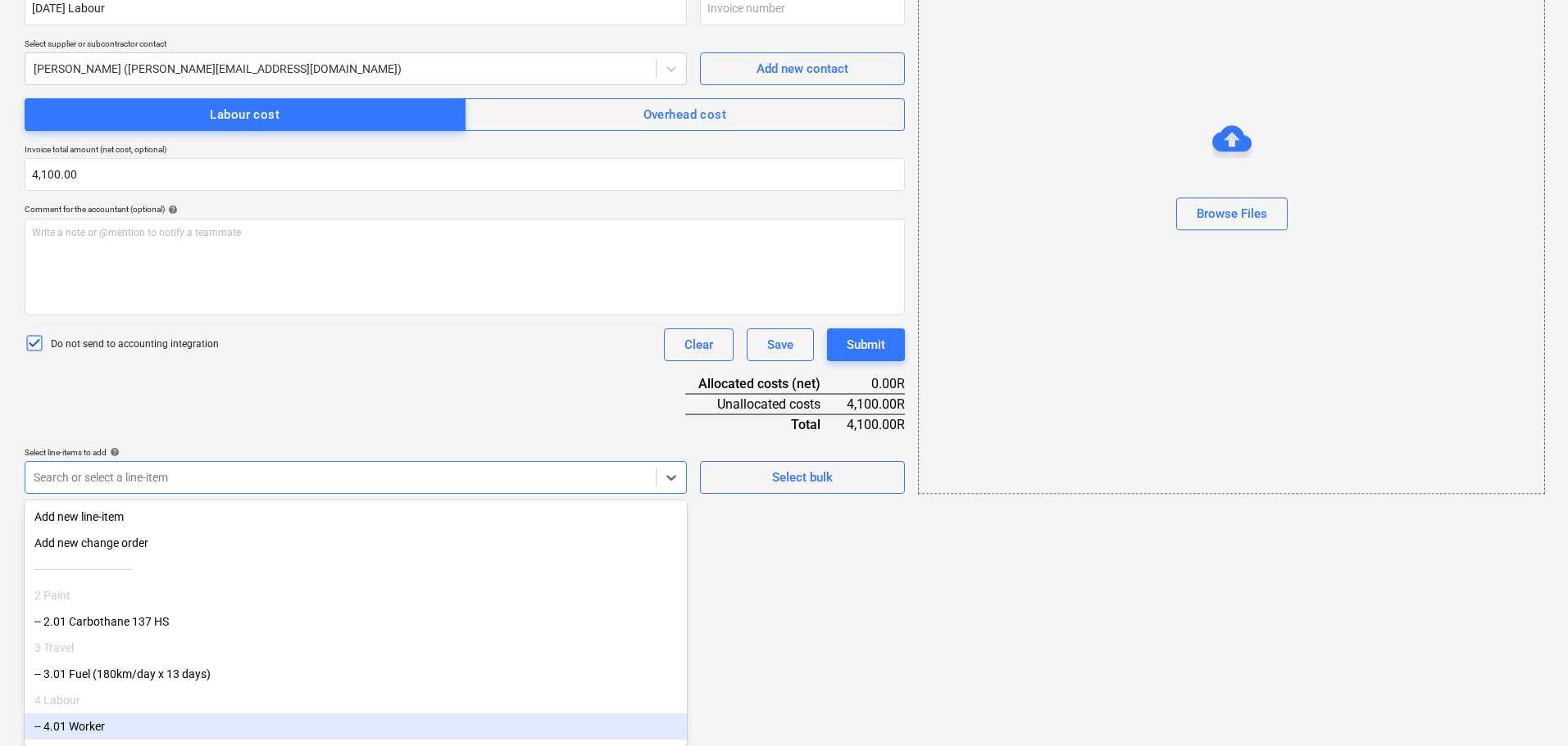
click at [368, 733] on div "-- 4.01 Worker" at bounding box center [355, 726] width 662 height 26
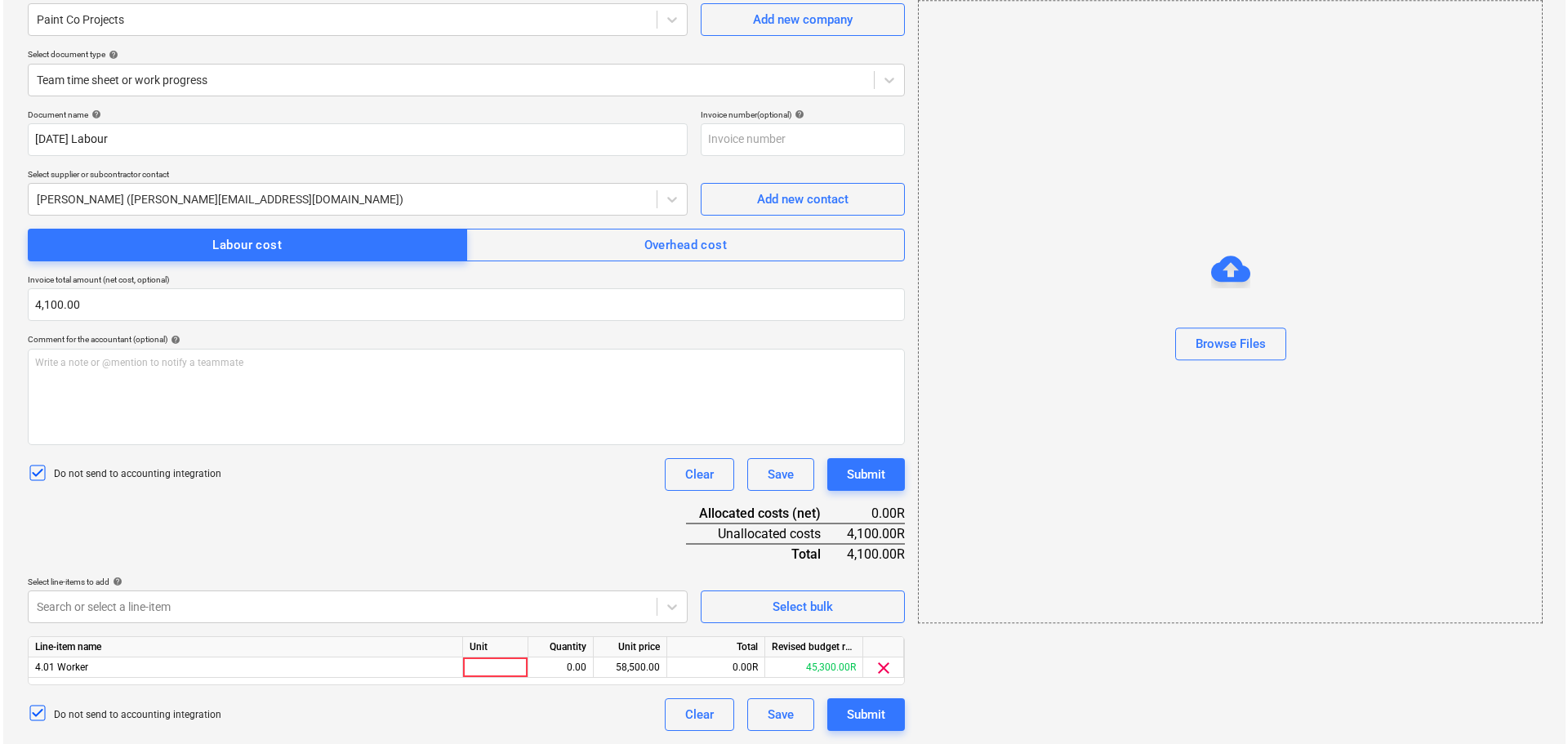
scroll to position [144, 0]
click at [731, 600] on html "Sales Projects Contacts Company Inbox format_size keyboard_arrow_down help sear…" at bounding box center [781, 227] width 1563 height 744
click at [505, 663] on div at bounding box center [492, 668] width 65 height 20
type input "1"
click at [572, 671] on div "0.00" at bounding box center [557, 668] width 51 height 20
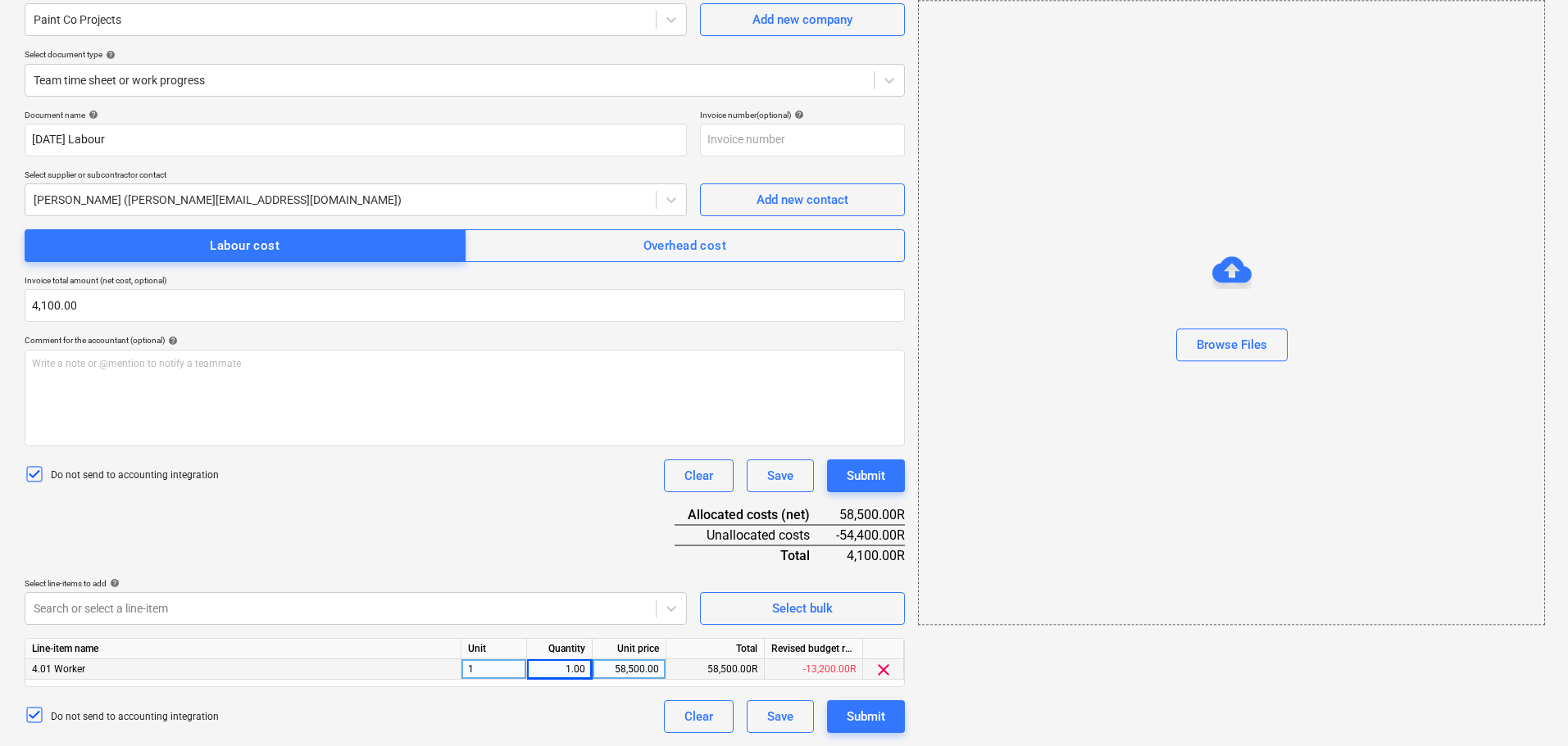
click at [628, 667] on div "58,500.00" at bounding box center [628, 669] width 60 height 20
type input "4100"
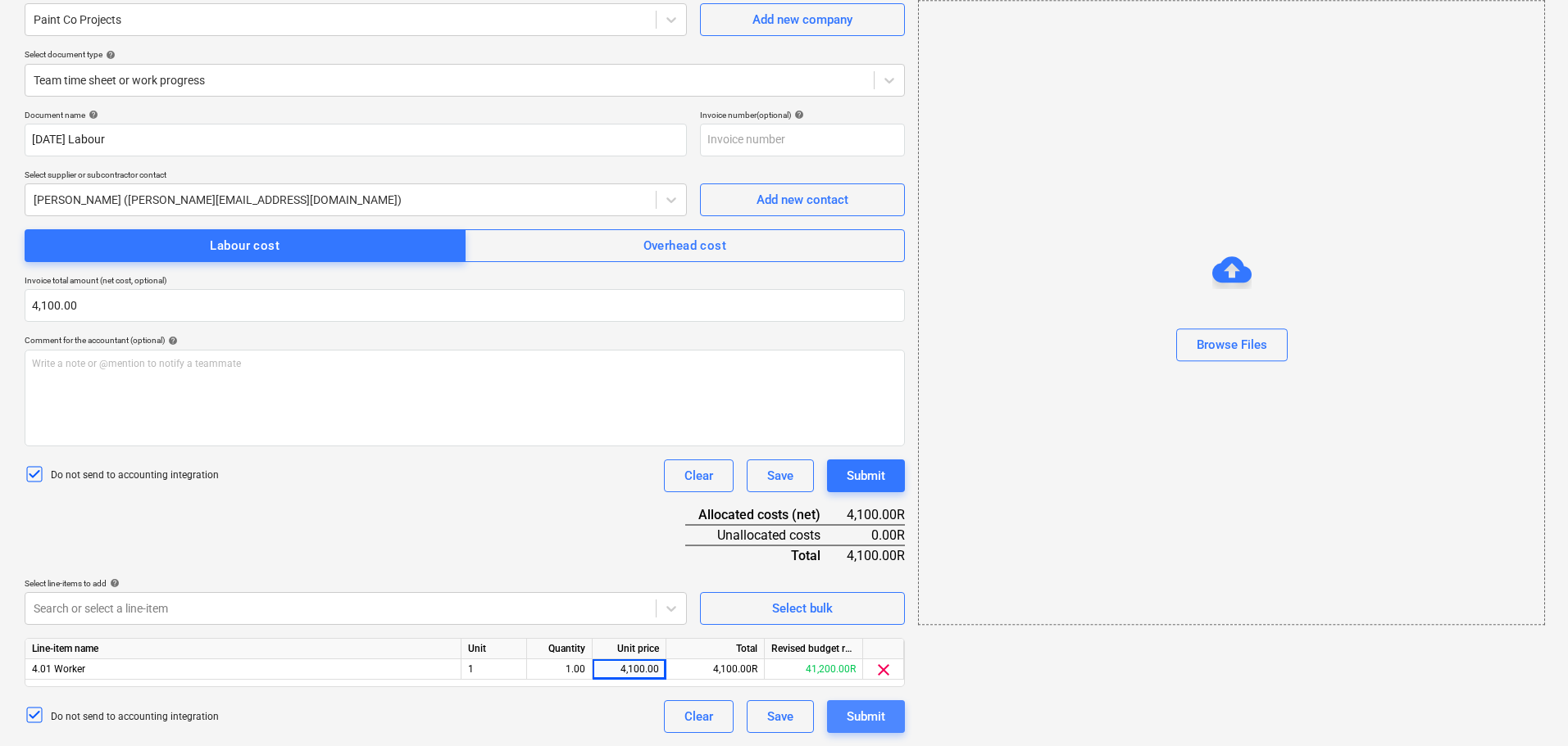
click at [867, 717] on div "Submit" at bounding box center [866, 717] width 39 height 21
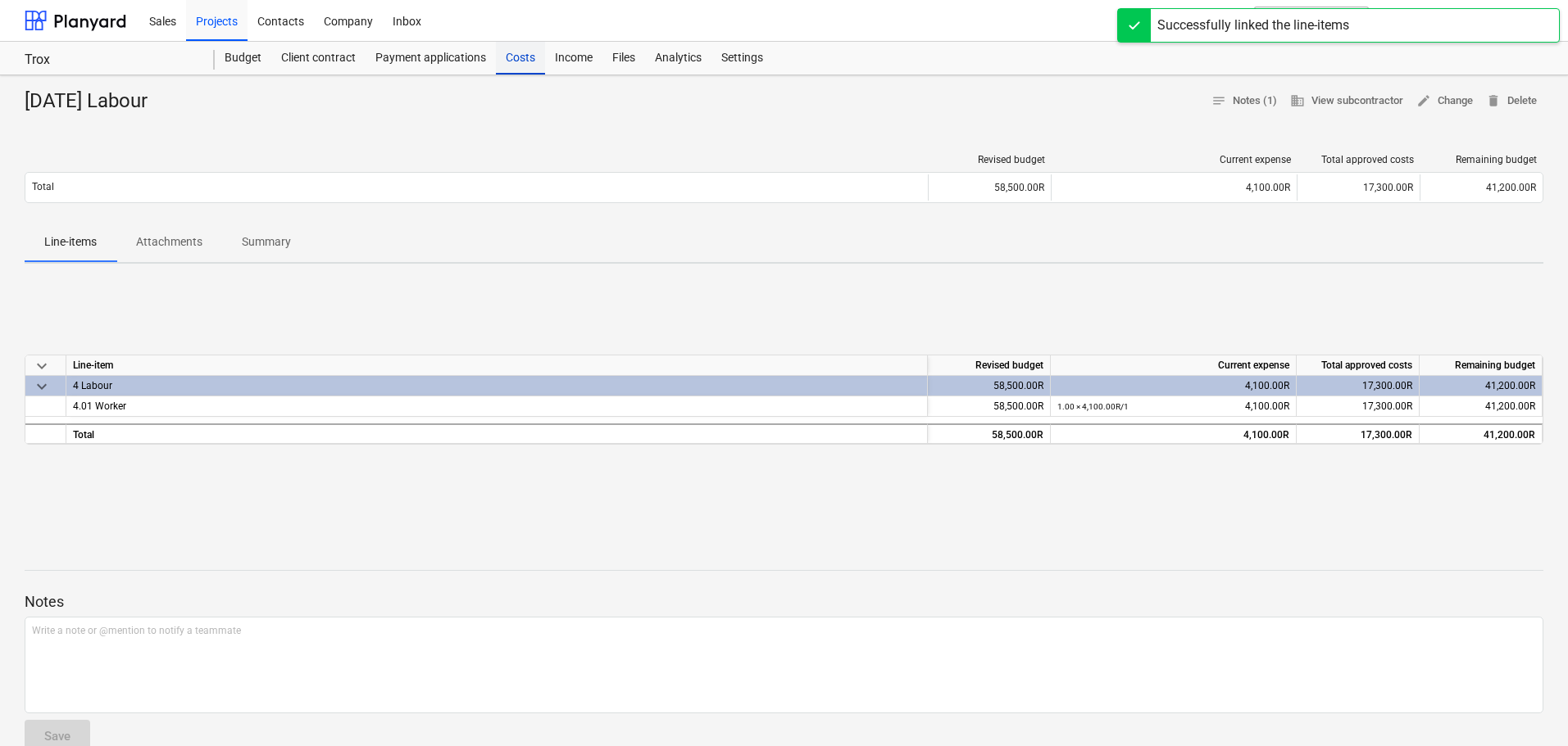
click at [522, 66] on div "Costs" at bounding box center [520, 58] width 49 height 33
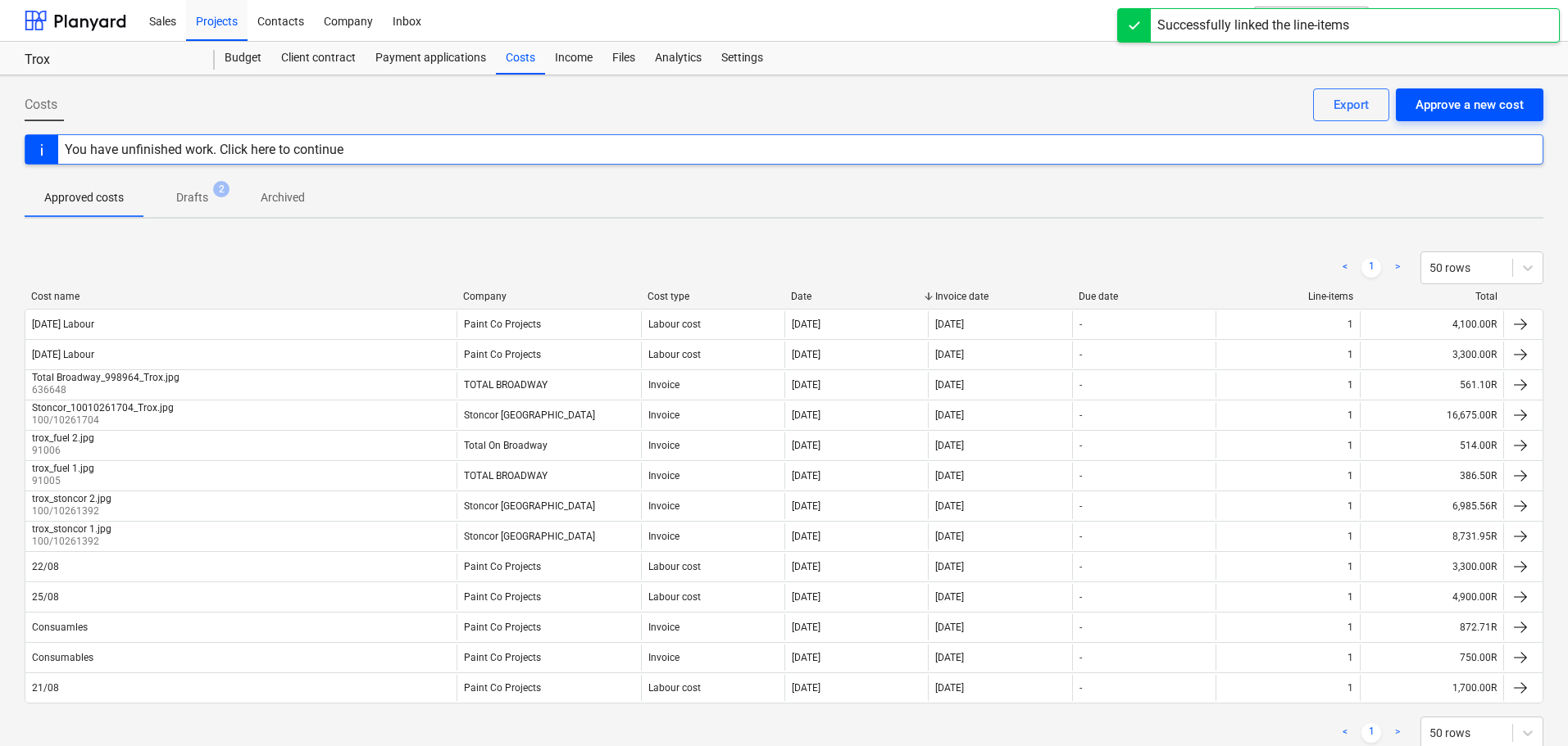
click at [1465, 101] on div "Approve a new cost" at bounding box center [1469, 104] width 109 height 21
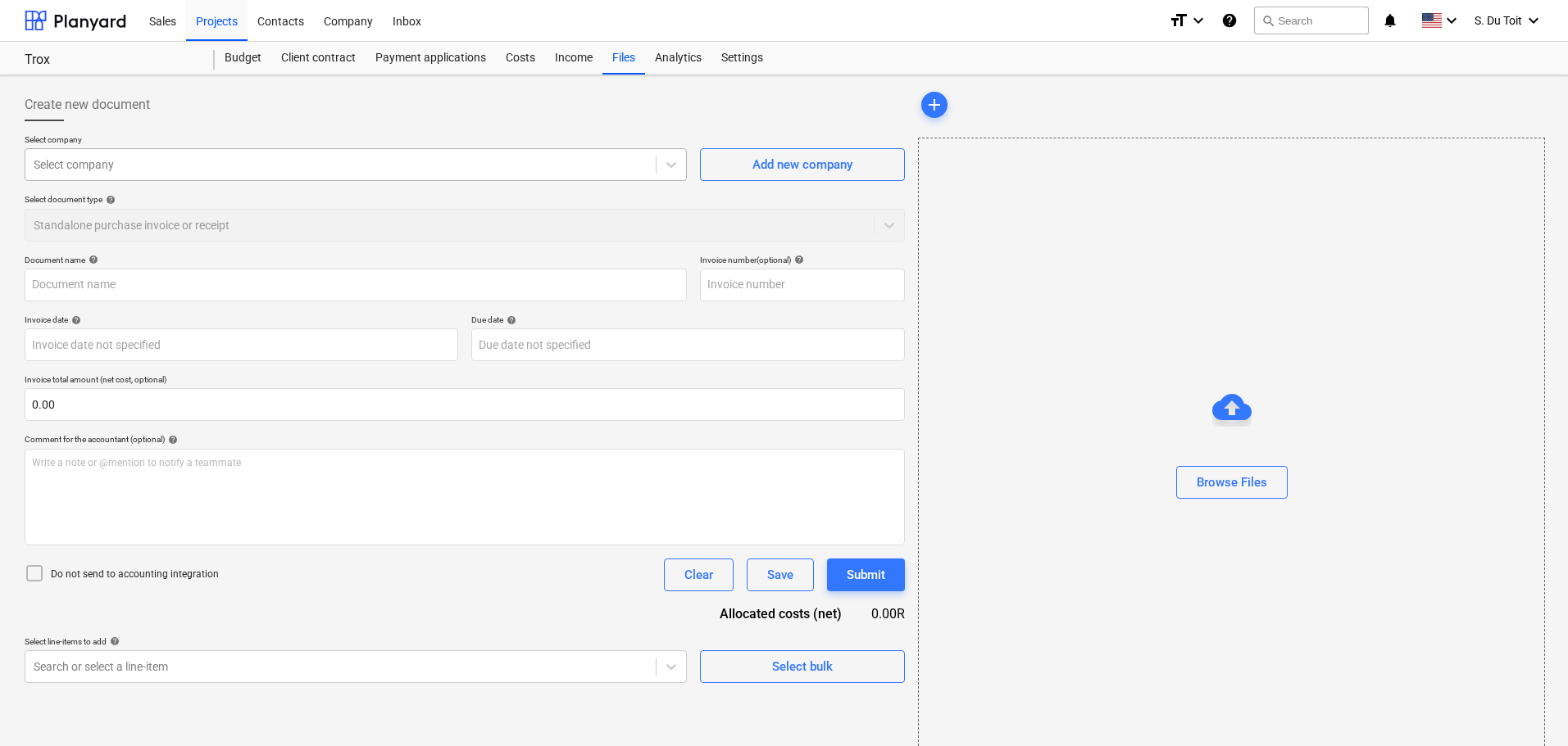
click at [41, 151] on div "Select company" at bounding box center [355, 164] width 662 height 33
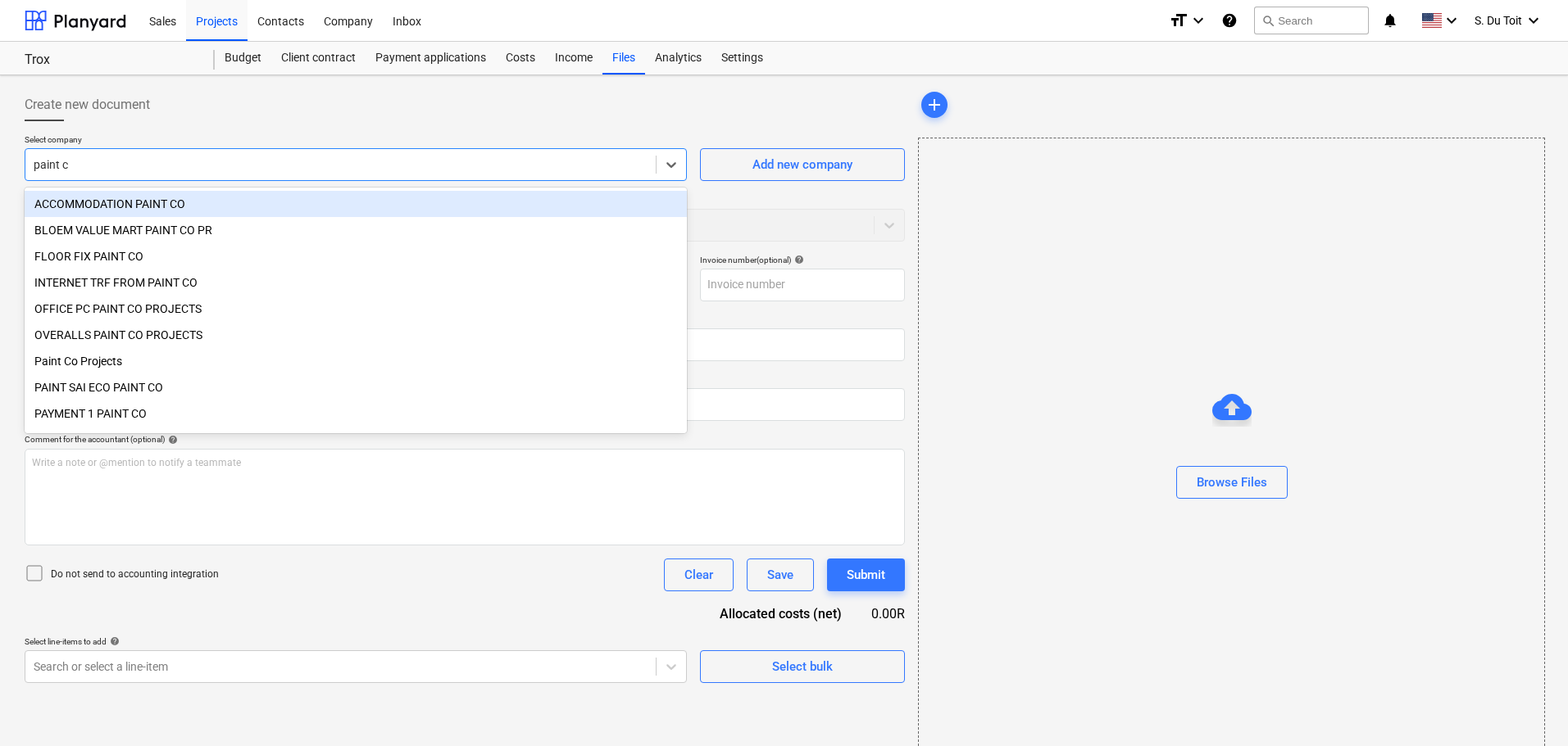
type input "paint co"
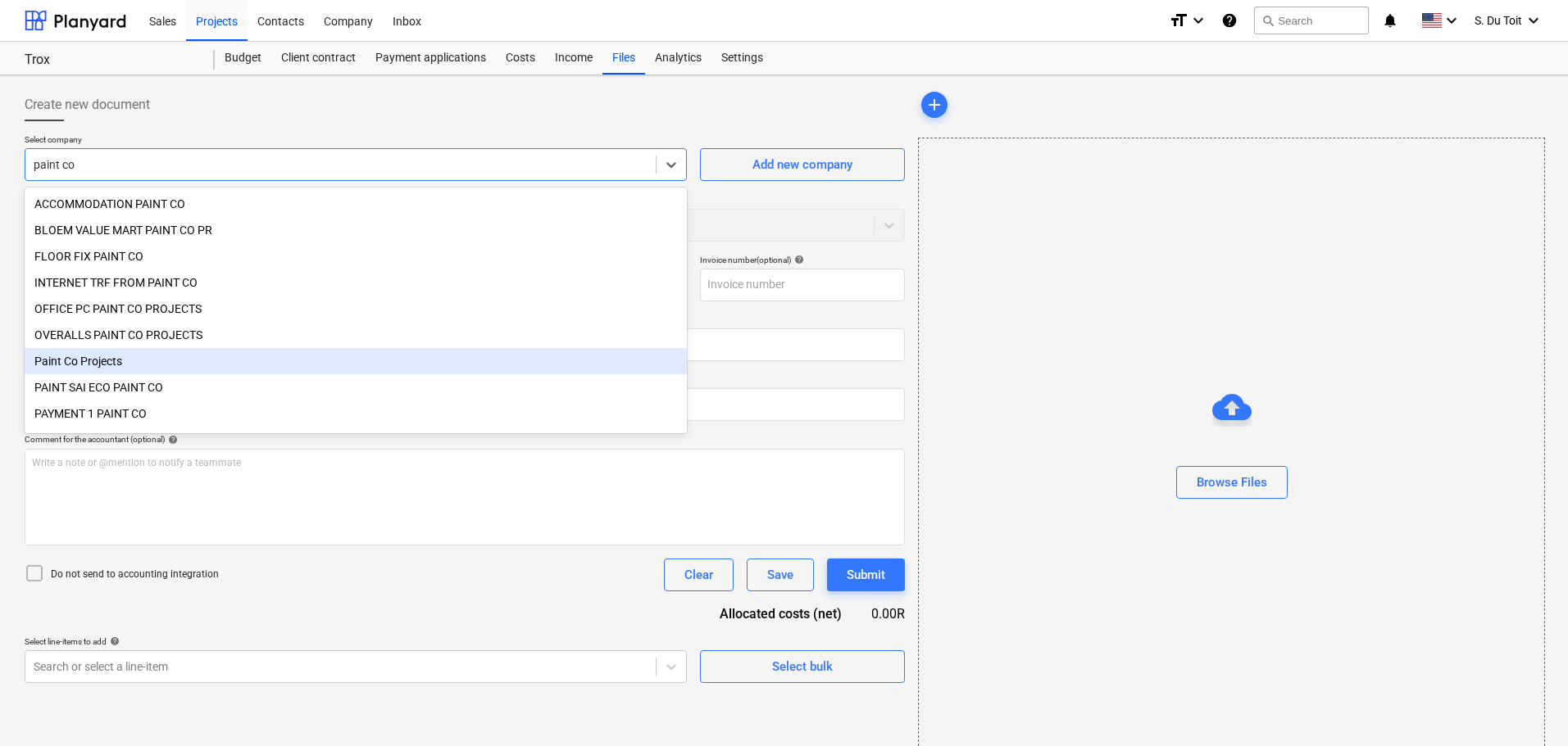
click at [96, 364] on div "Paint Co Projects" at bounding box center [355, 361] width 662 height 26
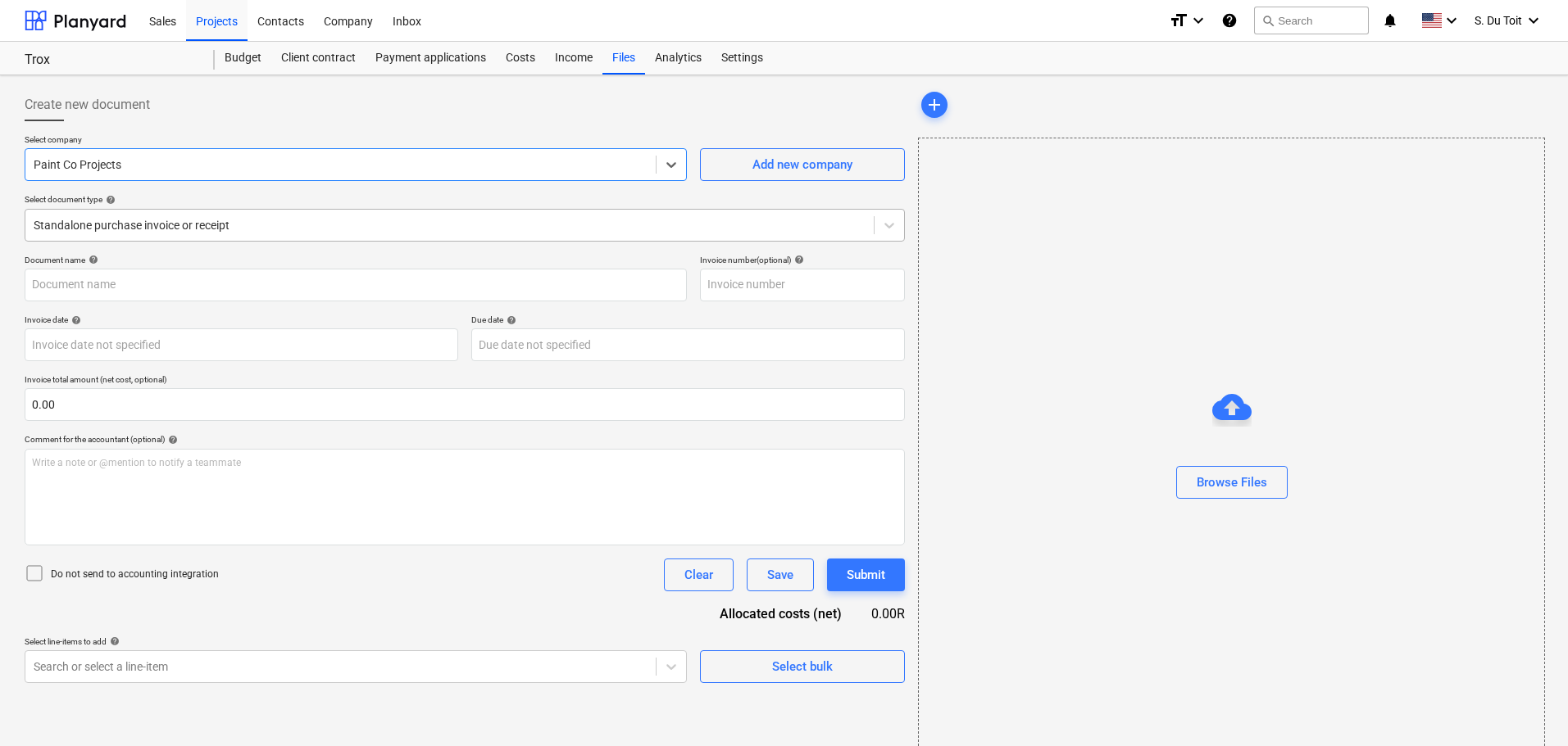
click at [100, 217] on div at bounding box center [449, 225] width 832 height 16
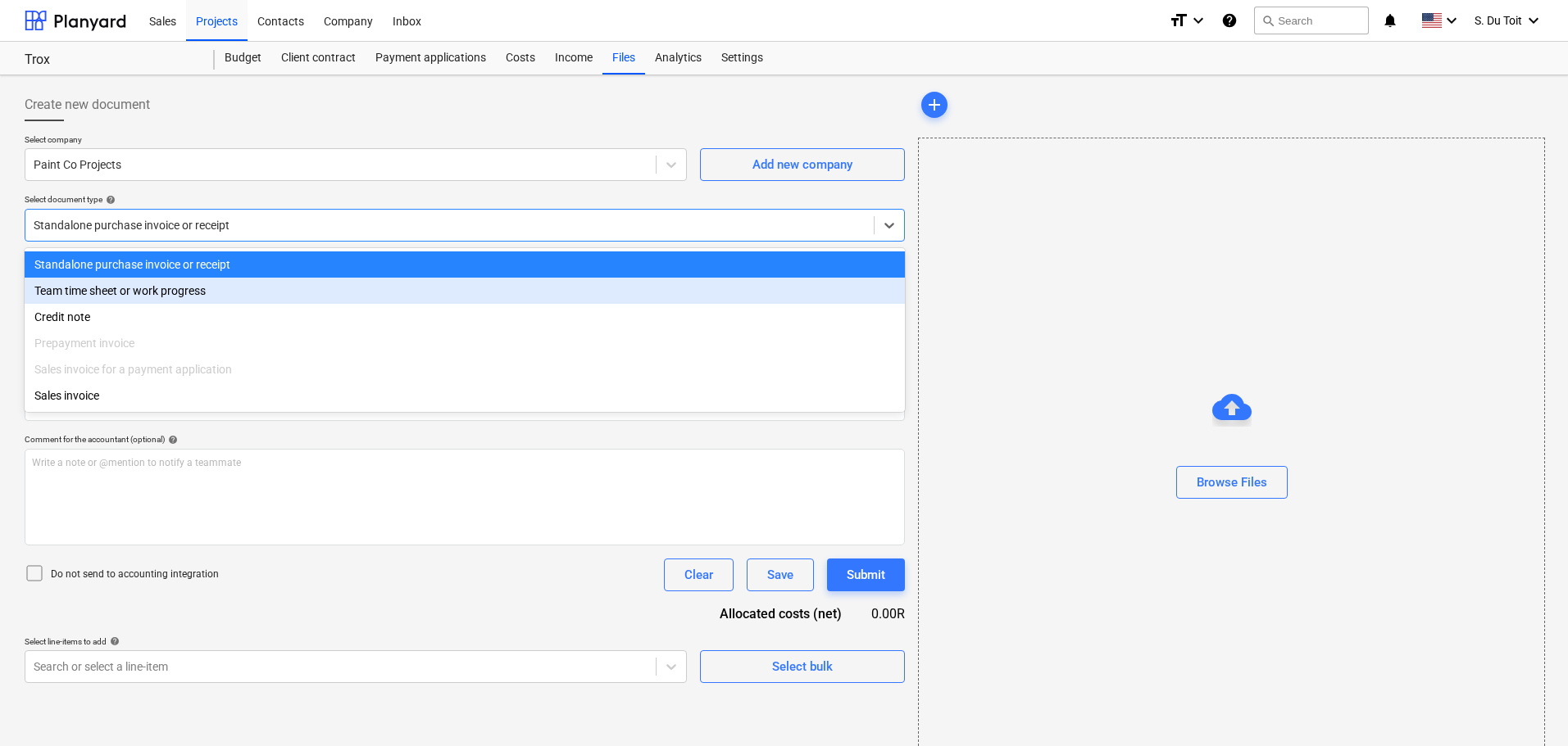
click at [114, 286] on div "Team time sheet or work progress" at bounding box center [464, 290] width 880 height 26
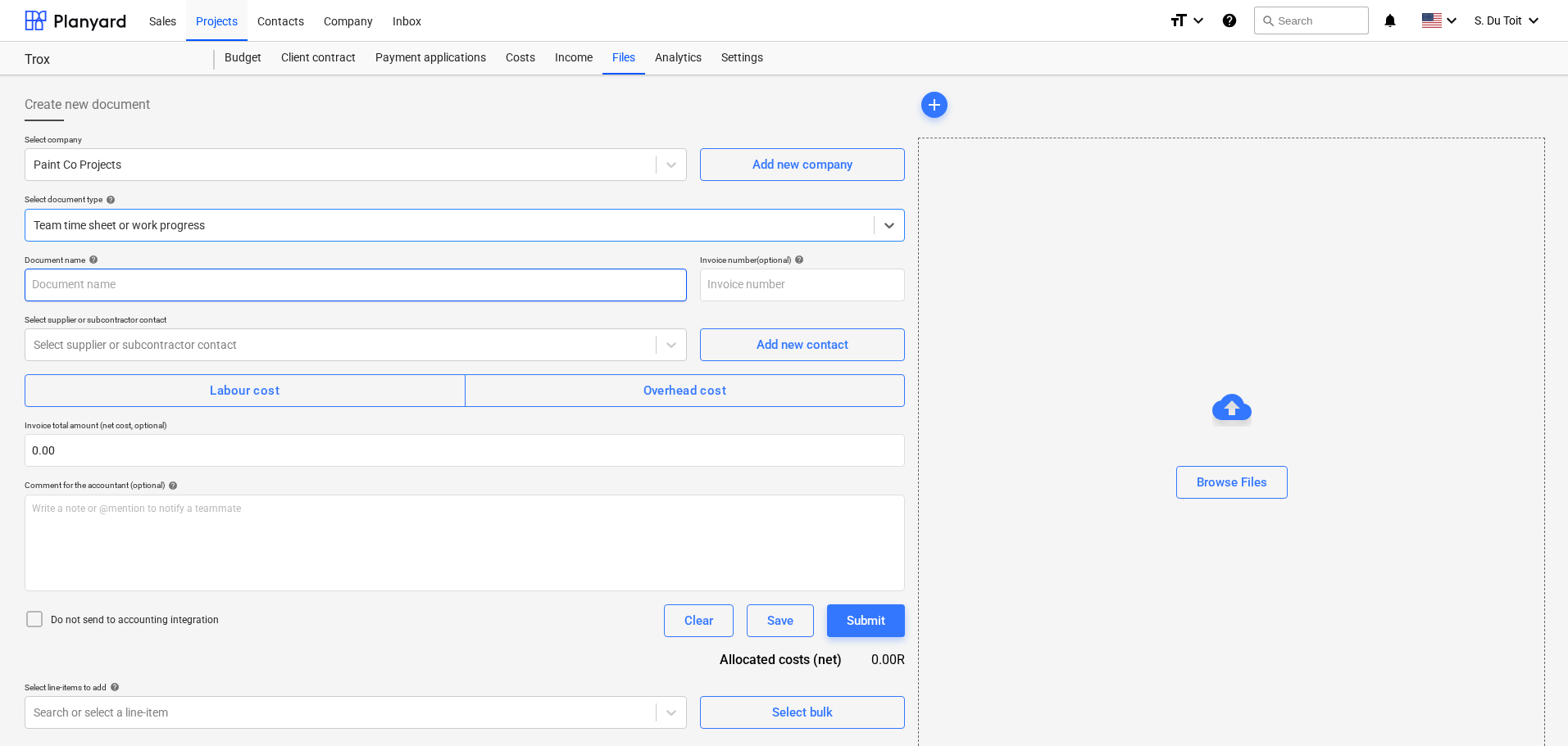
click at [98, 289] on input "text" at bounding box center [355, 285] width 662 height 33
type input "[DATE] Labour"
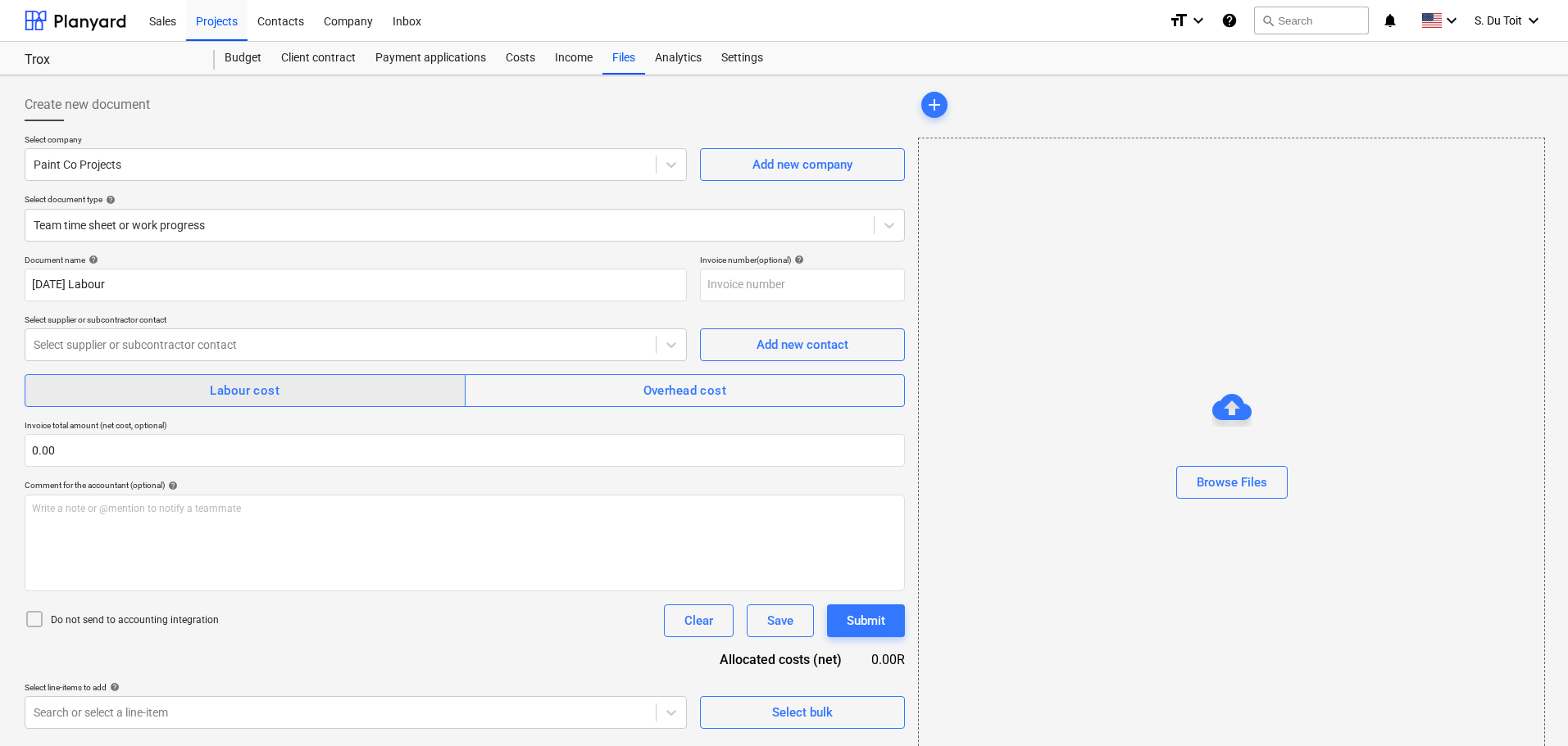
click at [136, 398] on span "Labour cost" at bounding box center [245, 390] width 405 height 21
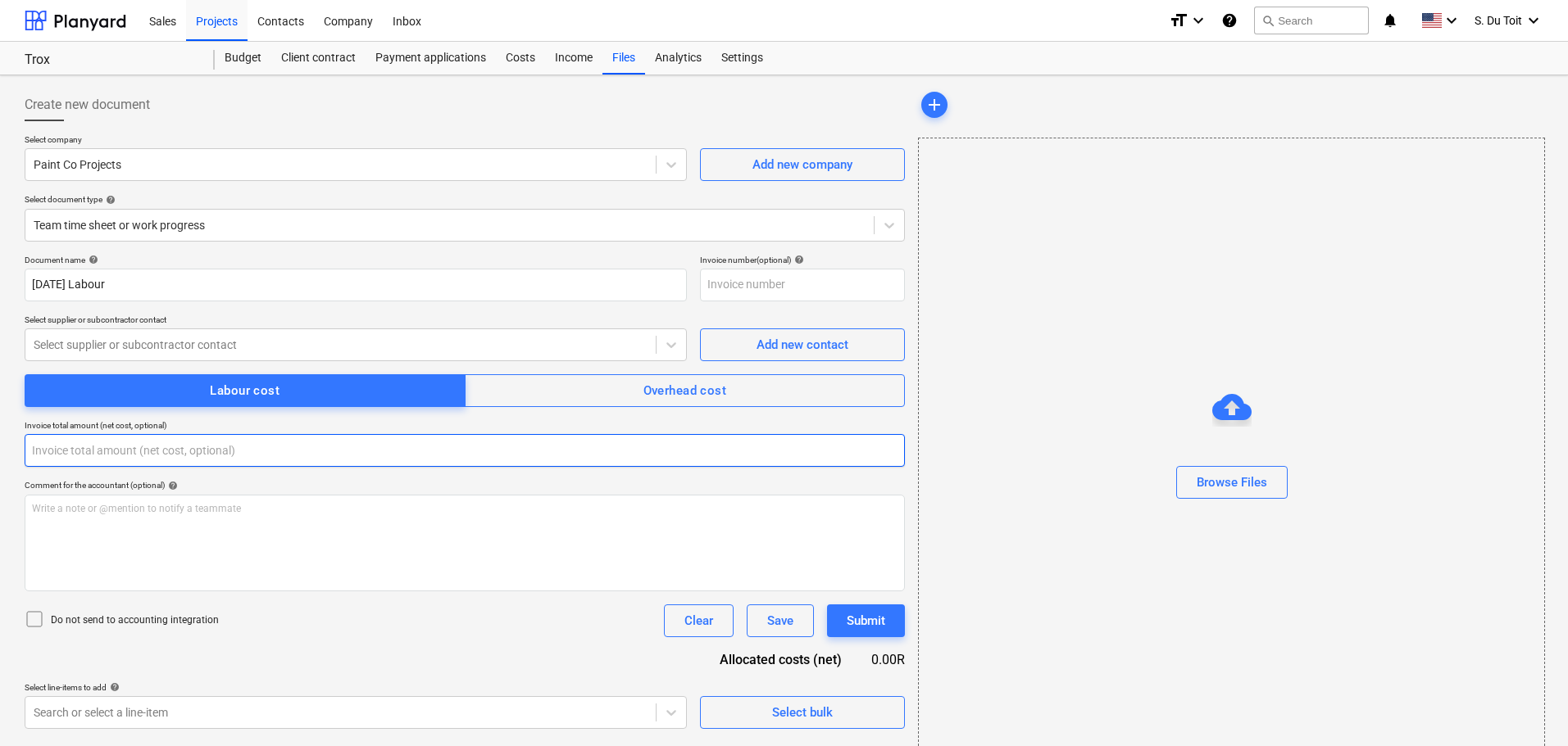
click at [119, 448] on input "text" at bounding box center [464, 450] width 880 height 33
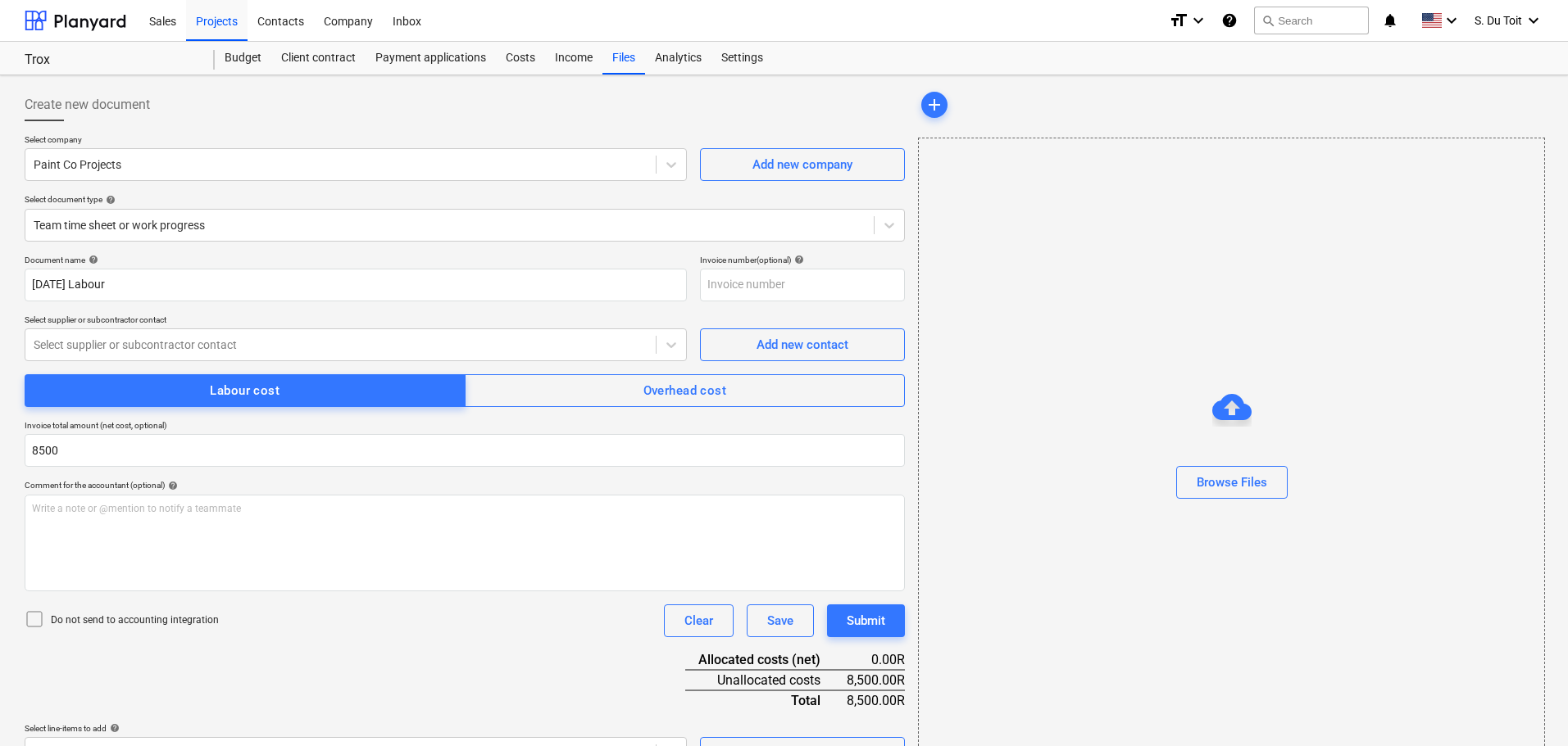
type input "8,500.00"
click at [71, 622] on p "Do not send to accounting integration" at bounding box center [135, 621] width 168 height 14
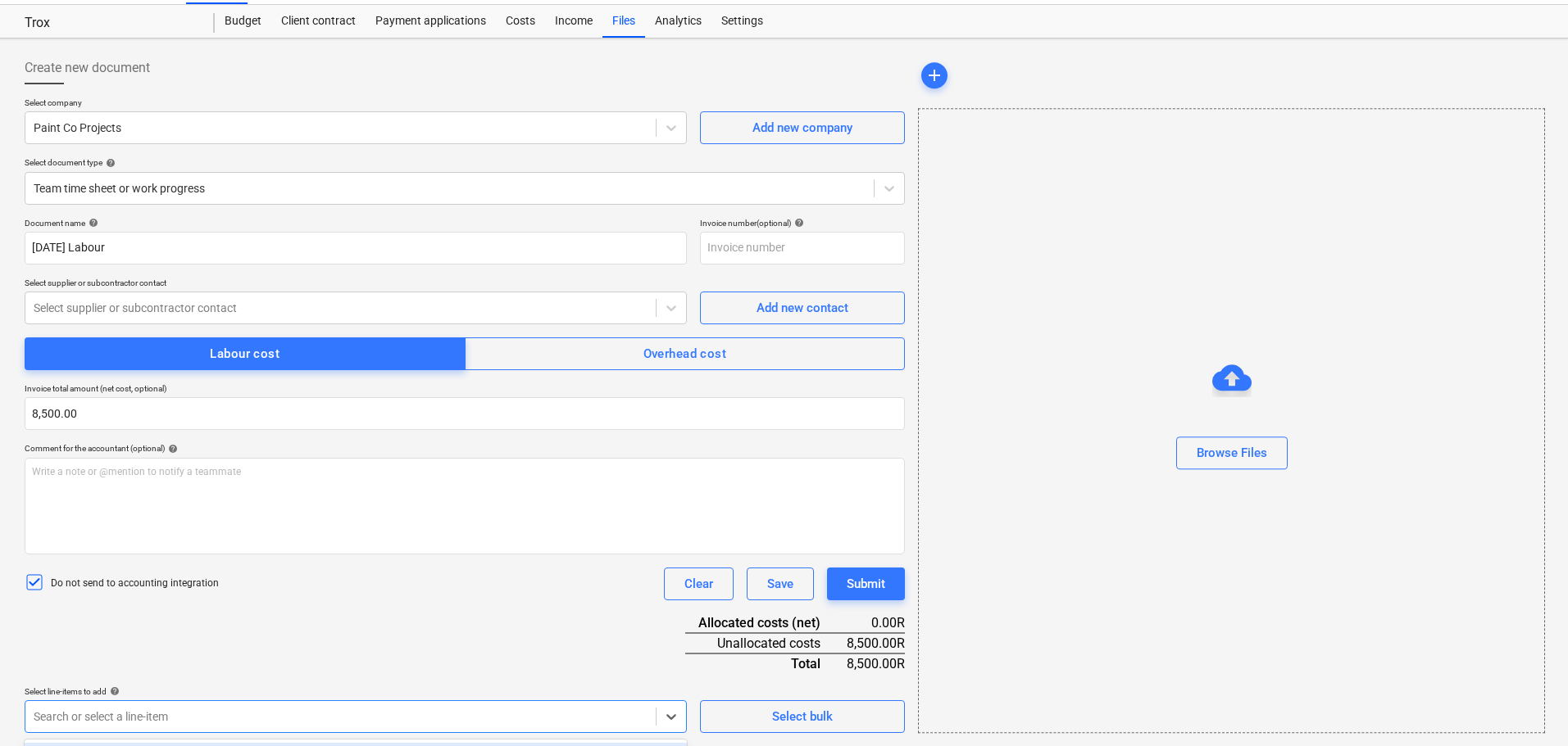
click at [559, 710] on body "Sales Projects Contacts Company Inbox format_size keyboard_arrow_down help sear…" at bounding box center [784, 336] width 1568 height 746
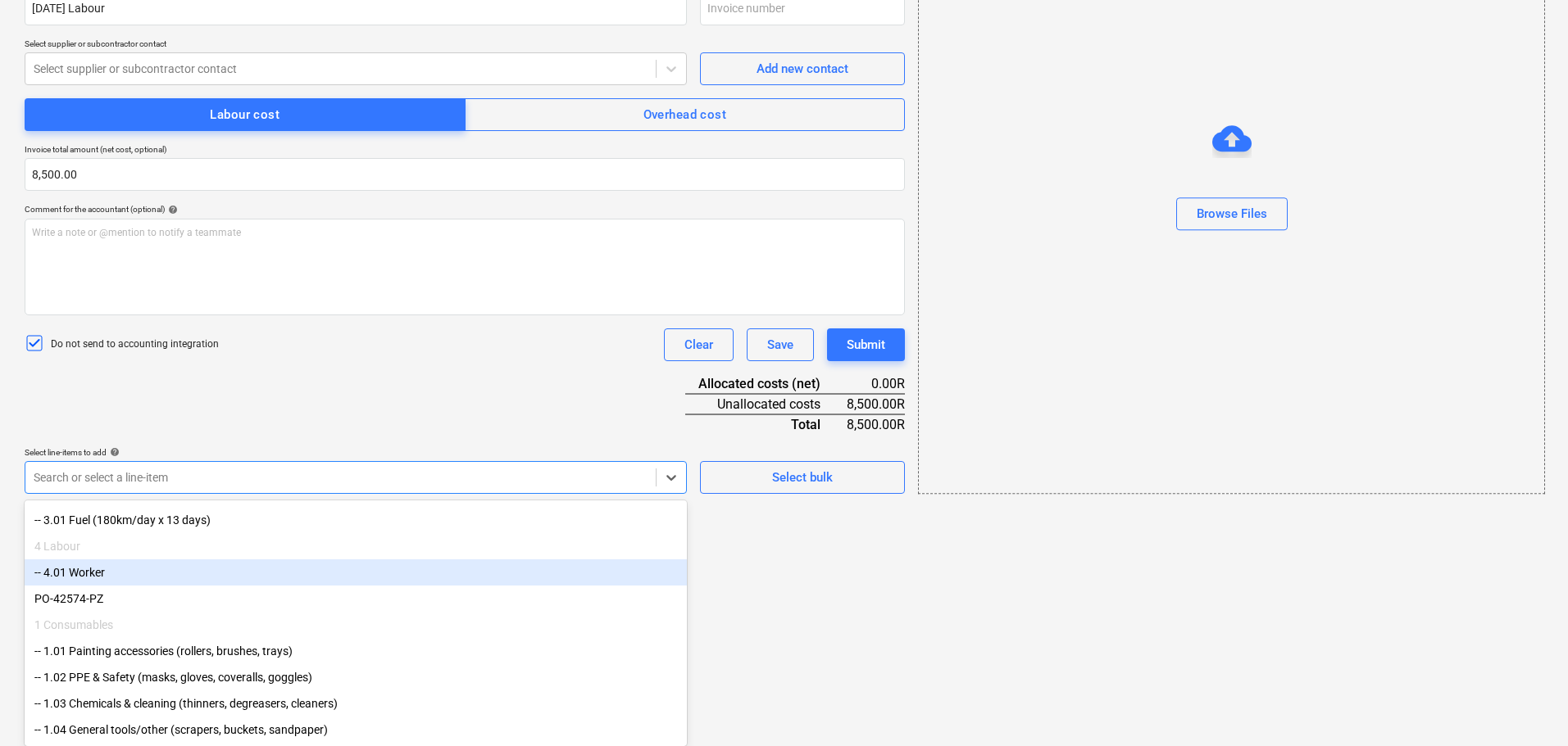
click at [211, 564] on div "-- 4.01 Worker" at bounding box center [355, 572] width 662 height 26
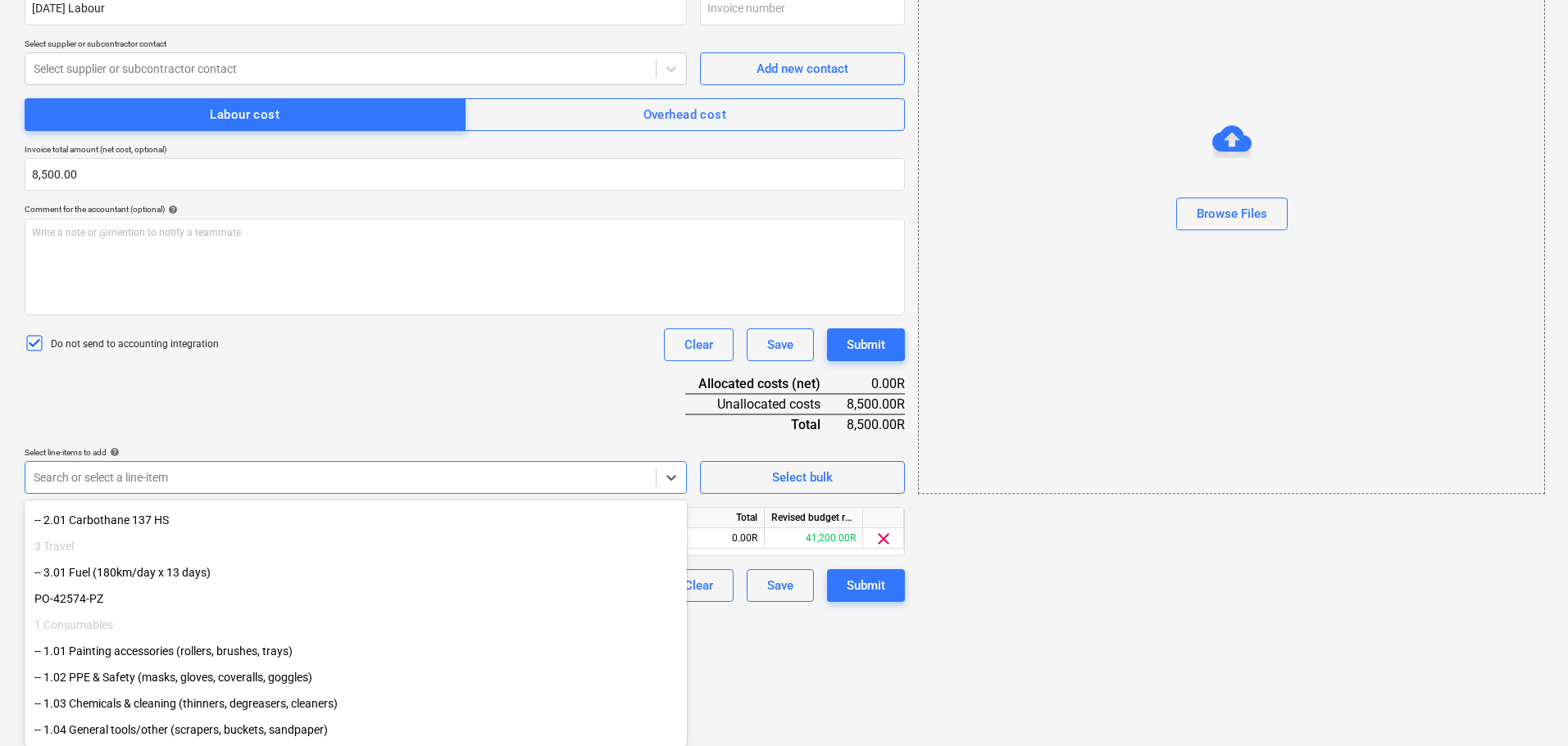
scroll to position [112, 0]
click at [733, 545] on div "Document name help [DATE] Labour Invoice number (optional) help Select supplier…" at bounding box center [464, 290] width 880 height 623
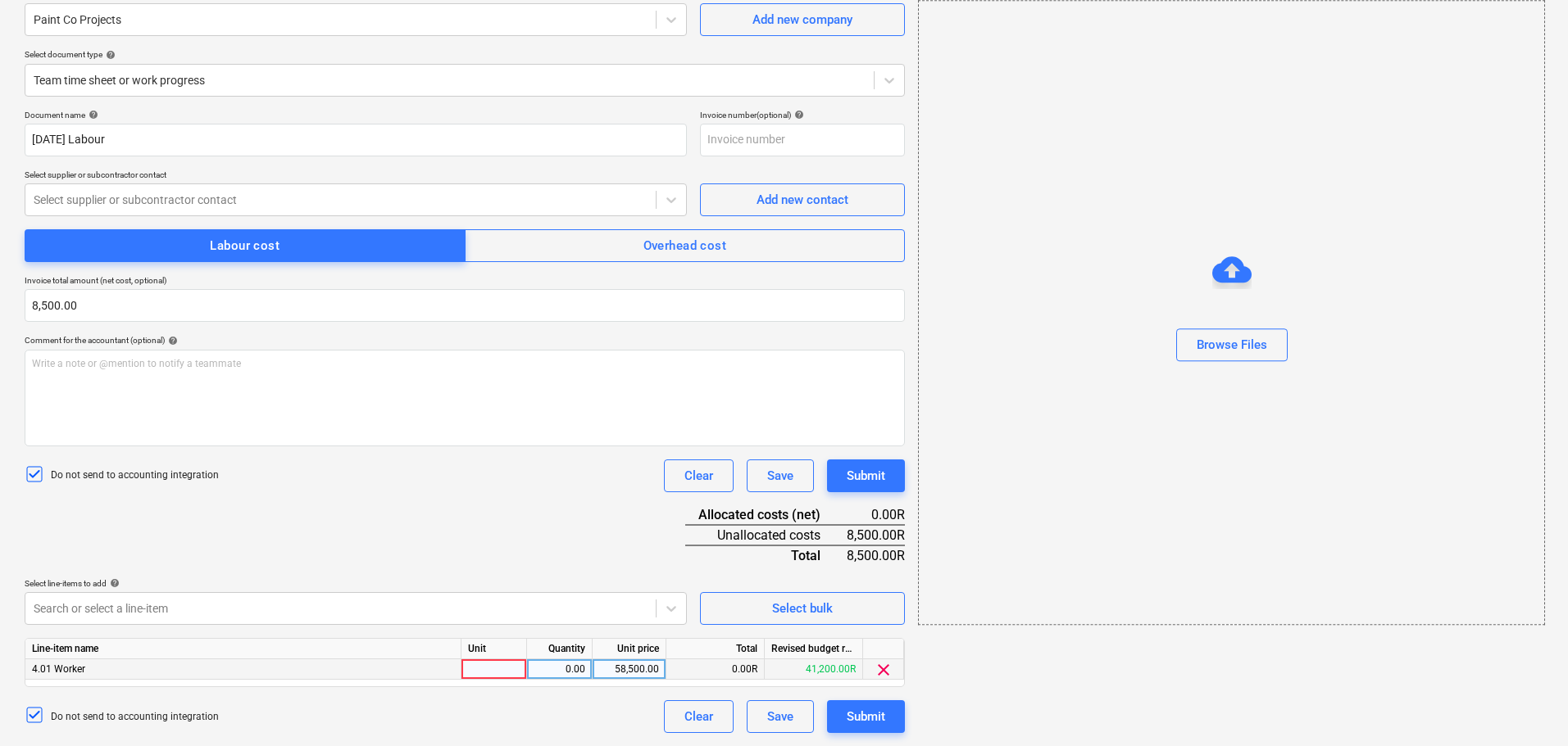
click at [486, 669] on div at bounding box center [494, 669] width 66 height 20
type input "1"
click at [582, 669] on div "0.00" at bounding box center [559, 669] width 51 height 20
type input "1"
click at [644, 668] on div "58,500.00" at bounding box center [628, 669] width 60 height 20
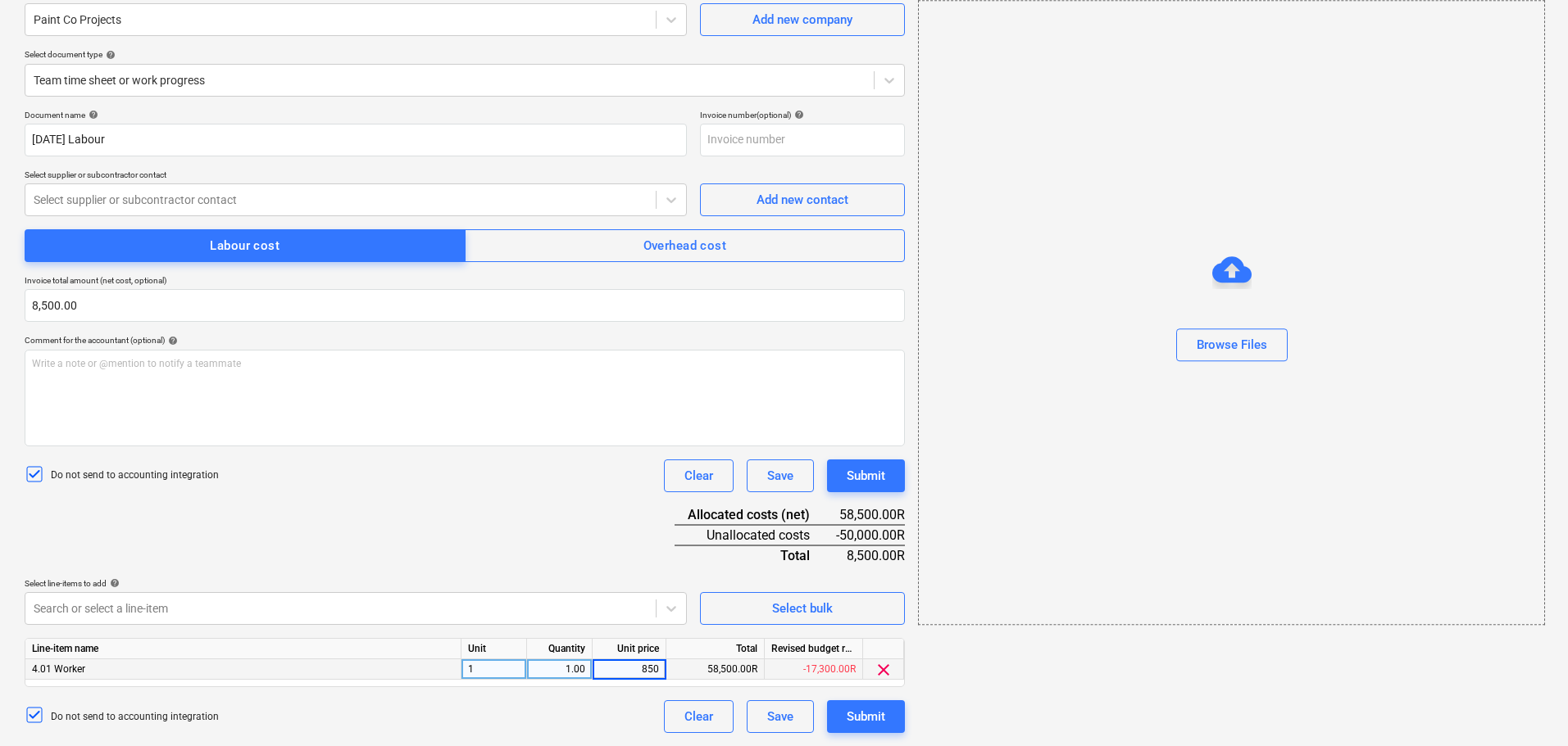
type input "8500"
click at [867, 716] on div "Submit" at bounding box center [866, 717] width 39 height 21
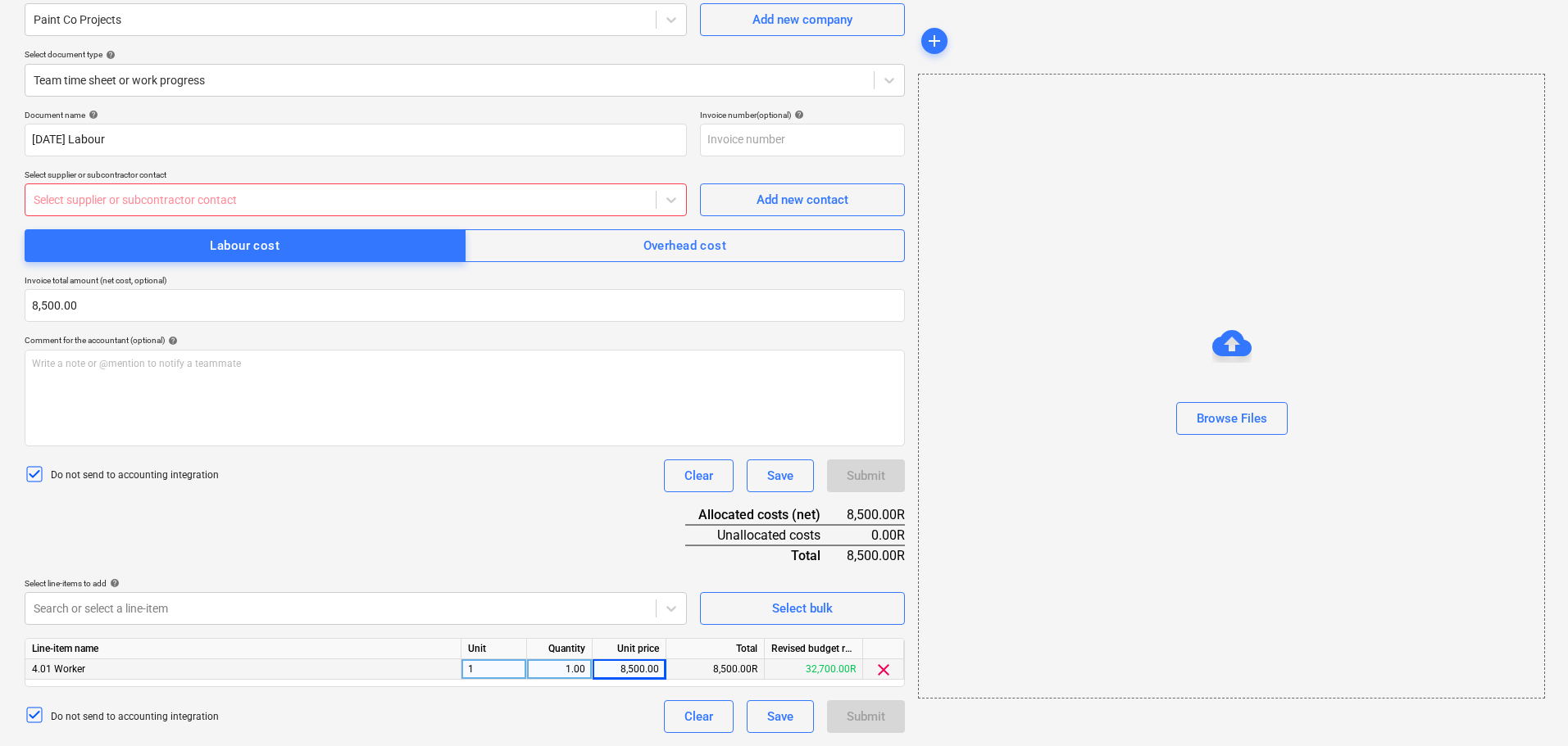
click at [456, 210] on div "Select supplier or subcontractor contact" at bounding box center [340, 199] width 630 height 23
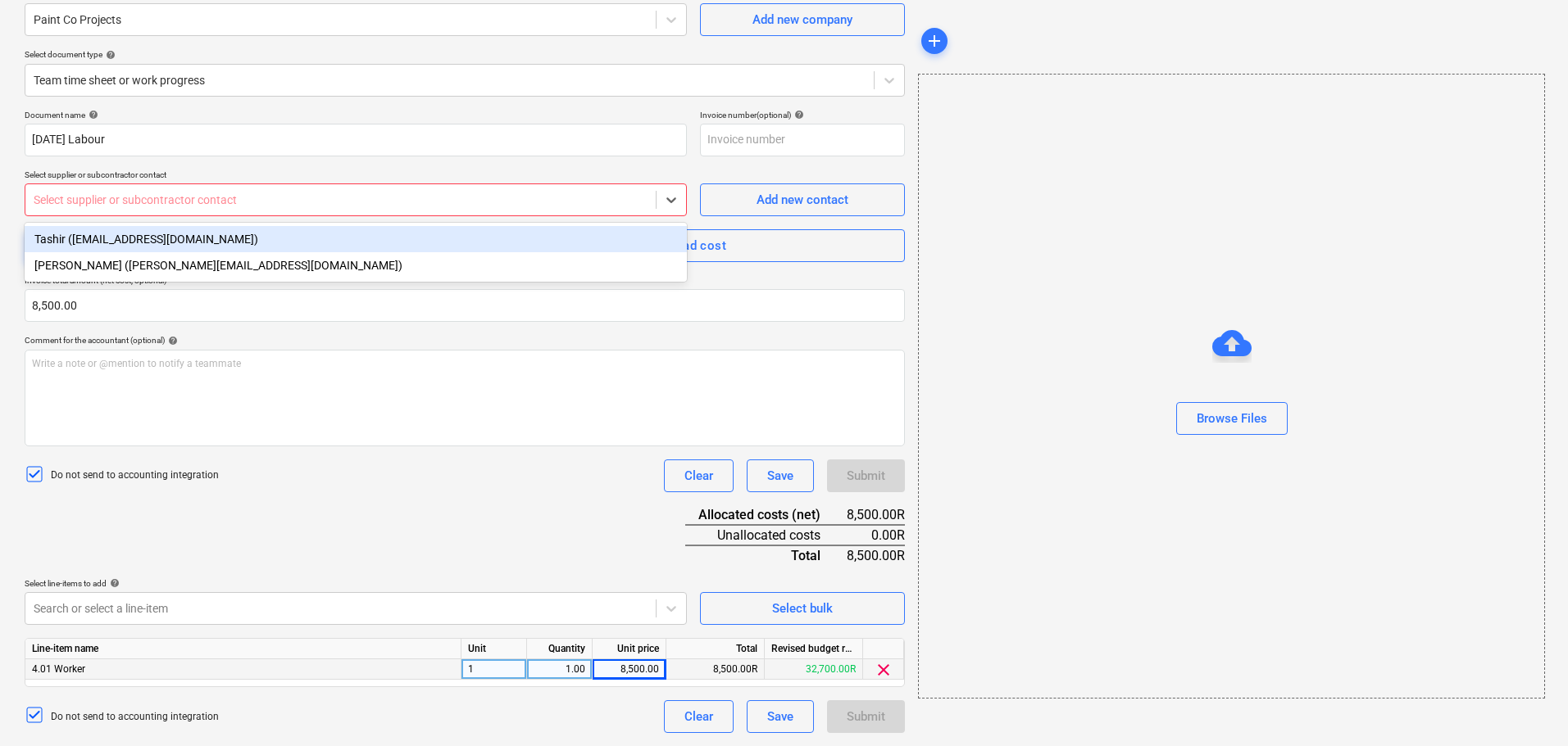
click at [442, 253] on div "[PERSON_NAME] ([PERSON_NAME][EMAIL_ADDRESS][DOMAIN_NAME])" at bounding box center [355, 265] width 662 height 26
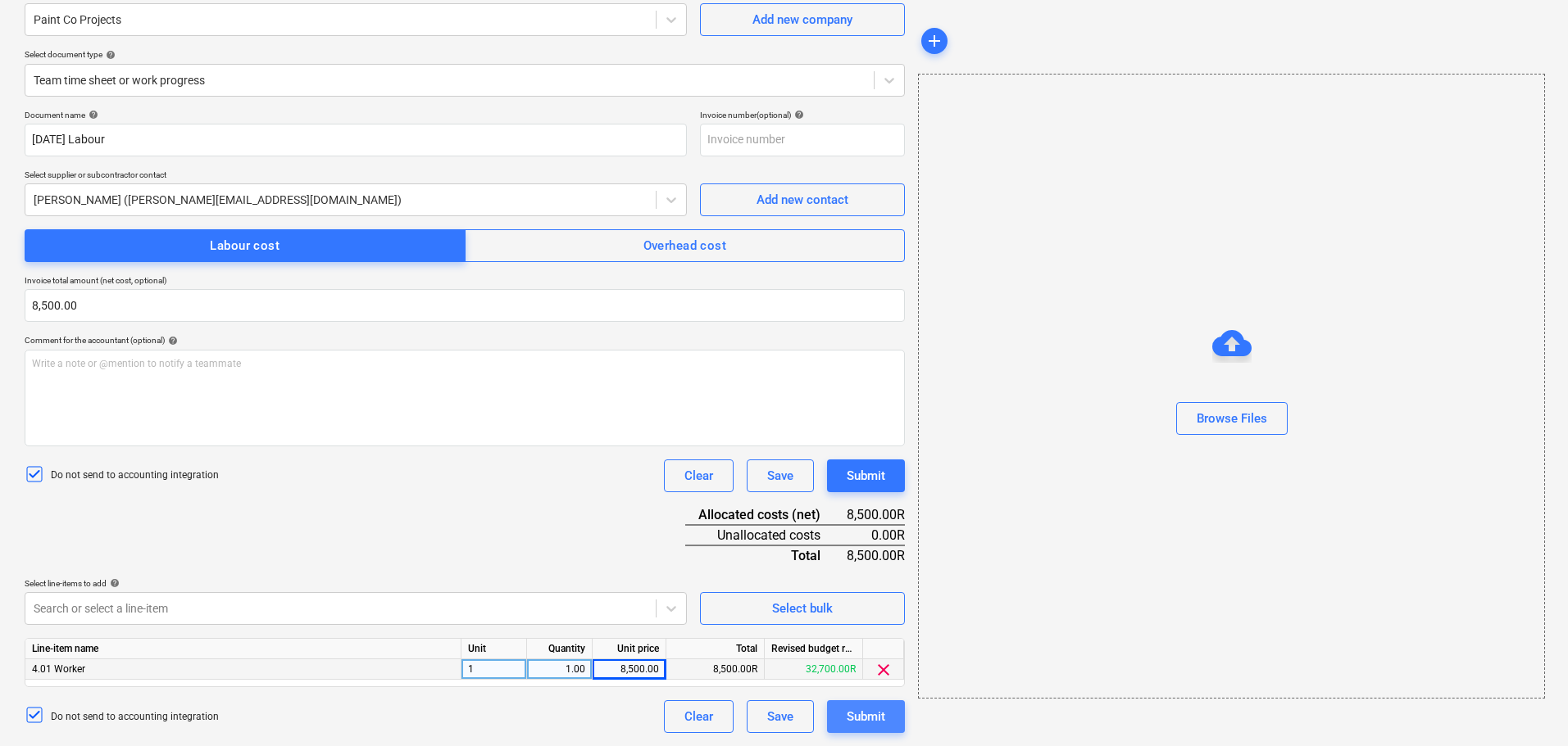
click at [846, 710] on div "Submit" at bounding box center [866, 717] width 39 height 21
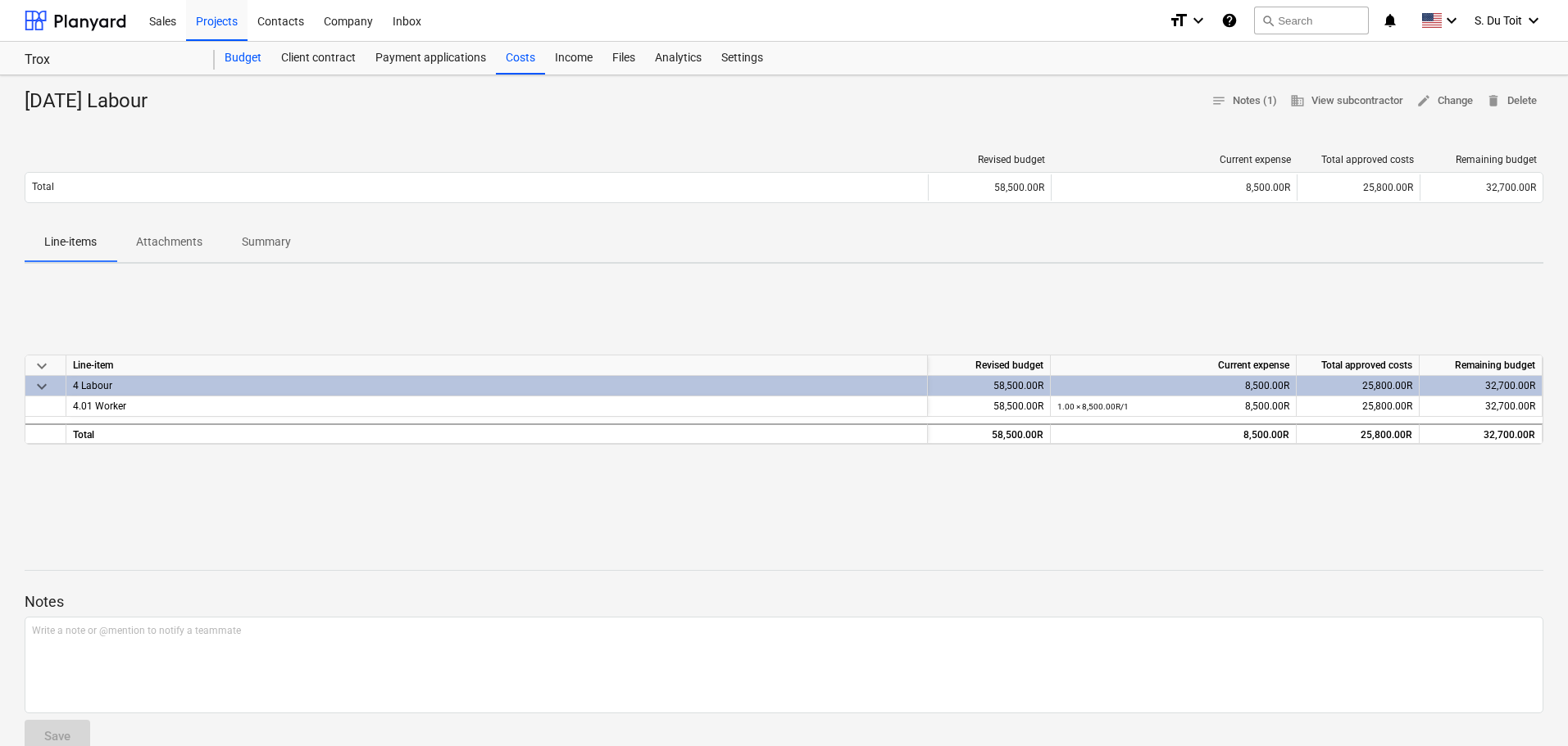
click at [234, 61] on div "Budget" at bounding box center [242, 58] width 56 height 33
